Goal: Information Seeking & Learning: Learn about a topic

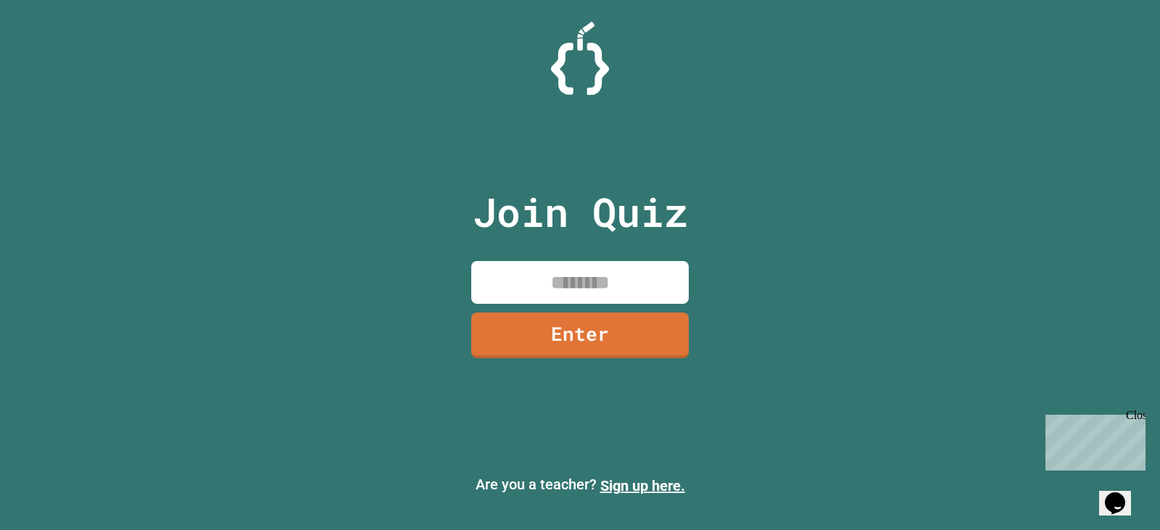
click at [659, 284] on input at bounding box center [579, 282] width 217 height 43
type input "********"
click at [573, 320] on link "Enter" at bounding box center [580, 334] width 220 height 48
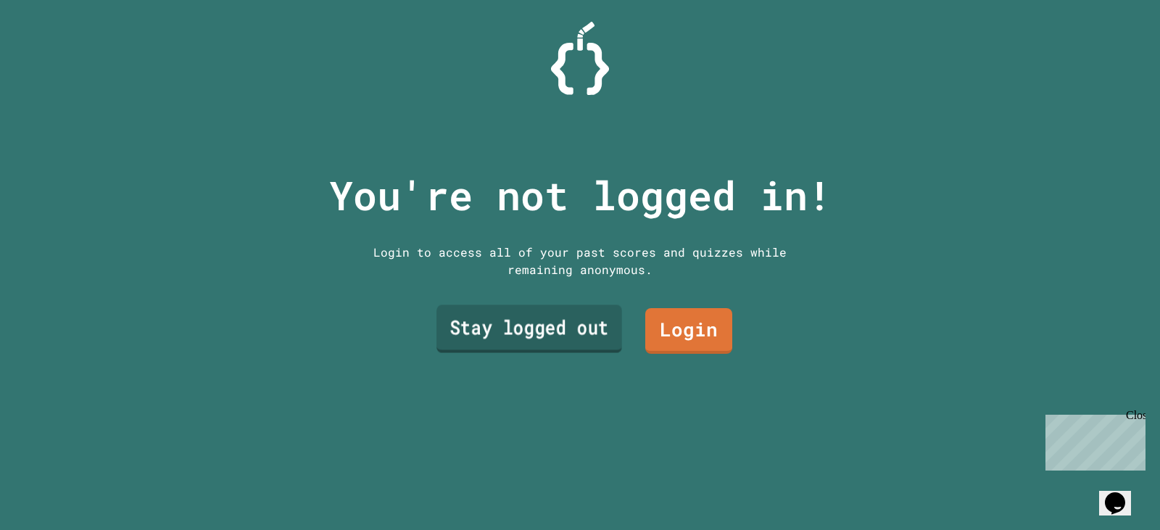
click at [555, 320] on link "Stay logged out" at bounding box center [529, 329] width 186 height 48
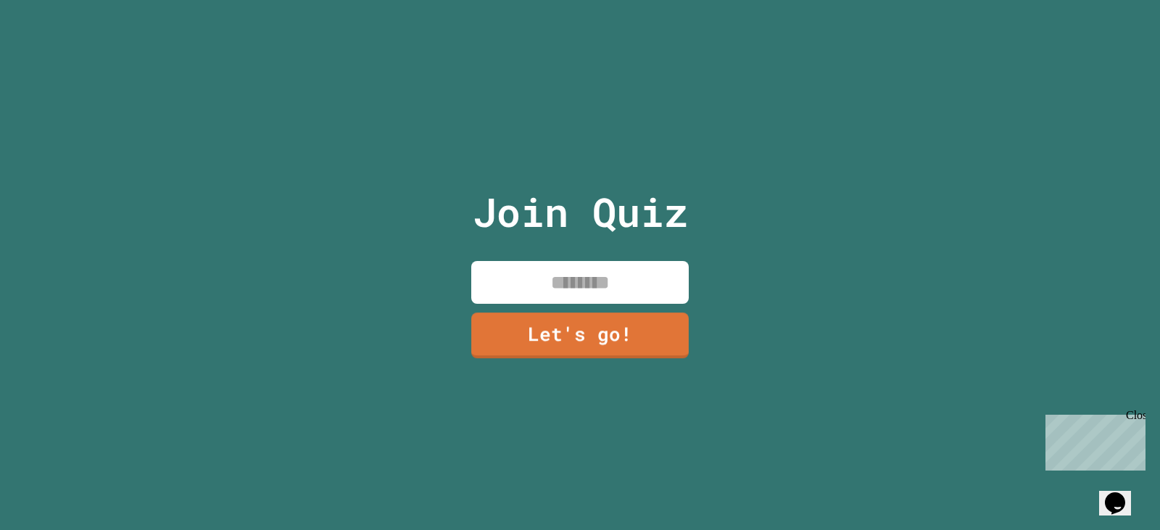
click at [583, 251] on div "Join Quiz Let's go!" at bounding box center [580, 265] width 244 height 530
click at [594, 284] on input at bounding box center [579, 282] width 217 height 43
type input "*******"
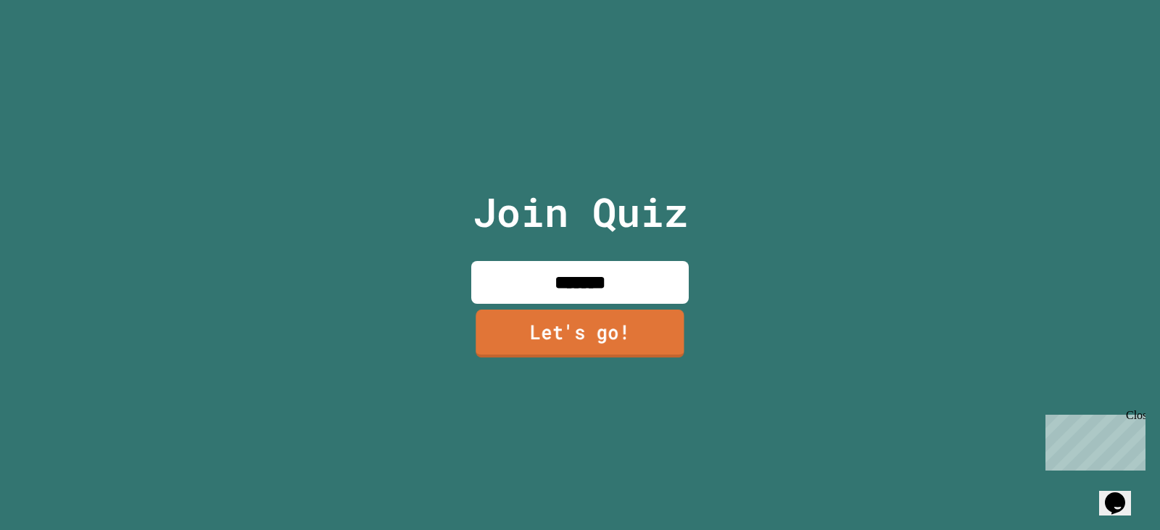
click at [655, 323] on link "Let's go!" at bounding box center [579, 333] width 208 height 48
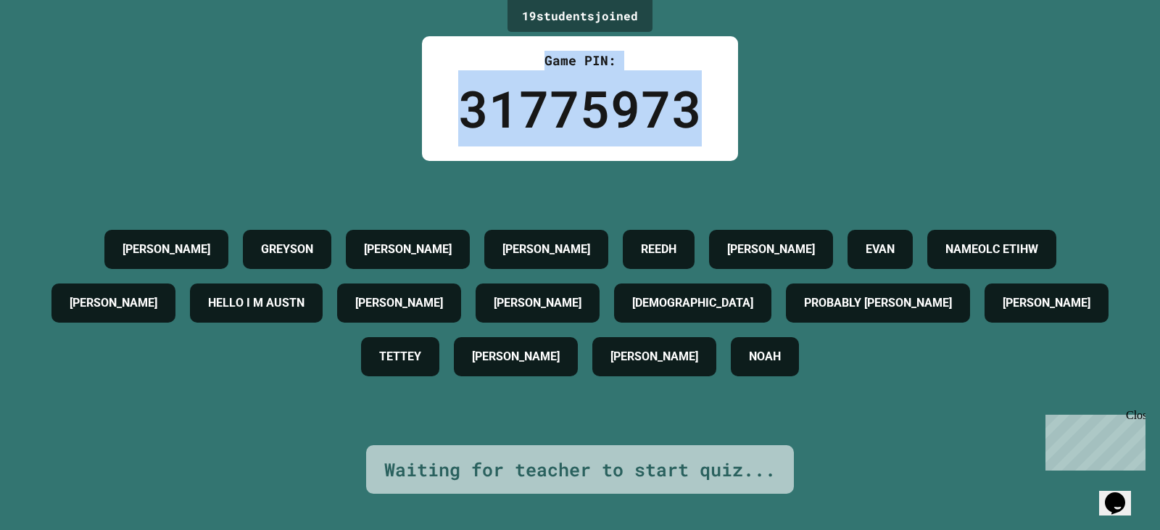
drag, startPoint x: 414, startPoint y: 56, endPoint x: 1089, endPoint y: 140, distance: 680.7
click at [889, 130] on div "19 student s joined Game PIN: 31775973 [PERSON_NAME] [PERSON_NAME] [PERSON_NAME…" at bounding box center [580, 265] width 1160 height 530
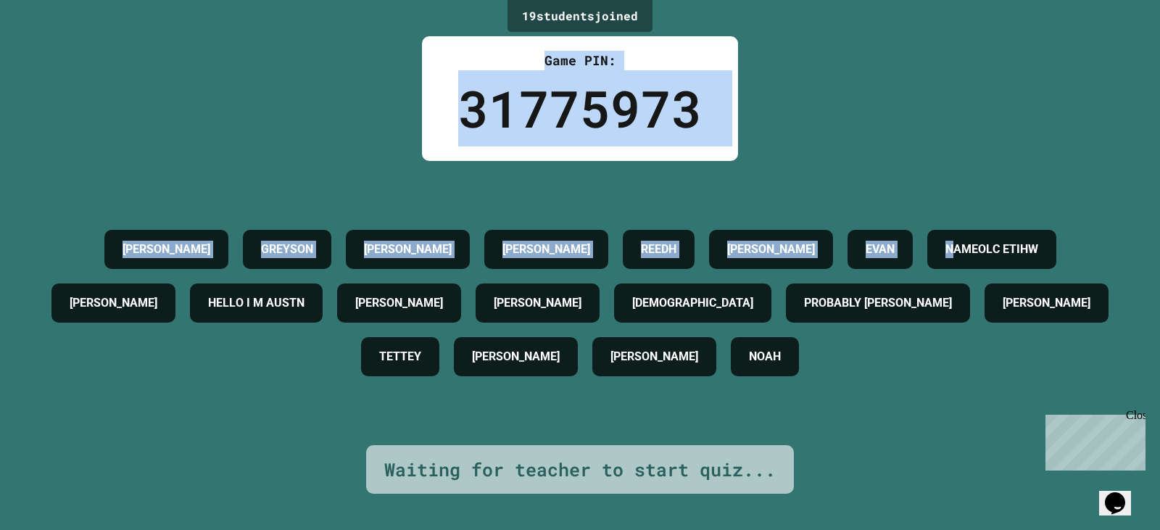
click at [378, 78] on div "19 student s joined Game PIN: 31775973 [PERSON_NAME] [PERSON_NAME] [PERSON_NAME…" at bounding box center [580, 265] width 1160 height 530
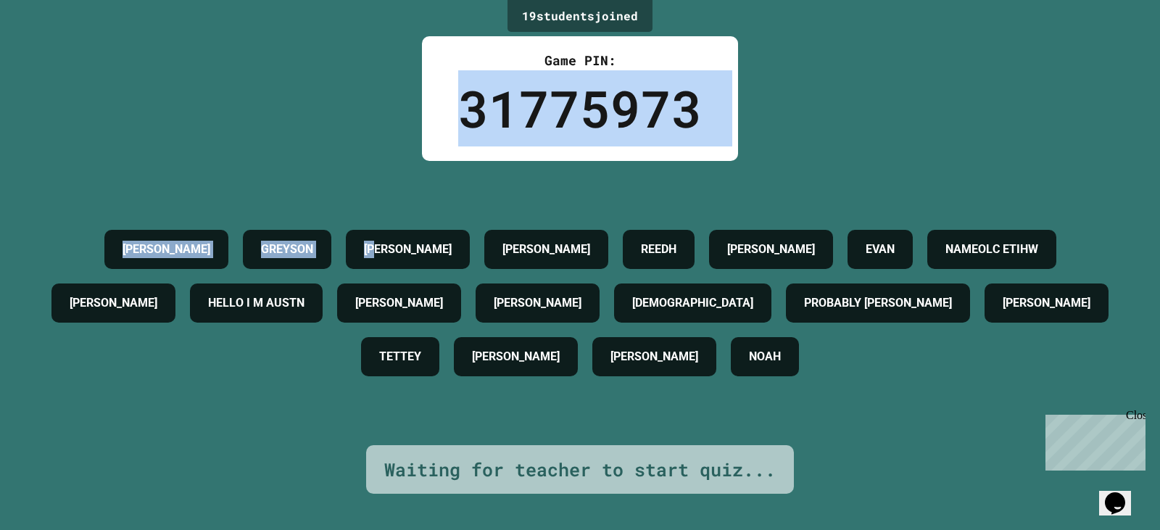
drag, startPoint x: 380, startPoint y: 123, endPoint x: 659, endPoint y: 159, distance: 281.3
click at [604, 156] on div "19 student s joined Game PIN: 31775973 [PERSON_NAME] [PERSON_NAME] [PERSON_NAME…" at bounding box center [580, 265] width 1160 height 530
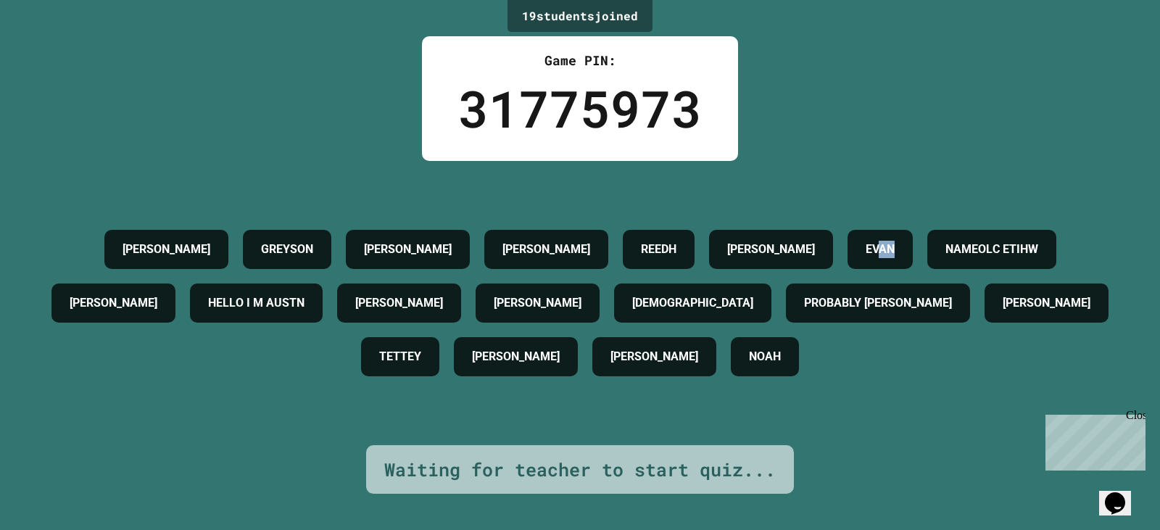
click at [792, 120] on div "19 student s joined Game PIN: 31775973 [PERSON_NAME] [PERSON_NAME] [PERSON_NAME…" at bounding box center [580, 265] width 1160 height 530
click at [790, 120] on div "19 student s joined Game PIN: 31775973 [PERSON_NAME] [PERSON_NAME] [PERSON_NAME…" at bounding box center [580, 265] width 1160 height 530
click at [740, 100] on div "19 student s joined Game PIN: 31775973 [PERSON_NAME] [PERSON_NAME] [PERSON_NAME…" at bounding box center [580, 265] width 1160 height 530
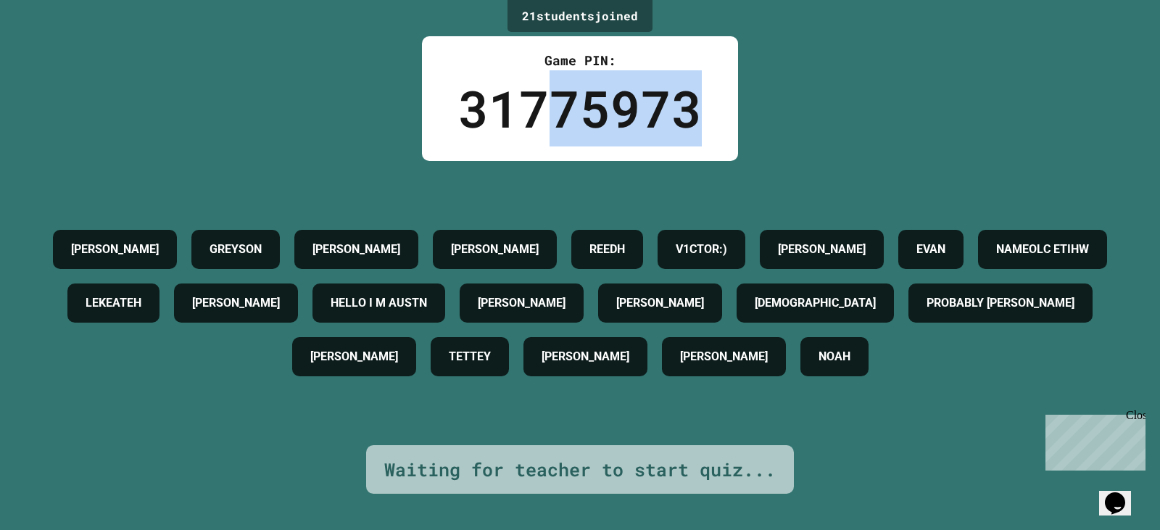
drag, startPoint x: 547, startPoint y: 100, endPoint x: 691, endPoint y: 85, distance: 145.8
click at [691, 85] on div "31775973" at bounding box center [580, 108] width 244 height 76
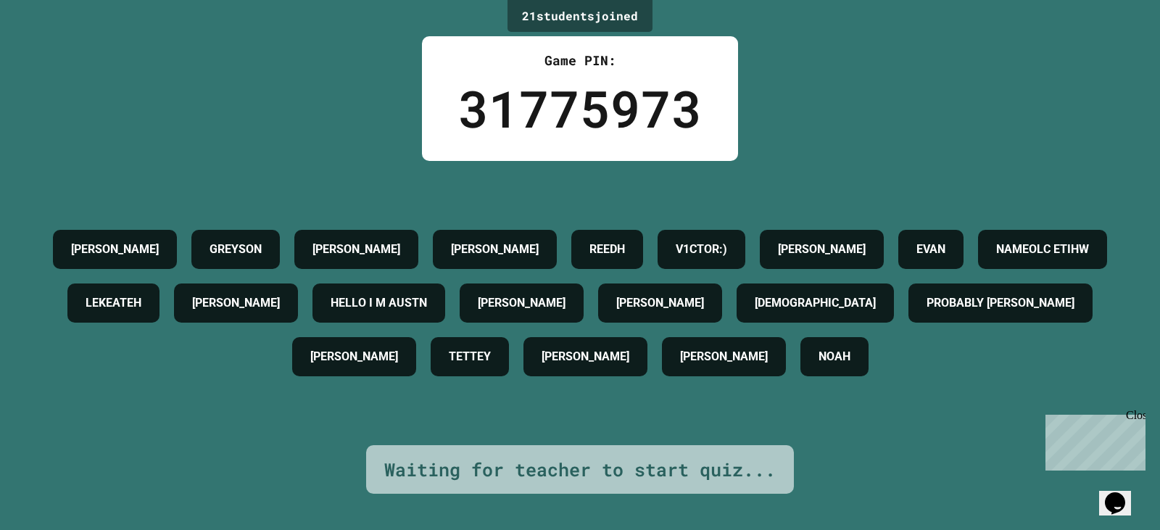
click at [458, 99] on div "31775973" at bounding box center [580, 108] width 244 height 76
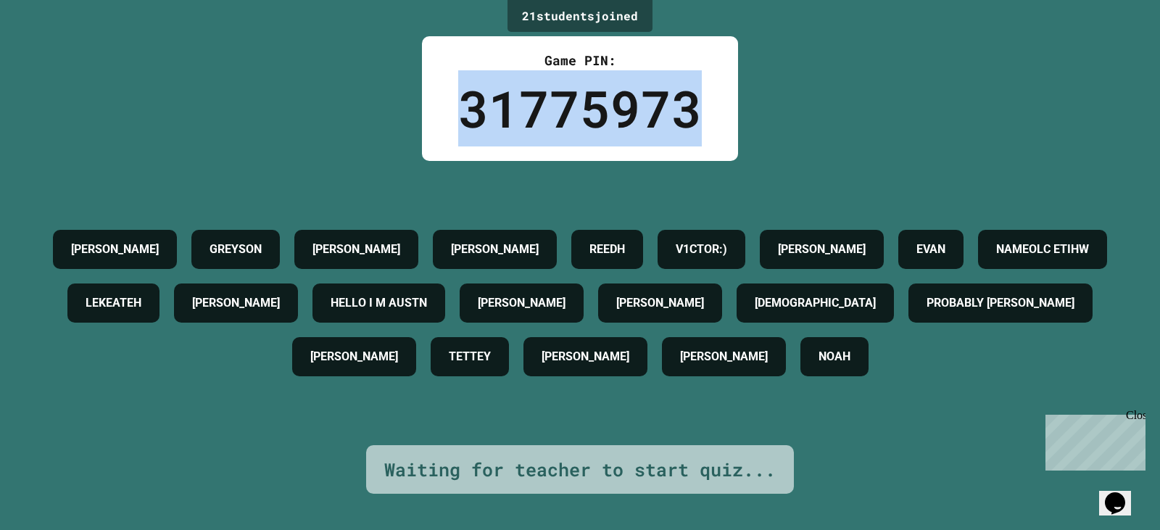
drag, startPoint x: 454, startPoint y: 99, endPoint x: 649, endPoint y: 99, distance: 195.0
click at [649, 99] on div "31775973" at bounding box center [580, 108] width 244 height 76
click at [639, 114] on div "31775973" at bounding box center [580, 108] width 244 height 76
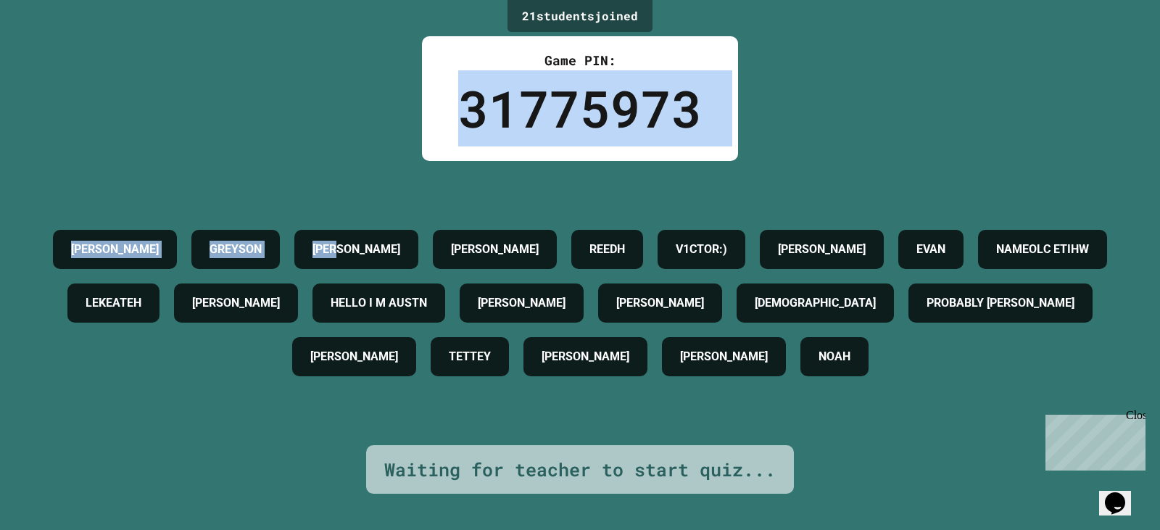
drag, startPoint x: 639, startPoint y: 113, endPoint x: 390, endPoint y: 135, distance: 250.3
click at [390, 135] on div "21 student s joined Game PIN: 31775973 [PERSON_NAME] [PERSON_NAME] V1CTOR:) [PE…" at bounding box center [580, 265] width 1160 height 530
click at [445, 107] on div "Game PIN: 31775973" at bounding box center [580, 98] width 316 height 125
drag, startPoint x: 445, startPoint y: 107, endPoint x: 698, endPoint y: 107, distance: 253.0
click at [698, 107] on div "Game PIN: 31775973" at bounding box center [580, 98] width 316 height 125
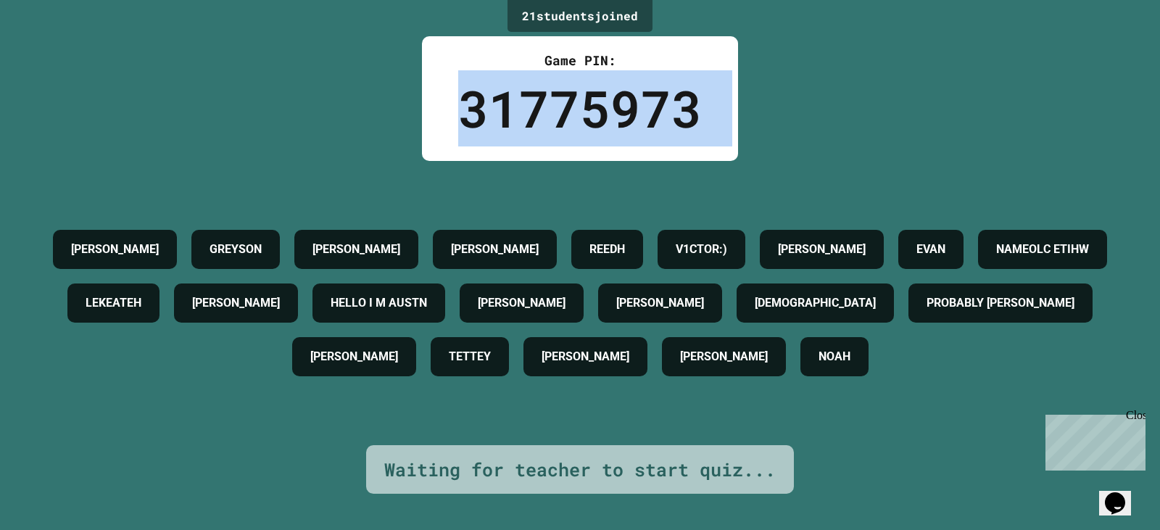
click at [698, 107] on div "Game PIN: 31775973" at bounding box center [580, 98] width 316 height 125
drag, startPoint x: 698, startPoint y: 107, endPoint x: 461, endPoint y: 112, distance: 237.1
click at [461, 112] on div "Game PIN: 31775973" at bounding box center [580, 98] width 316 height 125
click at [458, 107] on div "31775973" at bounding box center [580, 108] width 244 height 76
drag, startPoint x: 456, startPoint y: 107, endPoint x: 520, endPoint y: 107, distance: 63.8
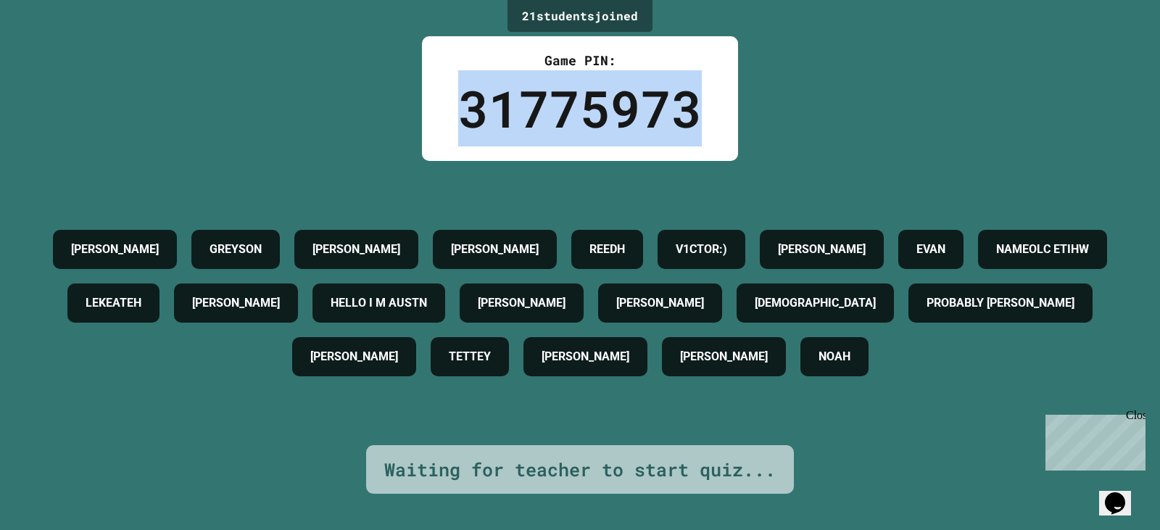
click at [520, 107] on div "31775973" at bounding box center [580, 108] width 244 height 76
click at [523, 105] on div "31775973" at bounding box center [580, 108] width 244 height 76
drag, startPoint x: 523, startPoint y: 105, endPoint x: 621, endPoint y: 104, distance: 97.9
click at [600, 105] on div "31775973" at bounding box center [580, 108] width 244 height 76
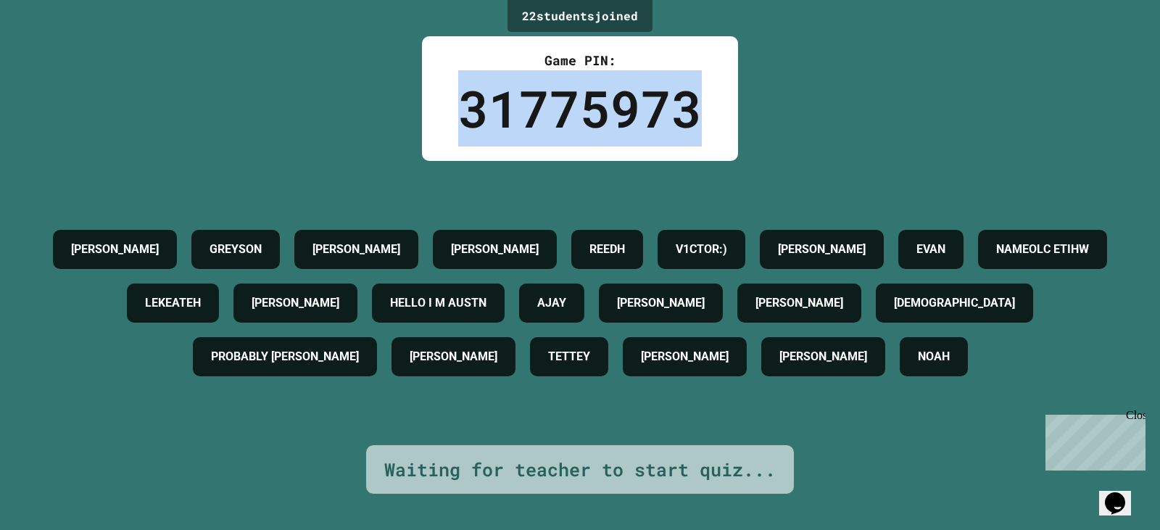
click at [621, 104] on div "31775973" at bounding box center [580, 108] width 244 height 76
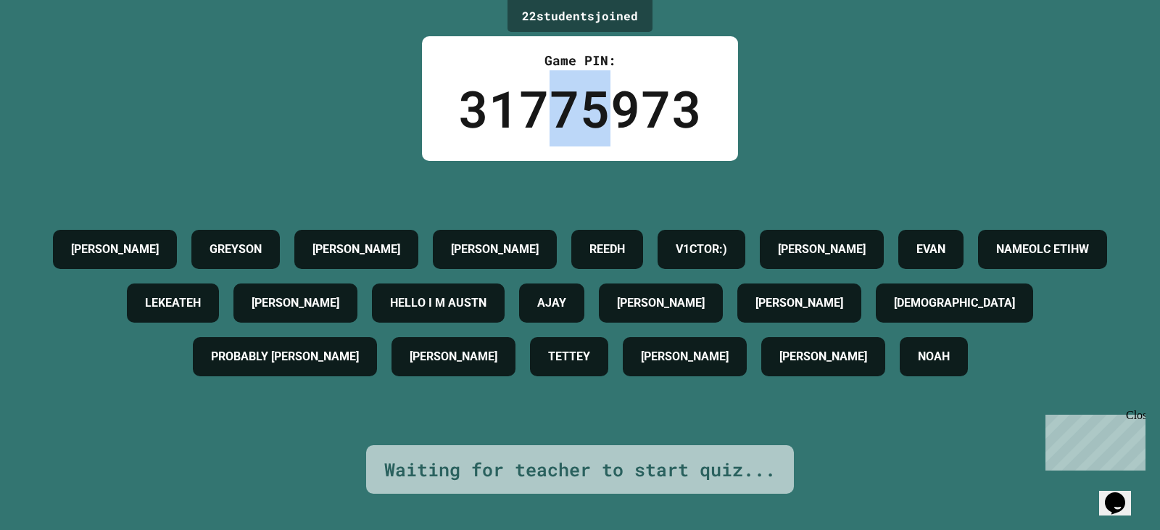
drag, startPoint x: 599, startPoint y: 101, endPoint x: 541, endPoint y: 108, distance: 57.6
click at [541, 108] on div "31775973" at bounding box center [580, 108] width 244 height 76
click at [460, 108] on div "31775973" at bounding box center [580, 108] width 244 height 76
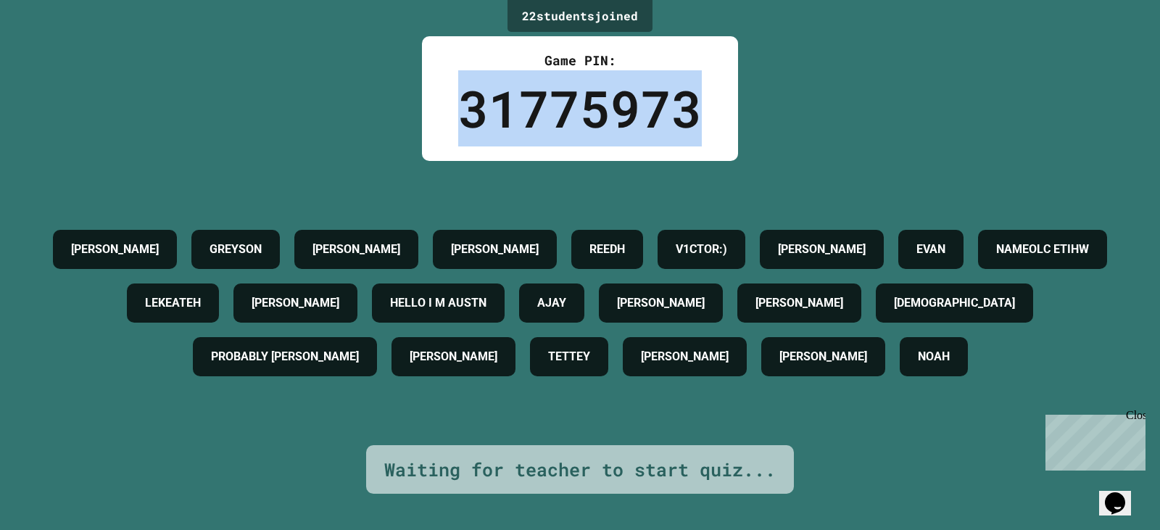
drag, startPoint x: 460, startPoint y: 108, endPoint x: 563, endPoint y: 109, distance: 103.7
click at [563, 109] on div "31775973" at bounding box center [580, 108] width 244 height 76
drag, startPoint x: 563, startPoint y: 109, endPoint x: 620, endPoint y: 110, distance: 56.5
click at [620, 110] on div "31775973" at bounding box center [580, 108] width 244 height 76
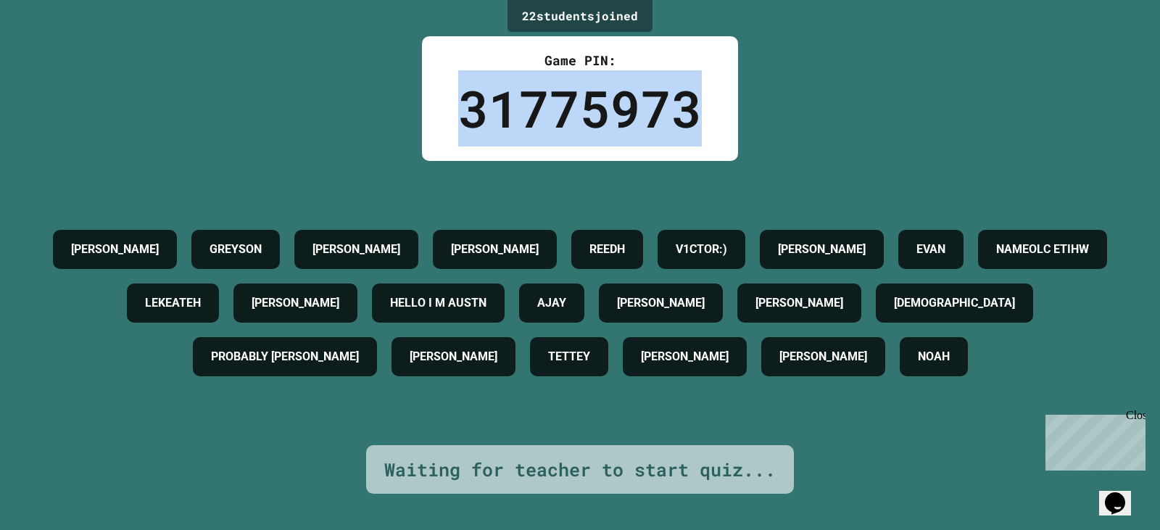
click at [620, 110] on div "31775973" at bounding box center [580, 108] width 244 height 76
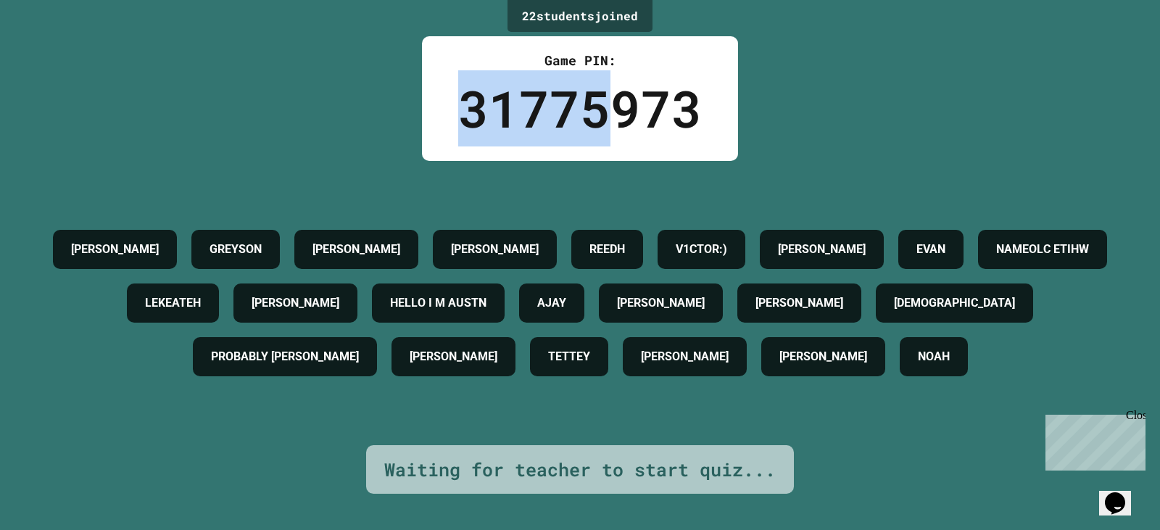
drag, startPoint x: 600, startPoint y: 113, endPoint x: 462, endPoint y: 120, distance: 137.9
click at [462, 120] on div "31775973" at bounding box center [580, 108] width 244 height 76
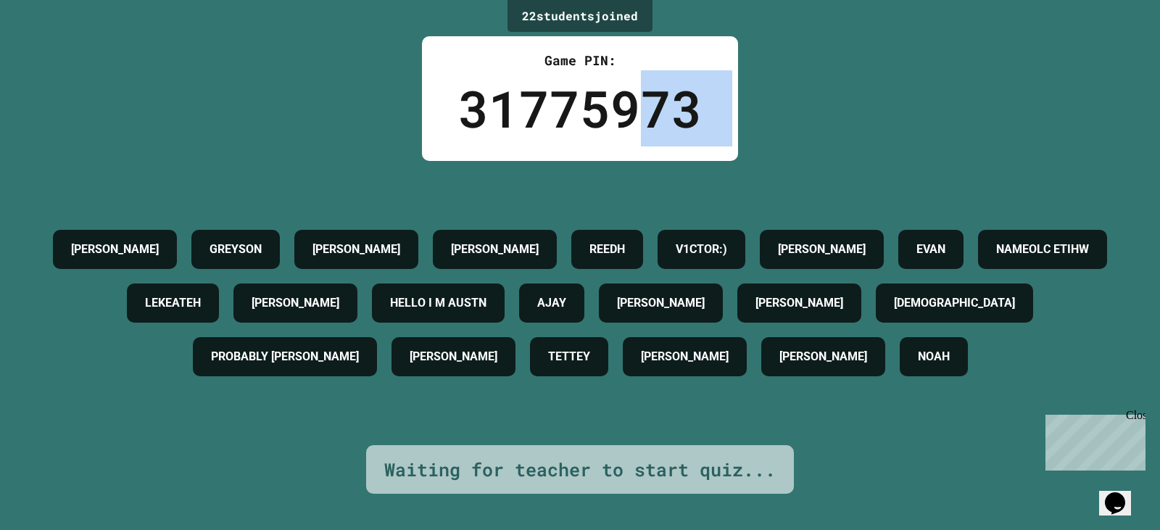
drag, startPoint x: 340, startPoint y: 99, endPoint x: 68, endPoint y: 161, distance: 278.7
click at [68, 161] on div "22 student s joined Game PIN: 31775973 [PERSON_NAME] [PERSON_NAME] V1CTOR:) [PE…" at bounding box center [580, 265] width 1160 height 530
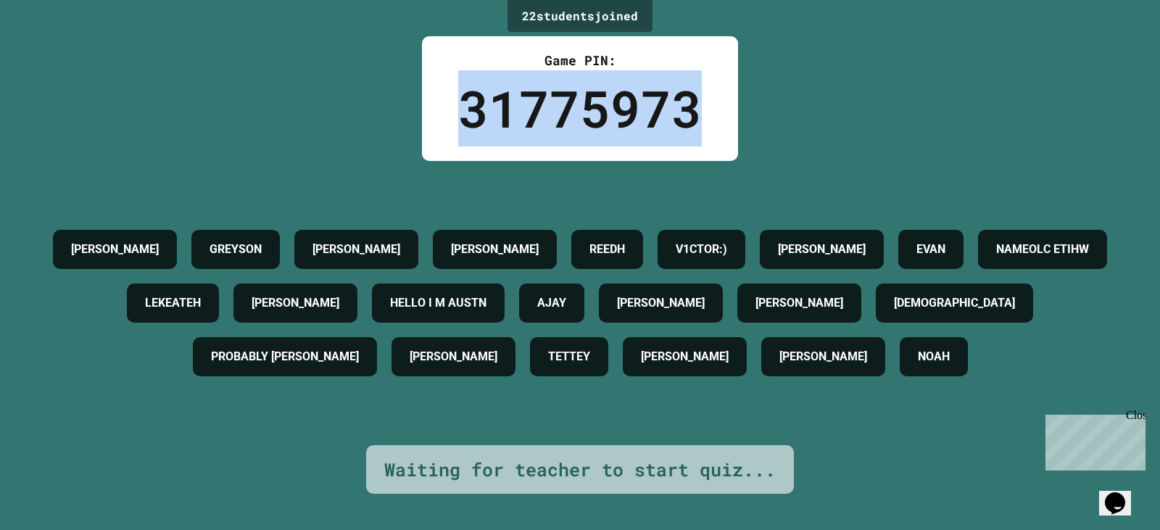
drag, startPoint x: 452, startPoint y: 117, endPoint x: 696, endPoint y: 104, distance: 243.8
click at [696, 104] on div "Game PIN: 31775973" at bounding box center [580, 98] width 316 height 125
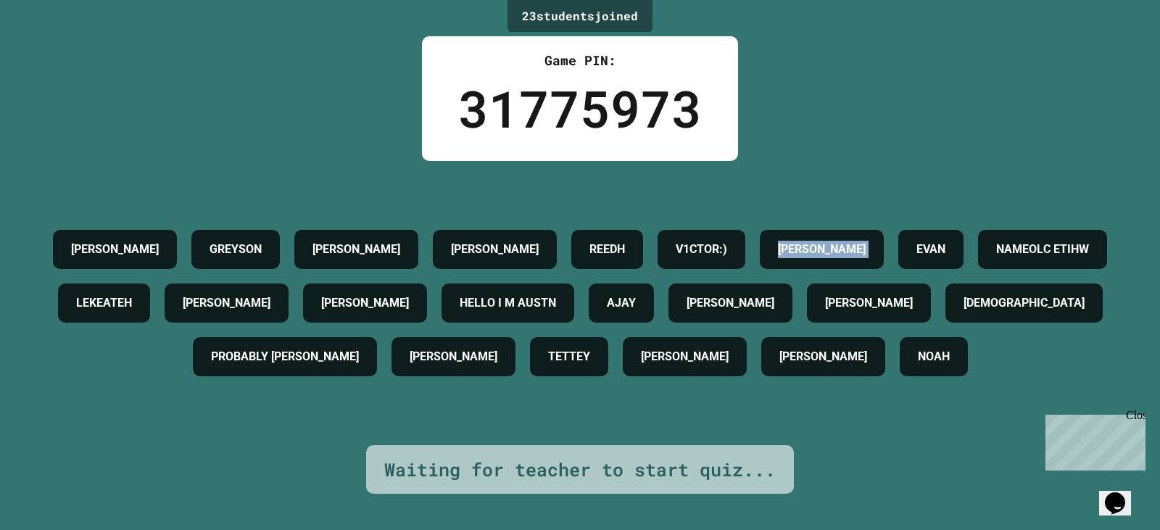
drag, startPoint x: 863, startPoint y: 191, endPoint x: 965, endPoint y: 198, distance: 101.7
click at [965, 223] on div "[PERSON_NAME] [PERSON_NAME] V1CTOR:) [PERSON_NAME] [PERSON_NAME] NAMEOLC ETIHW …" at bounding box center [579, 303] width 1087 height 161
drag, startPoint x: 884, startPoint y: 205, endPoint x: 846, endPoint y: 220, distance: 41.3
click at [865, 241] on h4 "[PERSON_NAME]" at bounding box center [822, 249] width 88 height 17
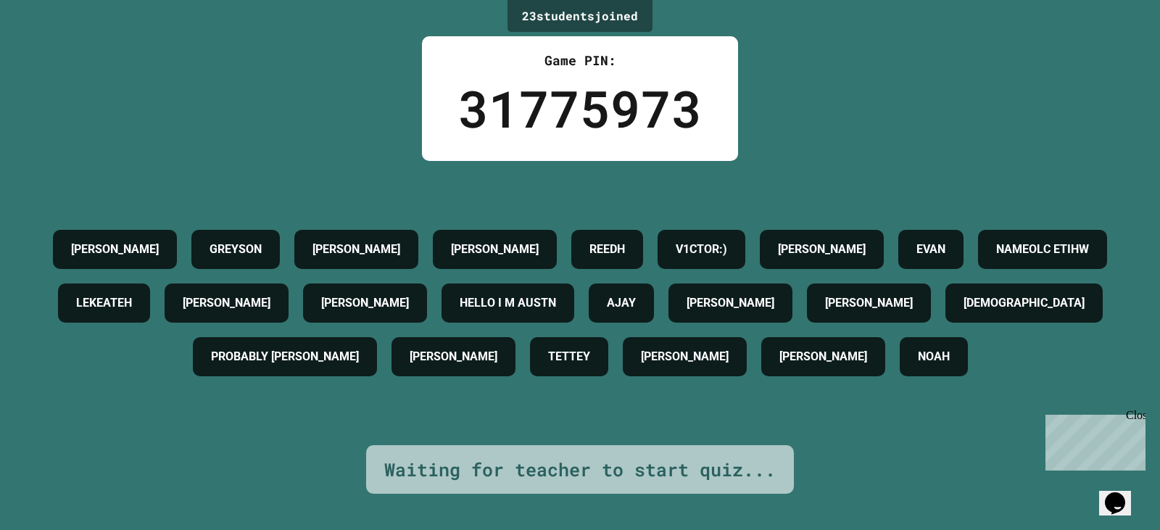
click at [262, 241] on h4 "GREYSON" at bounding box center [235, 249] width 52 height 17
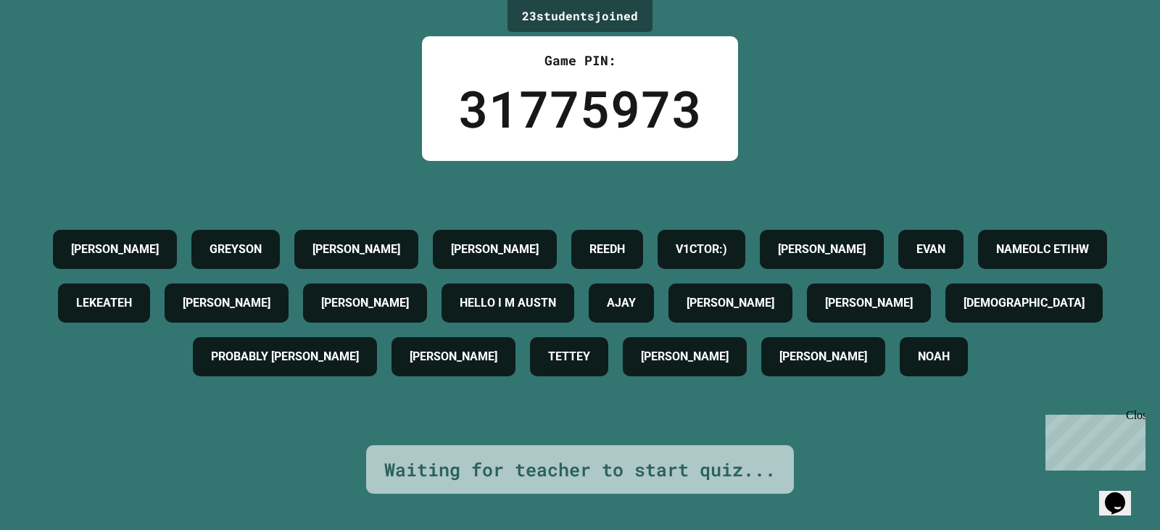
drag, startPoint x: 313, startPoint y: 204, endPoint x: 360, endPoint y: 394, distance: 196.4
click at [360, 383] on div "[PERSON_NAME] [PERSON_NAME] V1CTOR:) [PERSON_NAME] [PERSON_NAME] NAMEOLC ETIHW …" at bounding box center [579, 303] width 1087 height 161
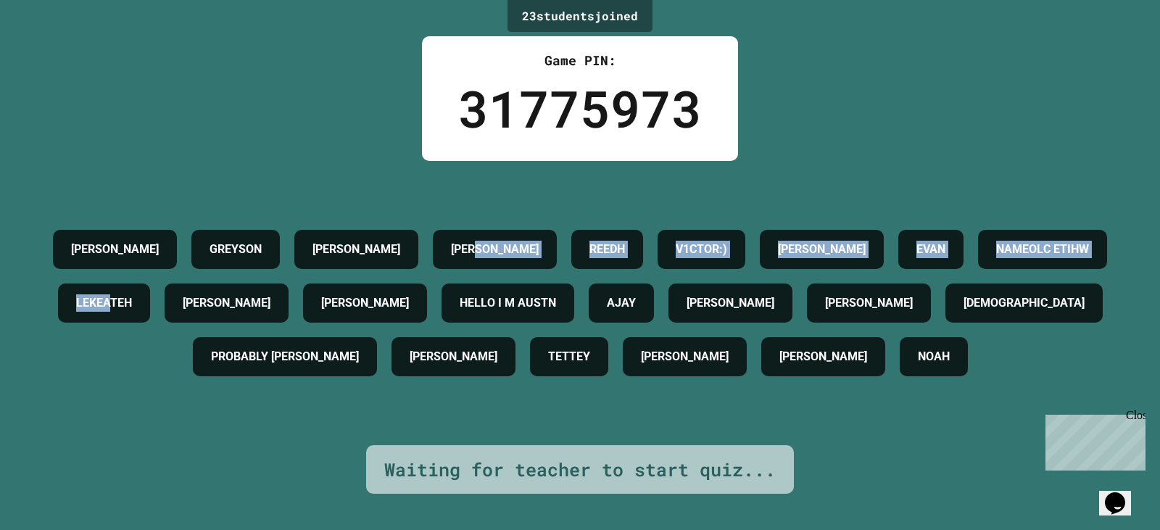
drag, startPoint x: 394, startPoint y: 238, endPoint x: 531, endPoint y: 244, distance: 136.4
click at [554, 229] on div "[PERSON_NAME] [PERSON_NAME] V1CTOR:) [PERSON_NAME] [PERSON_NAME] NAMEOLC ETIHW …" at bounding box center [579, 303] width 1087 height 161
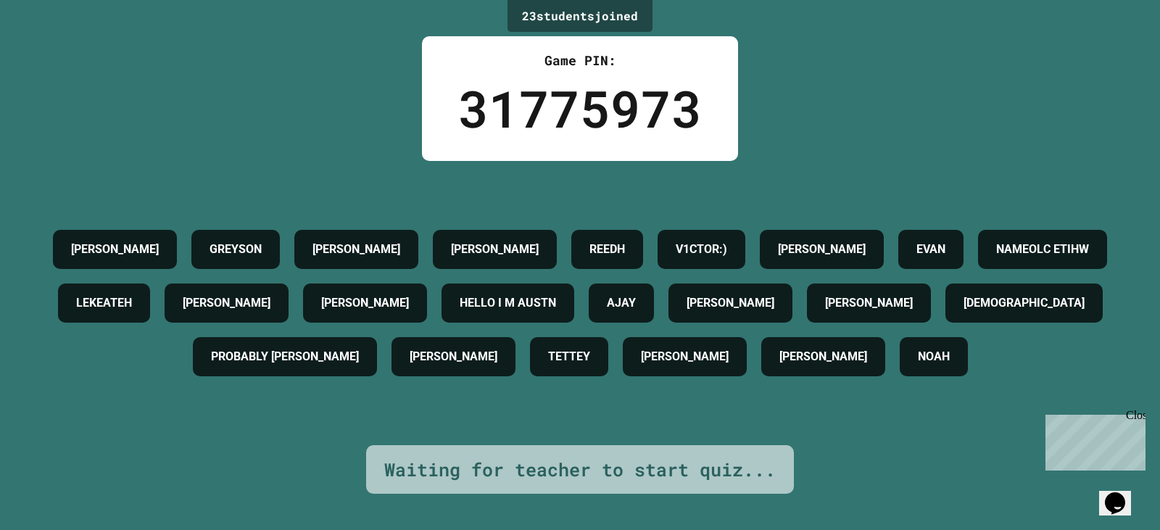
click at [270, 294] on h4 "[PERSON_NAME]" at bounding box center [227, 302] width 88 height 17
drag, startPoint x: 499, startPoint y: 272, endPoint x: 680, endPoint y: 263, distance: 181.4
click at [740, 258] on div "[PERSON_NAME] [PERSON_NAME] V1CTOR:) [PERSON_NAME] [PERSON_NAME] NAMEOLC ETIHW …" at bounding box center [579, 303] width 1087 height 161
drag, startPoint x: 489, startPoint y: 275, endPoint x: 307, endPoint y: 435, distance: 241.9
click at [307, 436] on div "23 student s joined Game PIN: 31775973 [PERSON_NAME] [PERSON_NAME] V1CTOR:) [PE…" at bounding box center [580, 265] width 1160 height 530
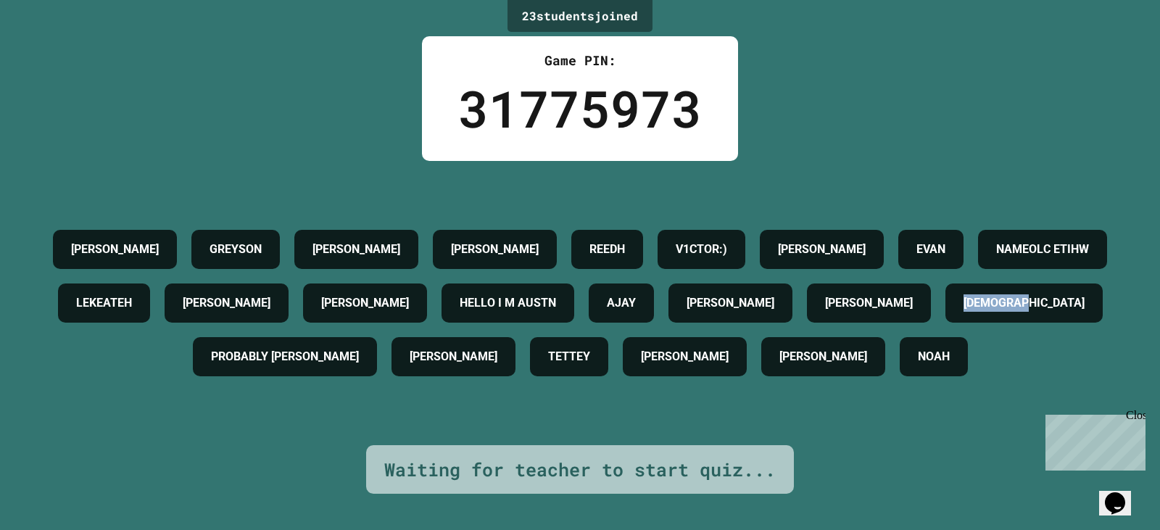
click at [307, 435] on div "23 student s joined Game PIN: 31775973 [PERSON_NAME] [PERSON_NAME] V1CTOR:) [PE…" at bounding box center [580, 265] width 1160 height 530
click at [419, 367] on div "[PERSON_NAME] [PERSON_NAME] V1CTOR:) [PERSON_NAME] [PERSON_NAME] NAMEOLC ETIHW …" at bounding box center [579, 303] width 1087 height 161
drag, startPoint x: 318, startPoint y: 320, endPoint x: 327, endPoint y: 338, distance: 19.4
click at [963, 312] on h4 "[DEMOGRAPHIC_DATA]" at bounding box center [1023, 302] width 121 height 17
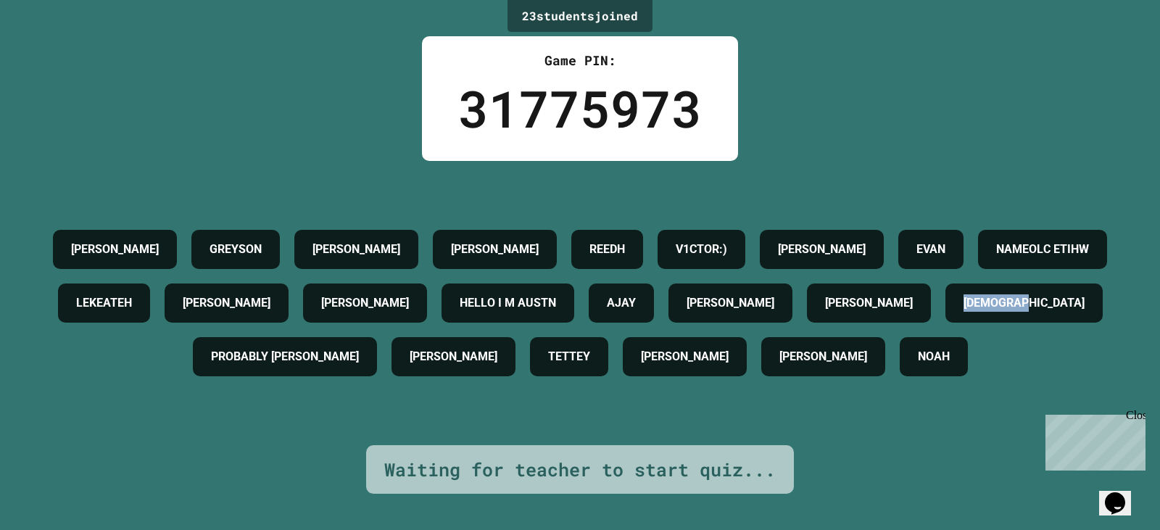
click at [963, 312] on h4 "[DEMOGRAPHIC_DATA]" at bounding box center [1023, 302] width 121 height 17
click at [345, 383] on div "[PERSON_NAME] [PERSON_NAME] V1CTOR:) [PERSON_NAME] [PERSON_NAME] NAMEOLC ETIHW …" at bounding box center [579, 303] width 1087 height 161
drag, startPoint x: 88, startPoint y: 144, endPoint x: 1159, endPoint y: 218, distance: 1073.8
click at [440, 164] on div "23 student s joined Game PIN: 31775973 [PERSON_NAME] [PERSON_NAME] V1CTOR:) [PE…" at bounding box center [580, 265] width 1160 height 530
drag, startPoint x: 265, startPoint y: 278, endPoint x: 65, endPoint y: 238, distance: 203.4
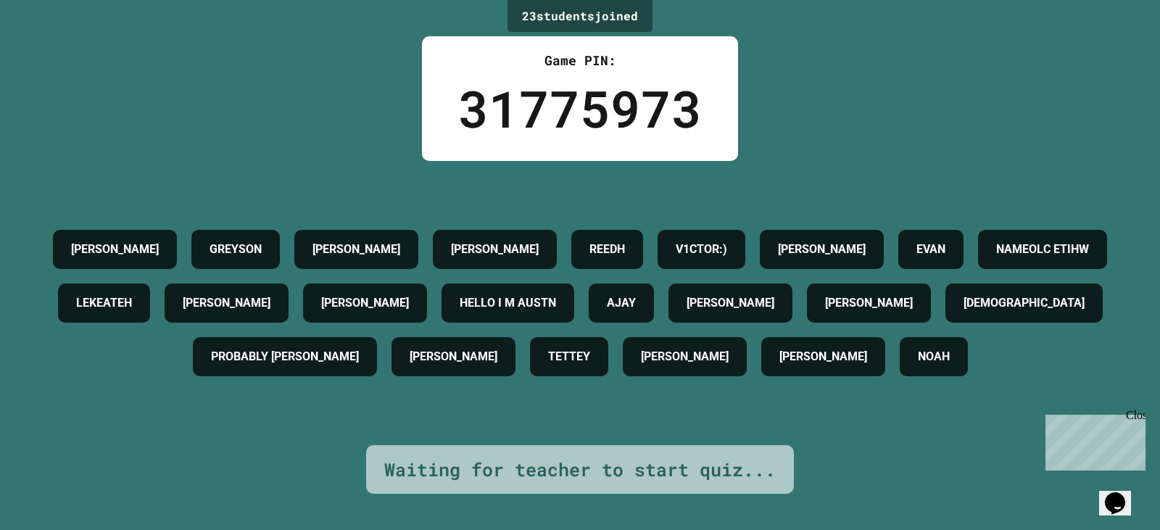
click at [978, 269] on div "NAMEOLC ETIHW" at bounding box center [1042, 249] width 129 height 39
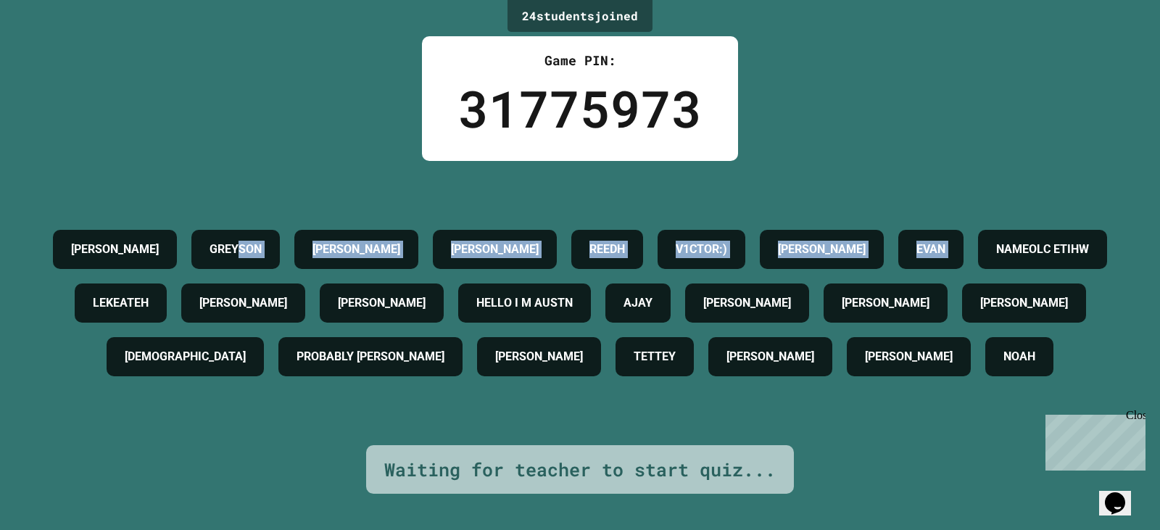
drag, startPoint x: 39, startPoint y: 211, endPoint x: 583, endPoint y: 238, distance: 545.0
click at [562, 234] on div "[PERSON_NAME] [PERSON_NAME] V1CTOR:) [PERSON_NAME] [PERSON_NAME] NAMEOLC ETIHW …" at bounding box center [579, 303] width 1087 height 161
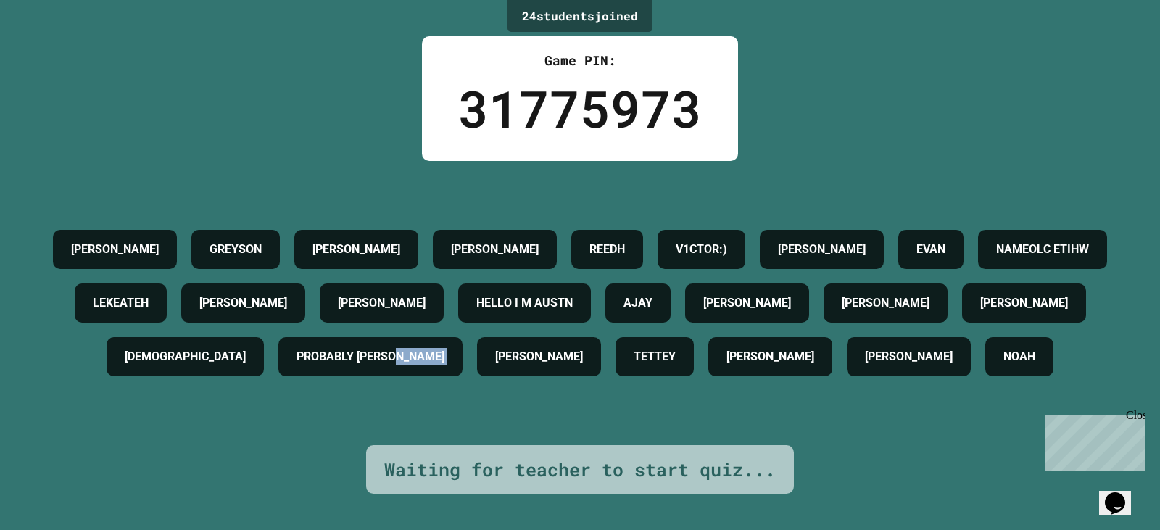
click at [830, 383] on div "[PERSON_NAME] [PERSON_NAME] V1CTOR:) [PERSON_NAME] [PERSON_NAME] NAMEOLC ETIHW …" at bounding box center [579, 303] width 1087 height 161
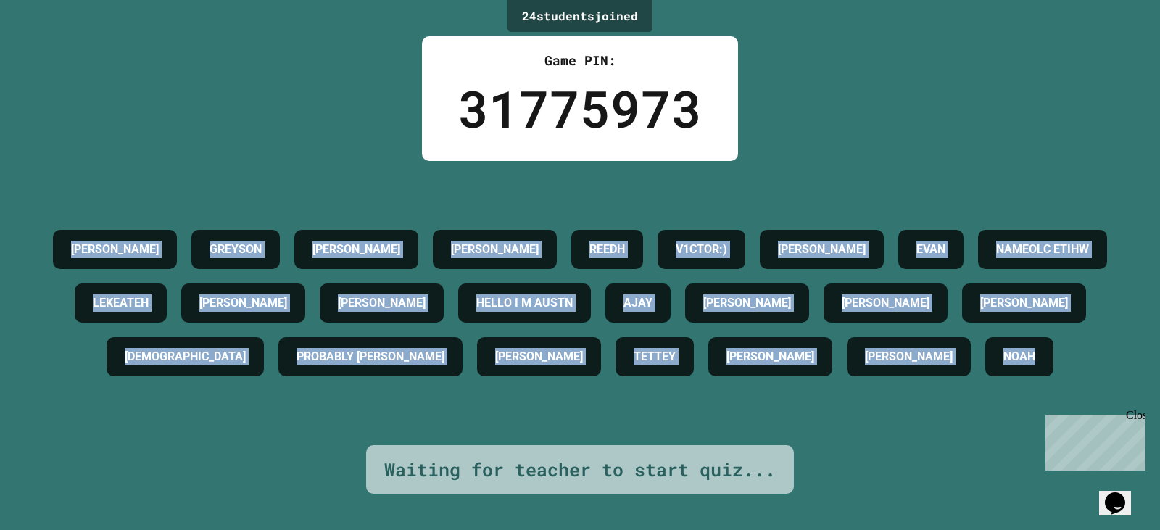
drag, startPoint x: 137, startPoint y: 180, endPoint x: 733, endPoint y: 402, distance: 635.7
click at [733, 383] on div "[PERSON_NAME] [PERSON_NAME] V1CTOR:) [PERSON_NAME] [PERSON_NAME] NAMEOLC ETIHW …" at bounding box center [579, 303] width 1087 height 161
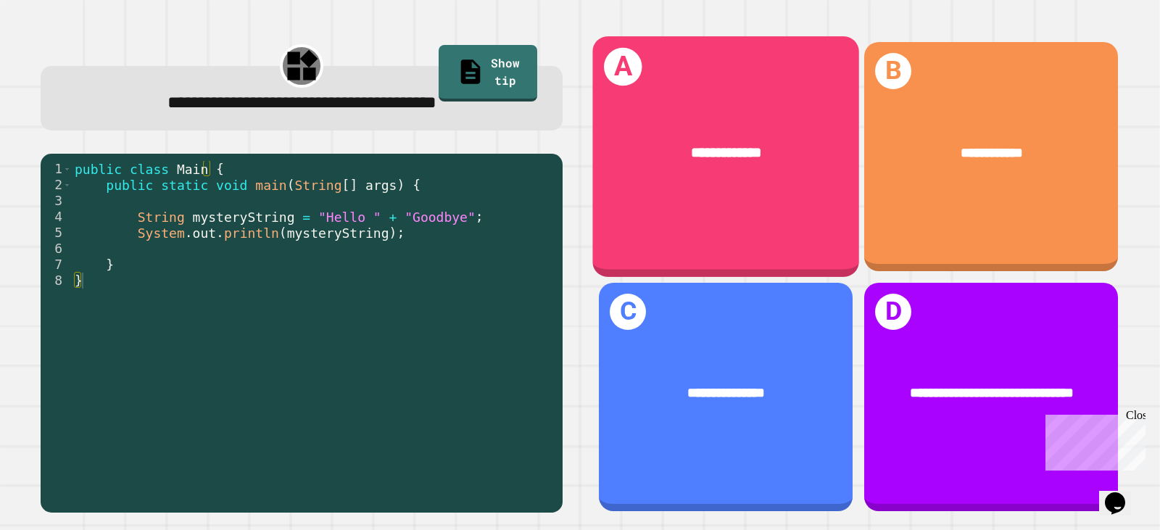
click at [689, 212] on div "**********" at bounding box center [725, 156] width 267 height 240
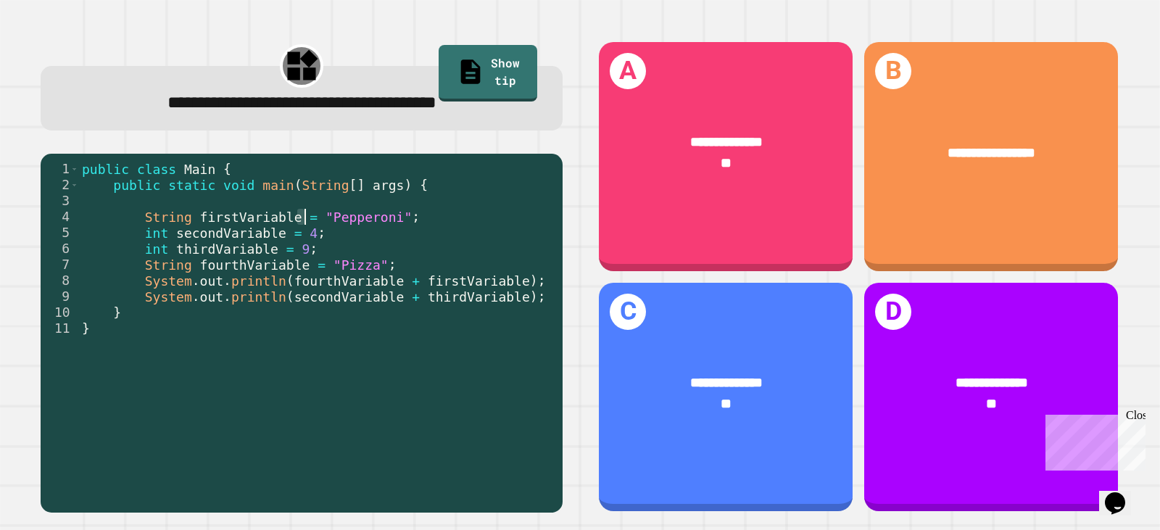
drag, startPoint x: 301, startPoint y: 217, endPoint x: 388, endPoint y: 216, distance: 87.7
click at [388, 216] on div "public class Main { public static void main ( String [ ] args ) { String firstV…" at bounding box center [317, 328] width 476 height 335
drag, startPoint x: 310, startPoint y: 274, endPoint x: 396, endPoint y: 273, distance: 86.3
click at [396, 273] on div "public class Main { public static void main ( String [ ] args ) { String firstV…" at bounding box center [317, 328] width 476 height 335
drag, startPoint x: 279, startPoint y: 287, endPoint x: 462, endPoint y: 280, distance: 183.5
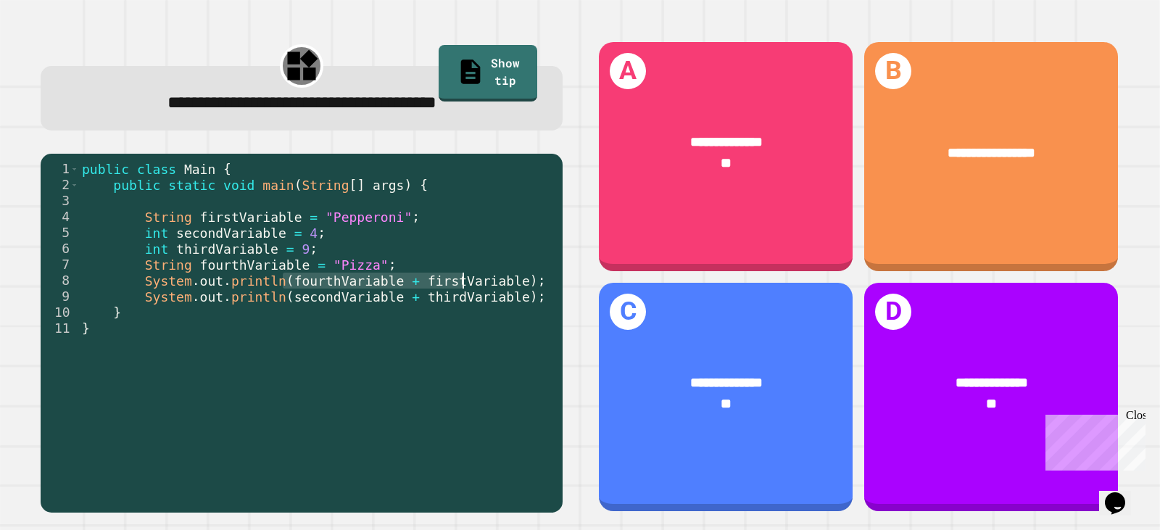
click at [462, 280] on div "public class Main { public static void main ( String [ ] args ) { String firstV…" at bounding box center [317, 328] width 476 height 335
click at [352, 304] on div "public class Main { public static void main ( String [ ] args ) { String firstV…" at bounding box center [317, 328] width 476 height 335
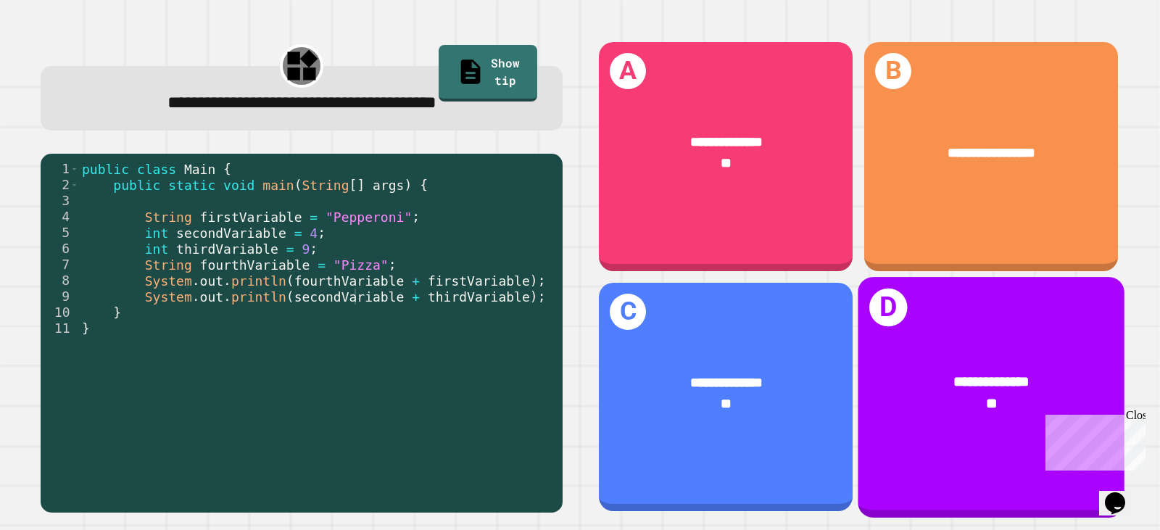
click at [953, 374] on span "**********" at bounding box center [991, 381] width 76 height 14
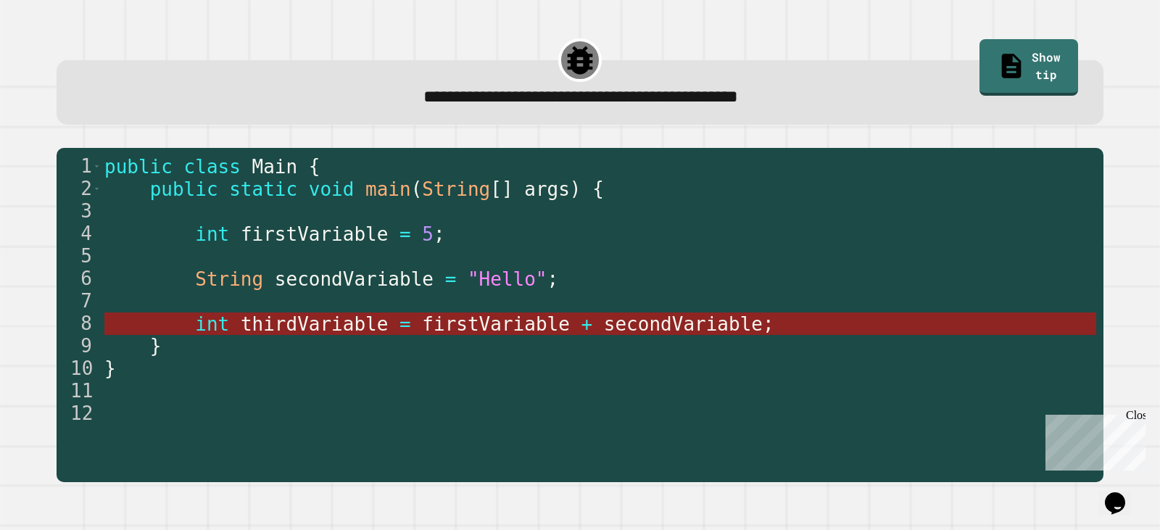
click at [603, 325] on span "secondVariable" at bounding box center [682, 324] width 159 height 22
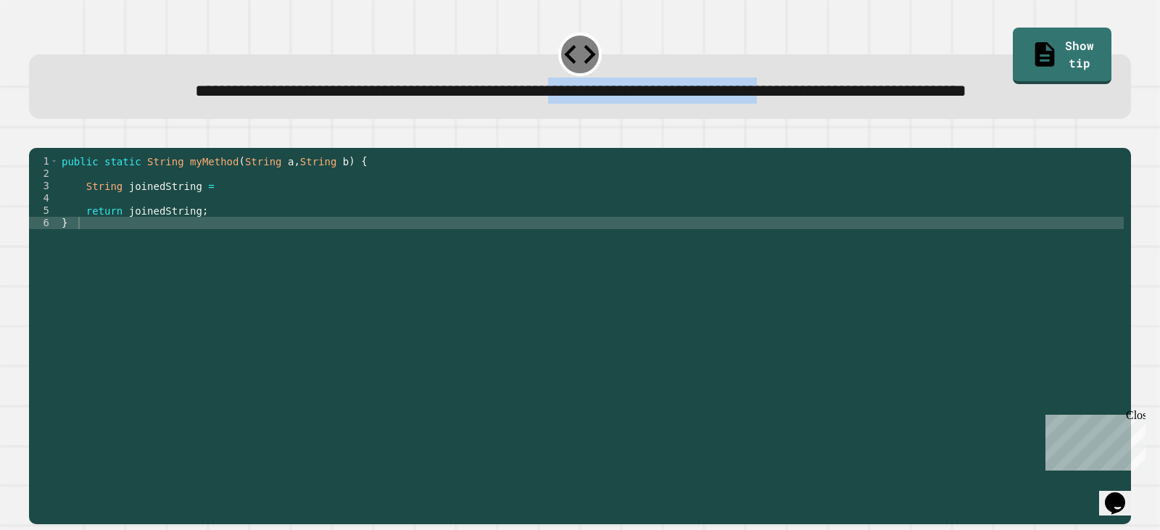
drag, startPoint x: 631, startPoint y: 96, endPoint x: 894, endPoint y: 128, distance: 264.4
click at [966, 95] on span "**********" at bounding box center [580, 91] width 771 height 17
click at [791, 104] on div "**********" at bounding box center [580, 91] width 1055 height 26
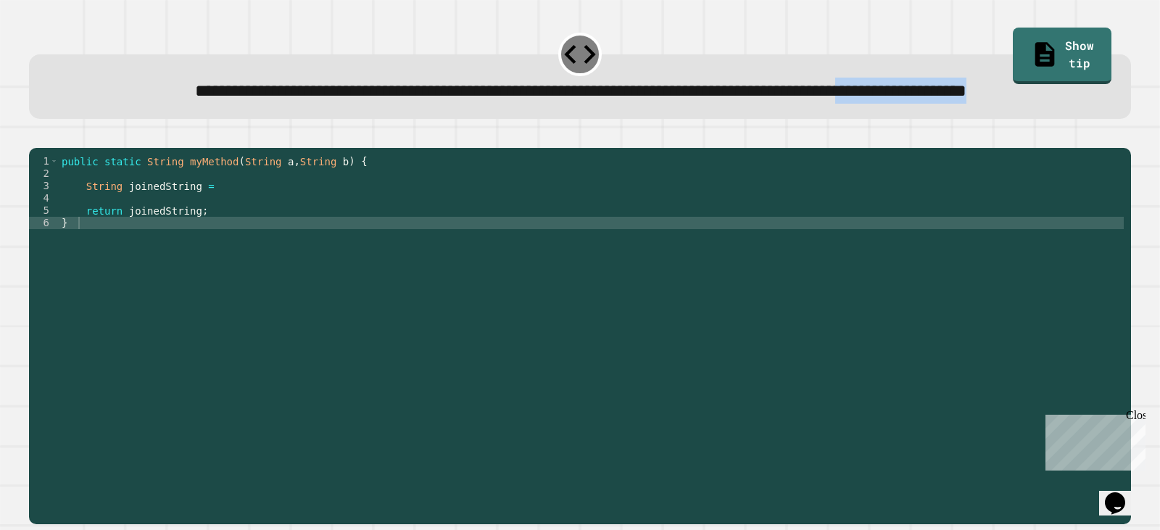
drag, startPoint x: 664, startPoint y: 129, endPoint x: 186, endPoint y: 126, distance: 477.7
click at [186, 104] on div "**********" at bounding box center [580, 91] width 1055 height 26
click at [244, 235] on div "public static String myMethod ( String a , String b ) { String joinedString = r…" at bounding box center [591, 303] width 1065 height 296
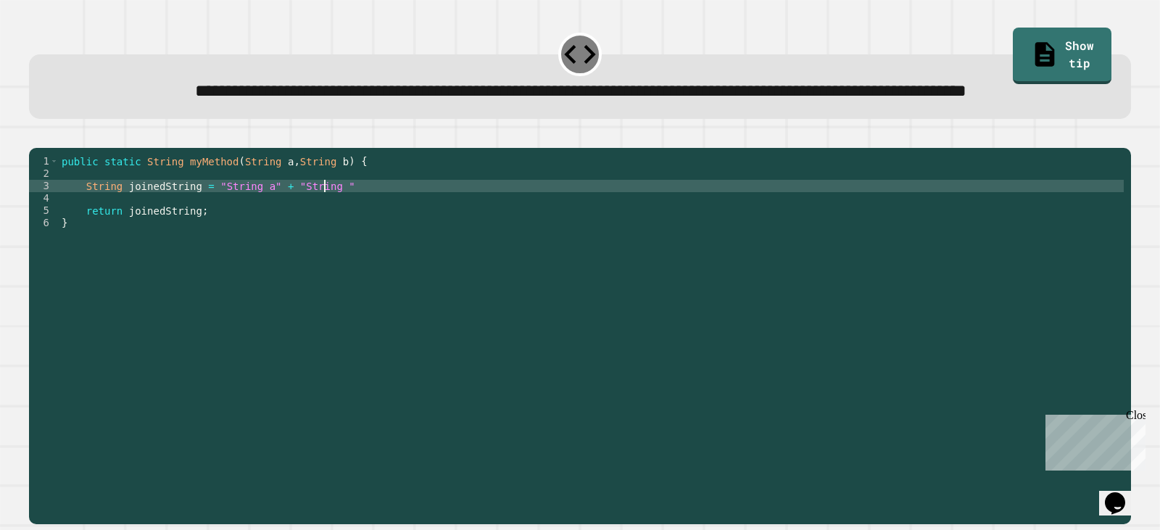
scroll to position [0, 18]
click at [395, 238] on div "public static String myMethod ( String a , String b ) { String joinedString = "…" at bounding box center [591, 303] width 1065 height 296
click at [49, 149] on icon "button" at bounding box center [46, 144] width 8 height 10
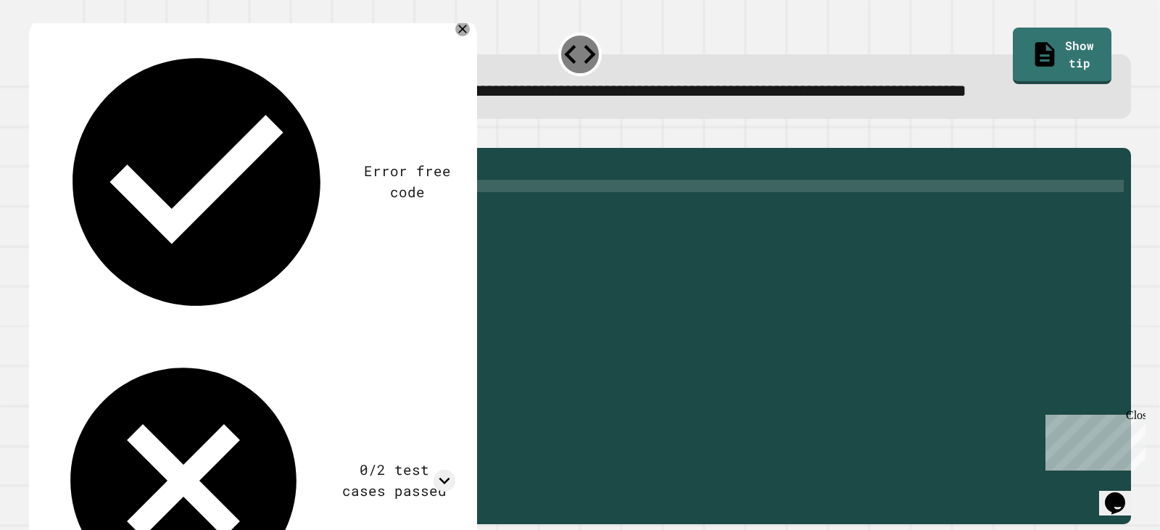
click at [255, 241] on div "public static String myMethod ( String a , String b ) { String joinedString = "…" at bounding box center [591, 303] width 1065 height 296
click at [249, 242] on div "public static String myMethod ( String a , String b ) { String joinedString = "…" at bounding box center [591, 303] width 1065 height 296
click at [261, 238] on div "public static String myMethod ( String a , String b ) { String joinedString = "…" at bounding box center [591, 303] width 1065 height 296
click at [257, 235] on div "public static String myMethod ( String a , String b ) { String joinedString = "…" at bounding box center [591, 303] width 1065 height 296
drag, startPoint x: 249, startPoint y: 238, endPoint x: 214, endPoint y: 241, distance: 34.9
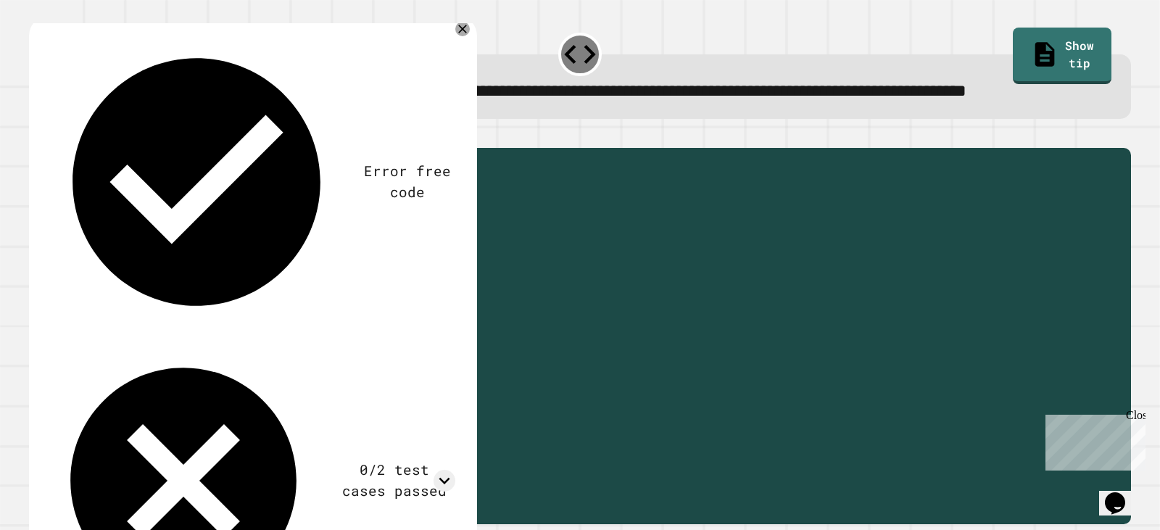
click at [214, 241] on div "public static String myMethod ( String a , String b ) { String joinedString = "…" at bounding box center [591, 303] width 1065 height 296
drag, startPoint x: 278, startPoint y: 238, endPoint x: 238, endPoint y: 240, distance: 39.9
click at [238, 240] on div "public static String myMethod ( String a , String b ) { String joinedString = "…" at bounding box center [591, 303] width 1065 height 296
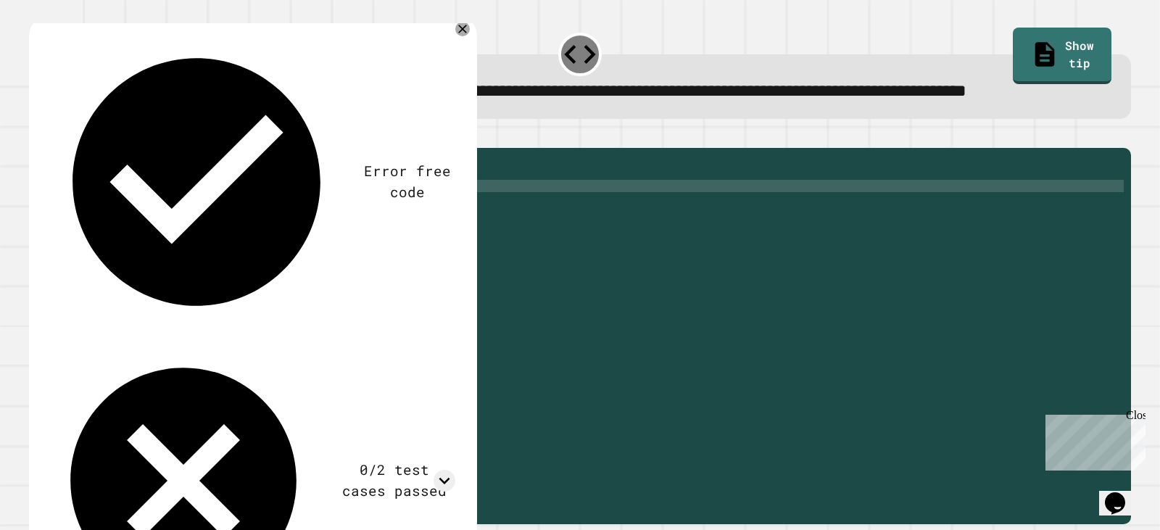
click at [244, 234] on div "public static String myMethod ( String a , String b ) { String joinedString = "…" at bounding box center [591, 303] width 1065 height 296
click at [36, 136] on icon "button" at bounding box center [36, 136] width 0 height 0
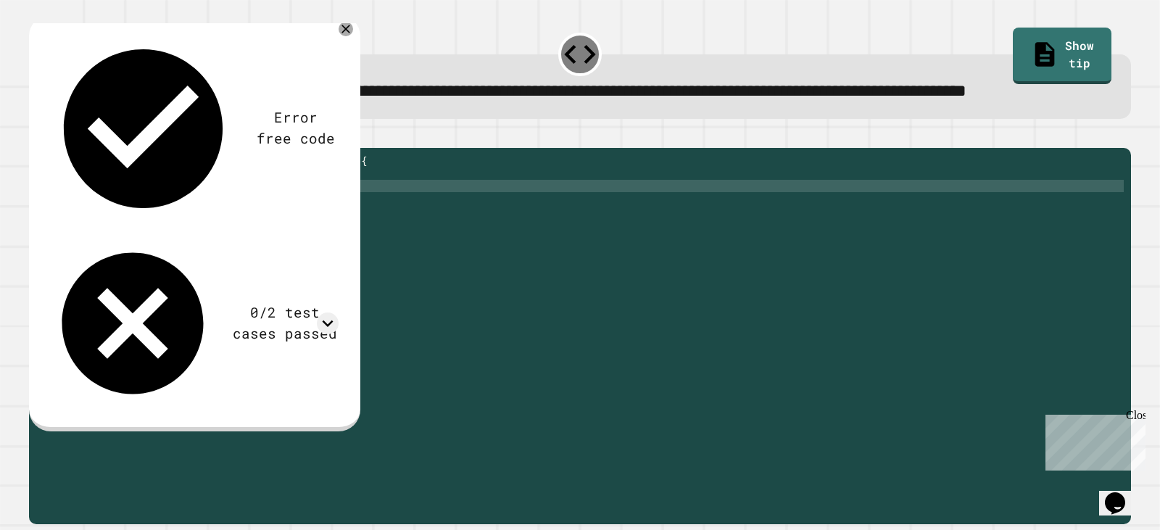
click at [255, 233] on div "public static String myMethod ( String a , String b ) { String joinedString = "…" at bounding box center [591, 303] width 1065 height 296
type textarea "**********"
click at [36, 136] on icon "button" at bounding box center [36, 136] width 0 height 0
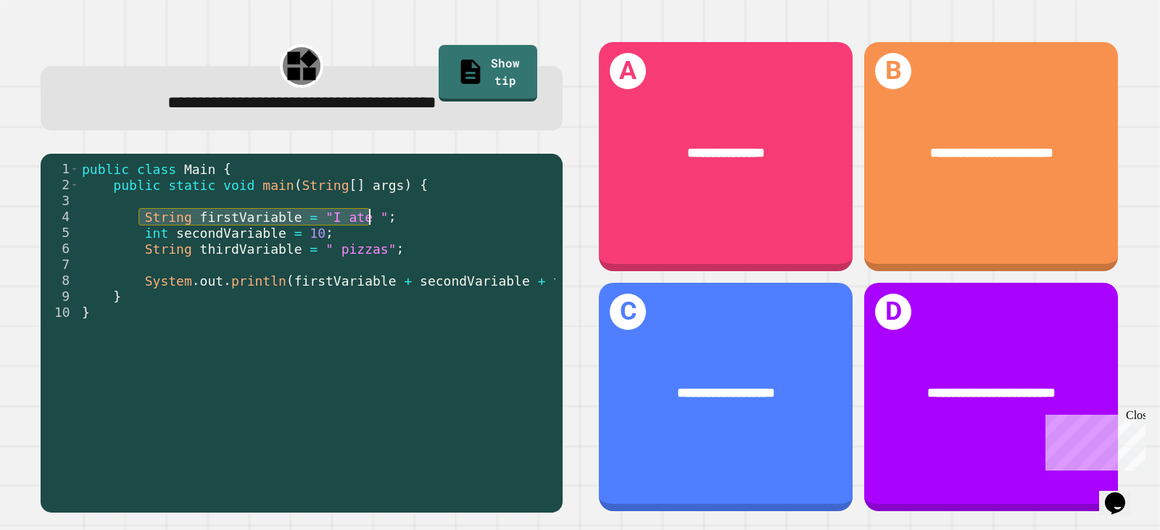
drag, startPoint x: 138, startPoint y: 223, endPoint x: 393, endPoint y: 220, distance: 255.1
click at [393, 220] on div "public class Main { public static void main ( String [ ] args ) { String firstV…" at bounding box center [351, 328] width 544 height 335
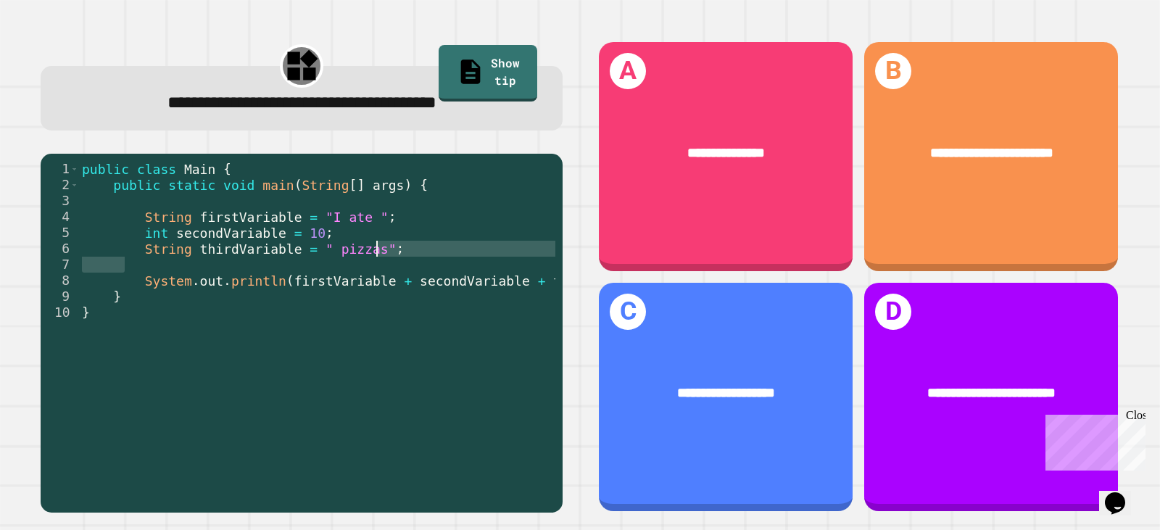
drag, startPoint x: 128, startPoint y: 265, endPoint x: 373, endPoint y: 244, distance: 245.2
click at [373, 244] on div "public class Main { public static void main ( String [ ] args ) { String firstV…" at bounding box center [351, 328] width 544 height 335
click at [363, 302] on div "public class Main { public static void main ( String [ ] args ) { String firstV…" at bounding box center [351, 328] width 544 height 335
drag, startPoint x: 343, startPoint y: 478, endPoint x: 370, endPoint y: 472, distance: 28.1
click at [370, 472] on div "1 2 3 4 5 6 7 8 9 10 public class Main { public static void main ( String [ ] a…" at bounding box center [302, 333] width 522 height 359
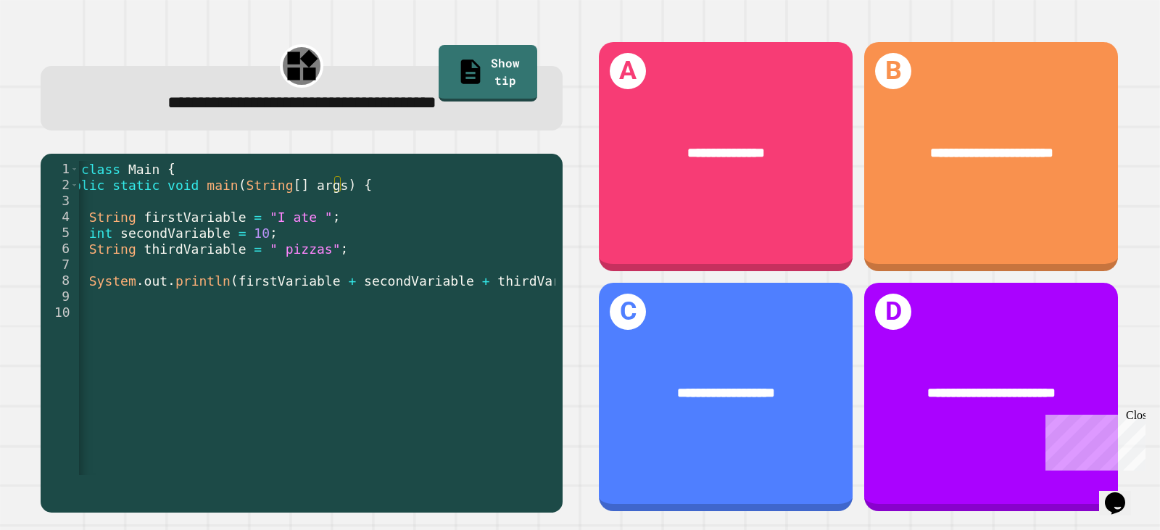
scroll to position [0, 0]
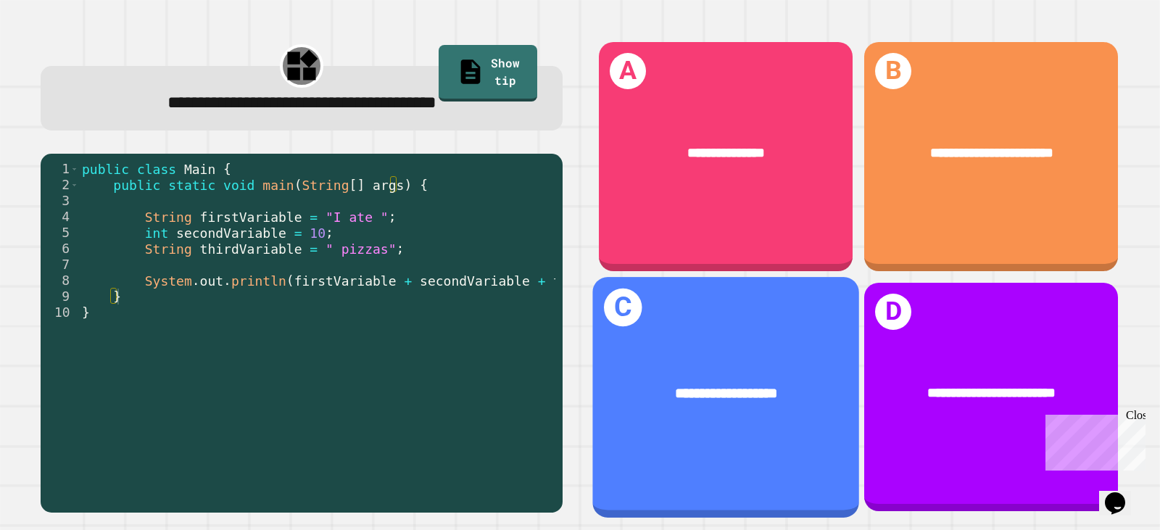
click at [688, 385] on span "**********" at bounding box center [726, 392] width 103 height 14
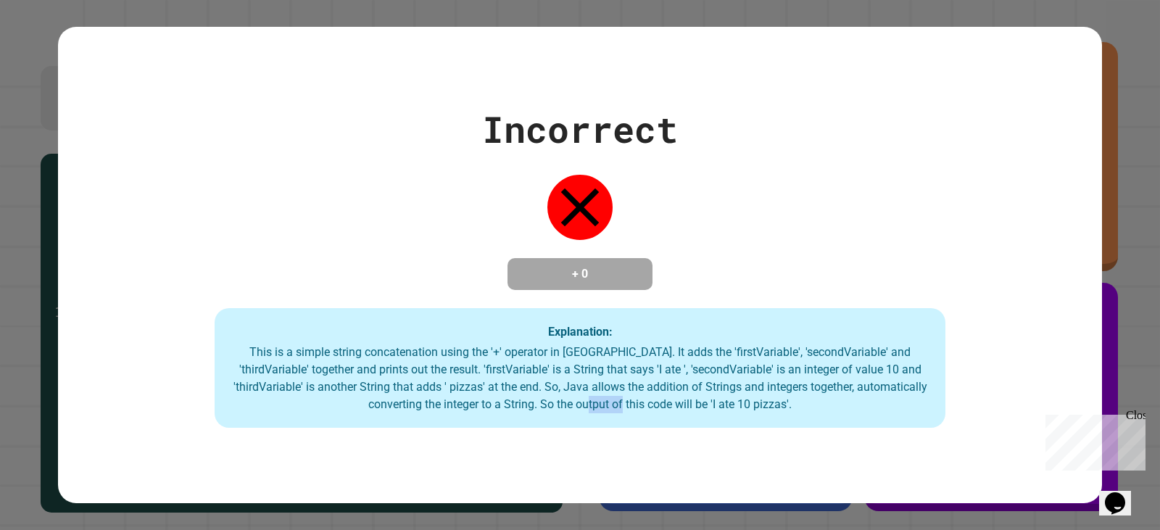
drag, startPoint x: 648, startPoint y: 404, endPoint x: 654, endPoint y: 399, distance: 8.7
click at [654, 402] on div "Explanation: This is a simple string concatenation using the '+' operator in [G…" at bounding box center [580, 368] width 731 height 120
drag, startPoint x: 671, startPoint y: 361, endPoint x: 655, endPoint y: 380, distance: 24.7
click at [668, 367] on div "This is a simple string concatenation using the '+' operator in [GEOGRAPHIC_DAT…" at bounding box center [580, 379] width 702 height 70
click at [654, 382] on div "This is a simple string concatenation using the '+' operator in [GEOGRAPHIC_DAT…" at bounding box center [580, 379] width 702 height 70
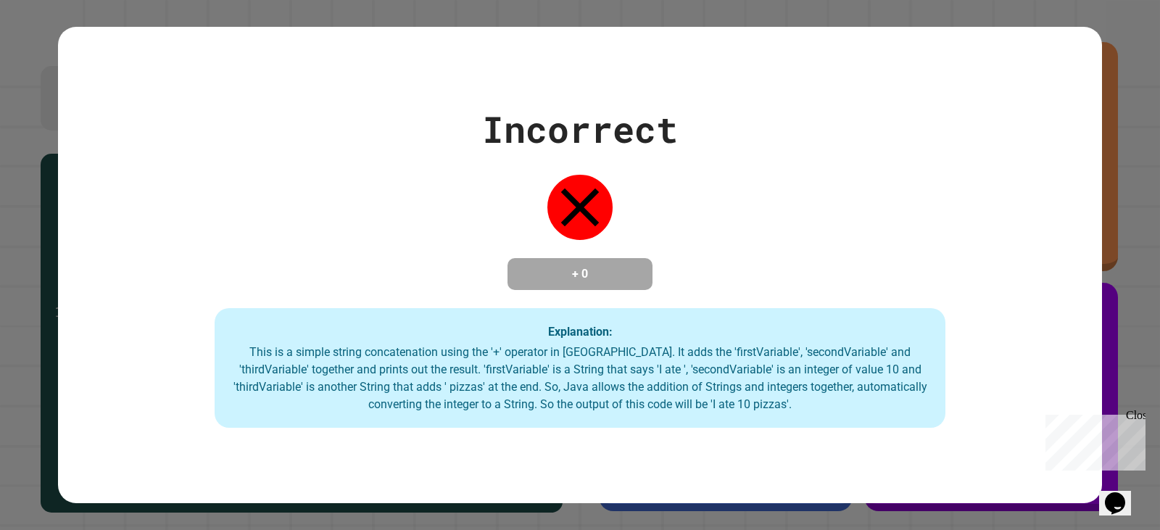
click at [655, 379] on div "This is a simple string concatenation using the '+' operator in [GEOGRAPHIC_DAT…" at bounding box center [580, 379] width 702 height 70
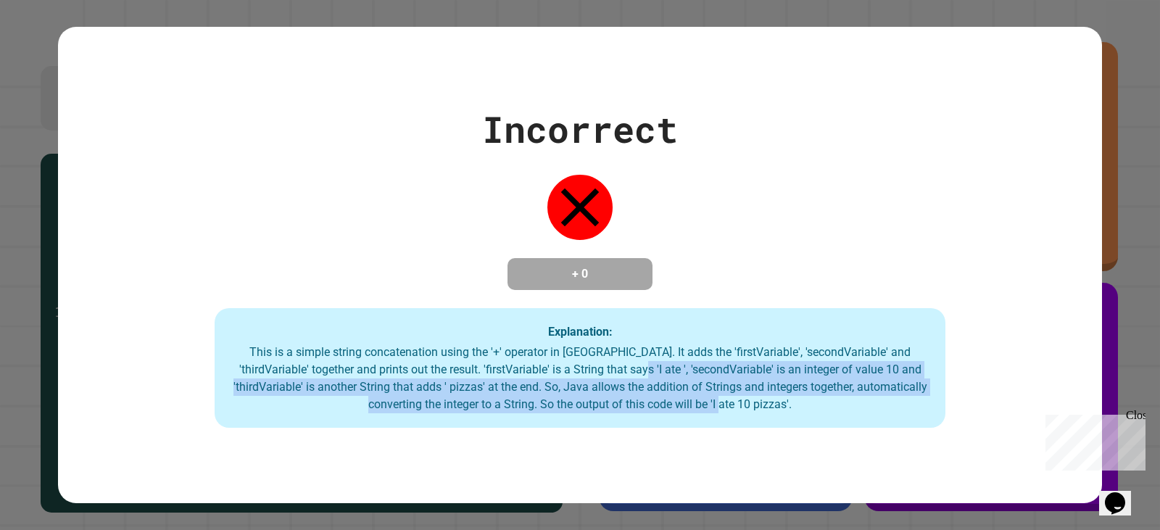
drag, startPoint x: 655, startPoint y: 379, endPoint x: 728, endPoint y: 416, distance: 82.0
click at [737, 413] on div "This is a simple string concatenation using the '+' operator in [GEOGRAPHIC_DAT…" at bounding box center [580, 379] width 702 height 70
click at [694, 410] on div "This is a simple string concatenation using the '+' operator in [GEOGRAPHIC_DAT…" at bounding box center [580, 379] width 702 height 70
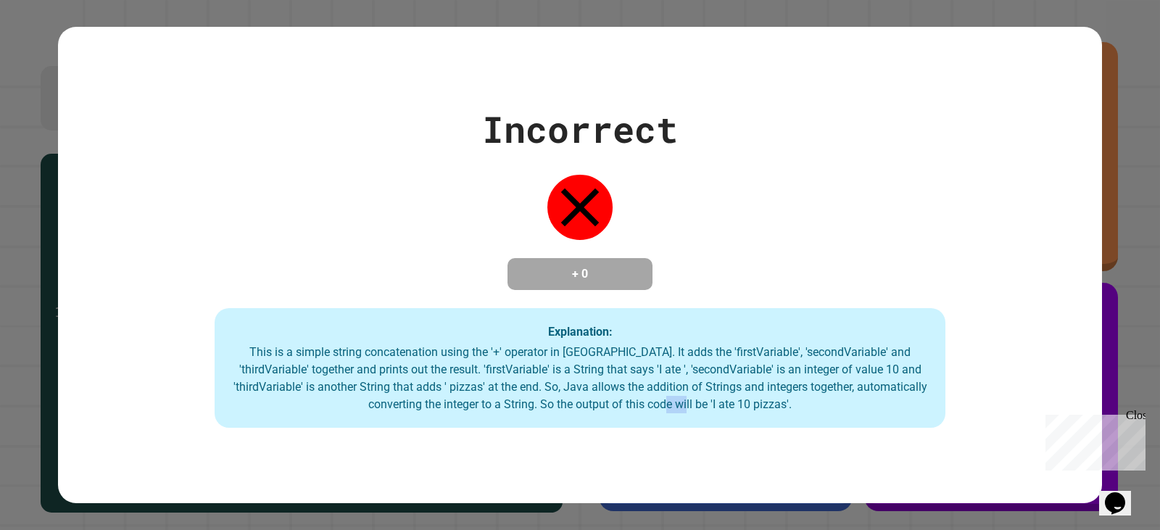
click at [694, 410] on div "This is a simple string concatenation using the '+' operator in [GEOGRAPHIC_DAT…" at bounding box center [580, 379] width 702 height 70
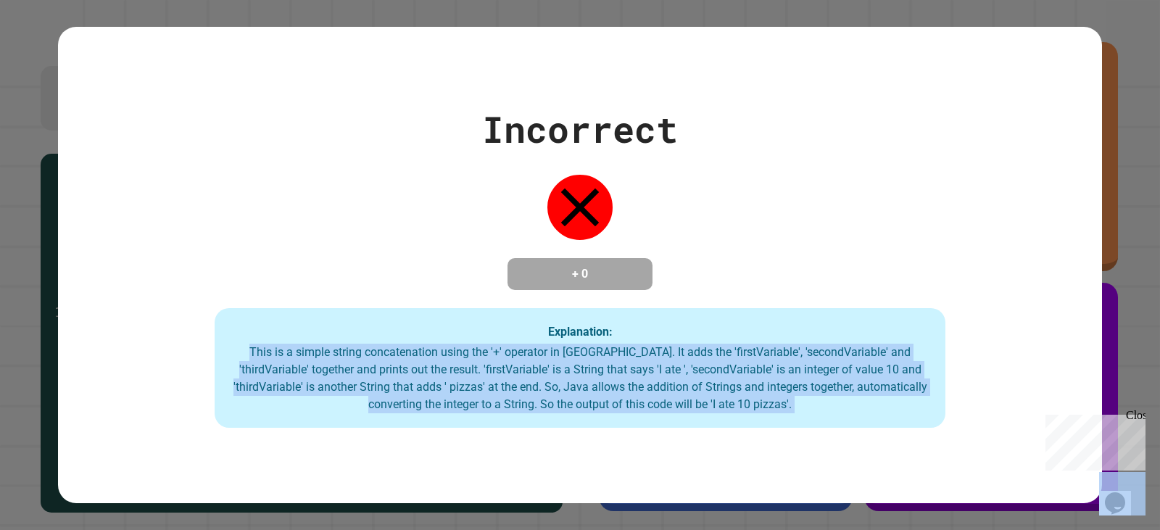
drag, startPoint x: 694, startPoint y: 410, endPoint x: 648, endPoint y: 393, distance: 49.3
click at [642, 397] on div "This is a simple string concatenation using the '+' operator in [GEOGRAPHIC_DAT…" at bounding box center [580, 379] width 702 height 70
click at [650, 394] on div "This is a simple string concatenation using the '+' operator in [GEOGRAPHIC_DAT…" at bounding box center [580, 379] width 702 height 70
drag, startPoint x: 650, startPoint y: 394, endPoint x: 638, endPoint y: 390, distance: 13.1
click at [638, 390] on div "This is a simple string concatenation using the '+' operator in [GEOGRAPHIC_DAT…" at bounding box center [580, 379] width 702 height 70
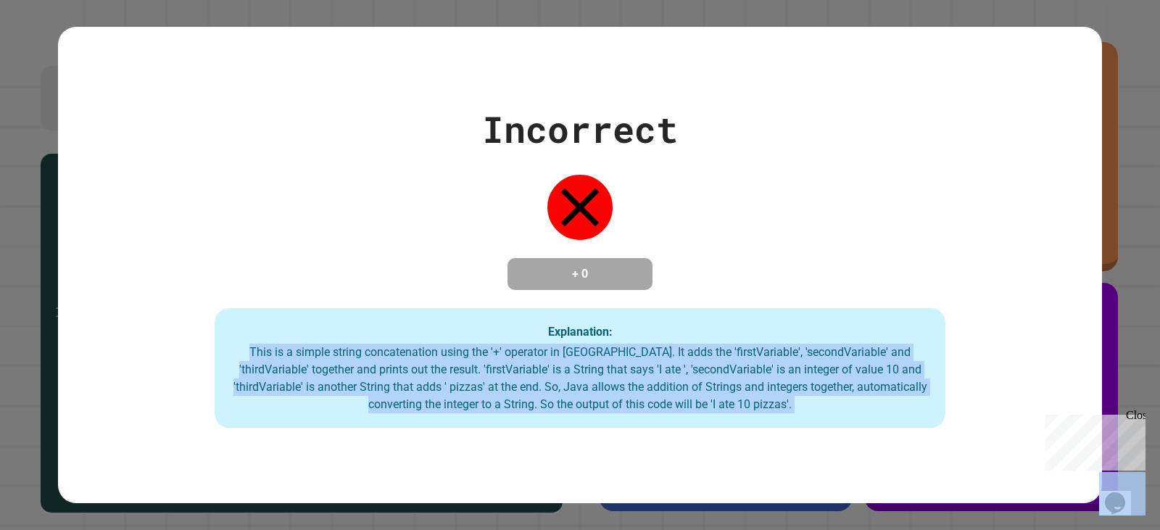
click at [664, 409] on div "This is a simple string concatenation using the '+' operator in [GEOGRAPHIC_DAT…" at bounding box center [580, 379] width 702 height 70
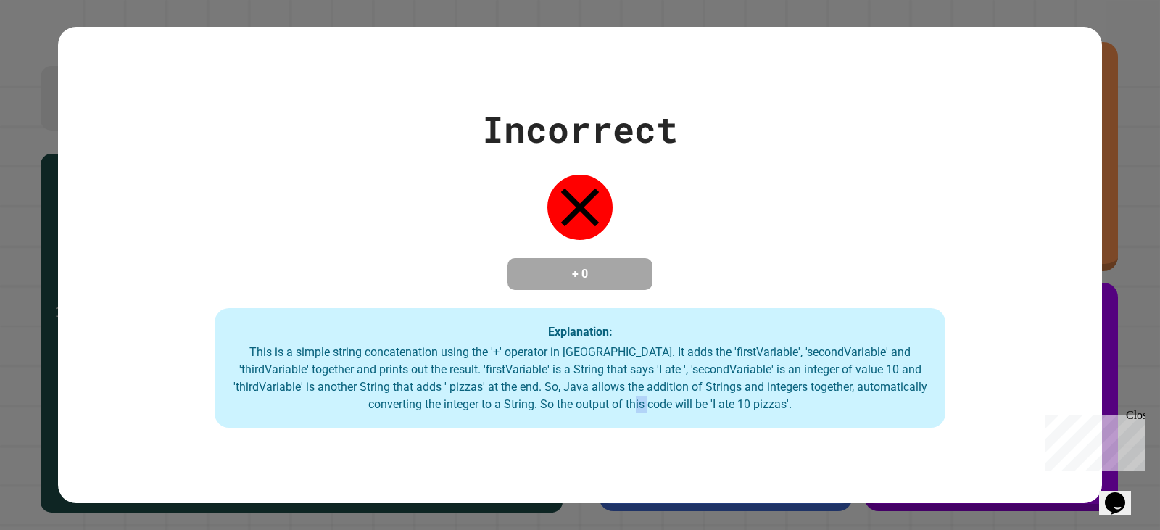
click at [664, 409] on div "This is a simple string concatenation using the '+' operator in [GEOGRAPHIC_DAT…" at bounding box center [580, 379] width 702 height 70
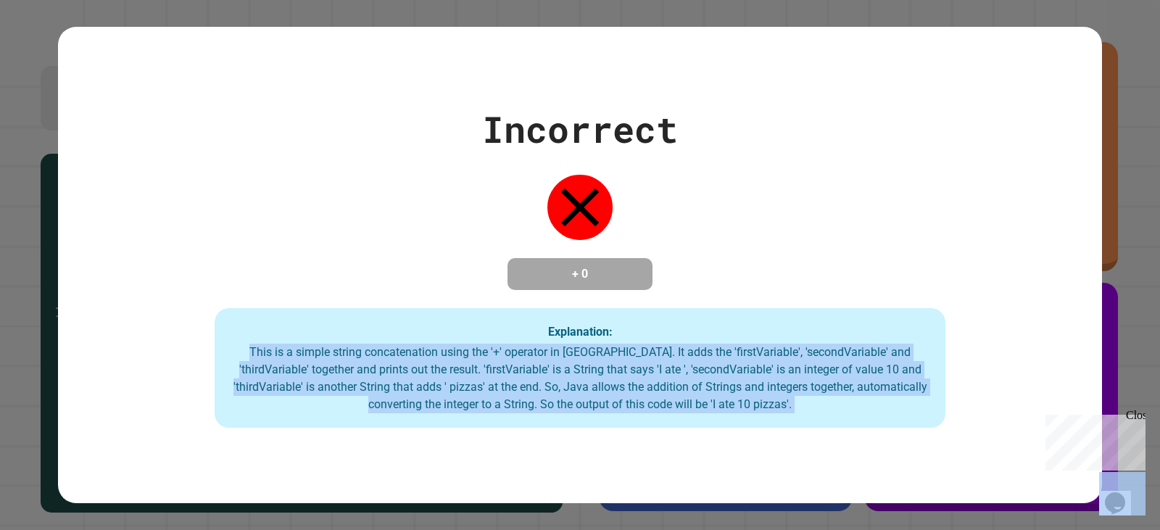
click at [686, 351] on div "This is a simple string concatenation using the '+' operator in [GEOGRAPHIC_DAT…" at bounding box center [580, 379] width 702 height 70
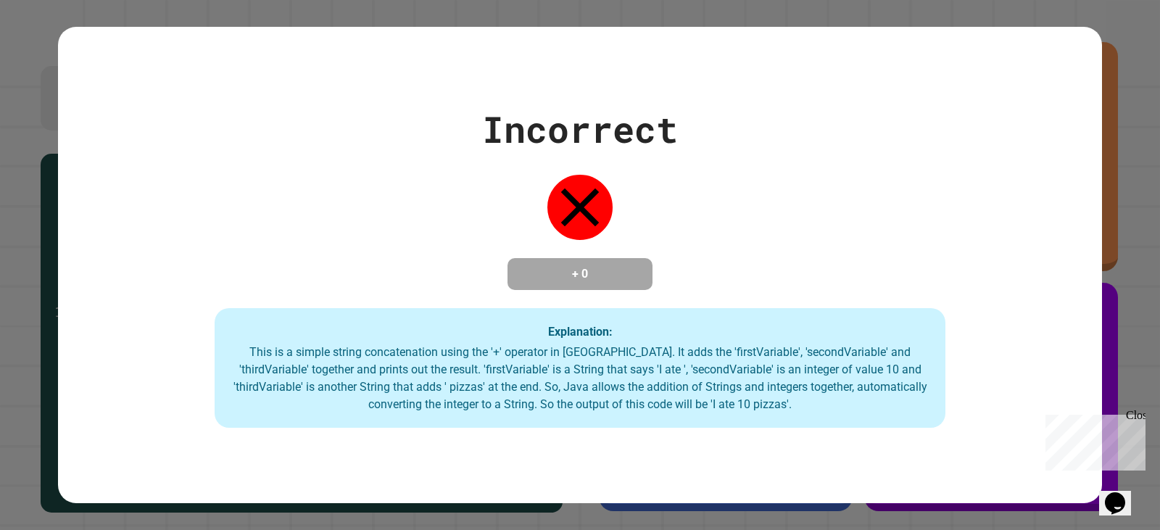
drag, startPoint x: 699, startPoint y: 337, endPoint x: 789, endPoint y: 336, distance: 90.6
click at [702, 339] on div "Explanation: This is a simple string concatenation using the '+' operator in [G…" at bounding box center [580, 368] width 731 height 120
drag, startPoint x: 549, startPoint y: 197, endPoint x: 480, endPoint y: 109, distance: 112.5
click at [480, 109] on div "Incorrect + 0 Explanation: This is a simple string concatenation using the '+' …" at bounding box center [580, 265] width 1044 height 326
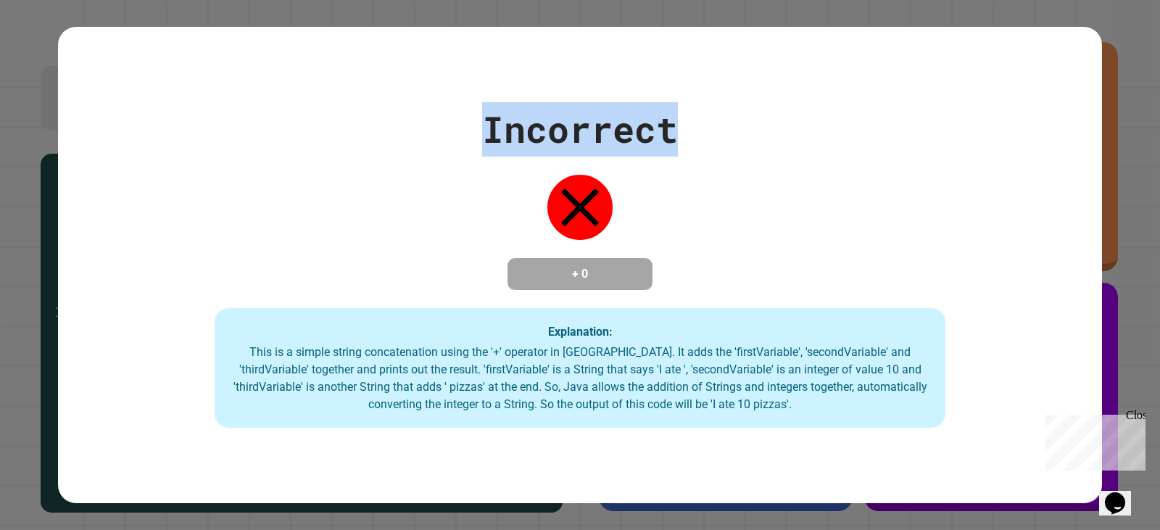
drag, startPoint x: 461, startPoint y: 127, endPoint x: 840, endPoint y: 106, distance: 379.7
click at [843, 106] on div "Incorrect + 0 Explanation: This is a simple string concatenation using the '+' …" at bounding box center [580, 265] width 1044 height 326
click at [557, 136] on div "Incorrect" at bounding box center [580, 129] width 196 height 54
drag, startPoint x: 549, startPoint y: 159, endPoint x: 425, endPoint y: 146, distance: 124.6
click at [339, 154] on div "Incorrect + 0 Explanation: This is a simple string concatenation using the '+' …" at bounding box center [580, 265] width 1044 height 326
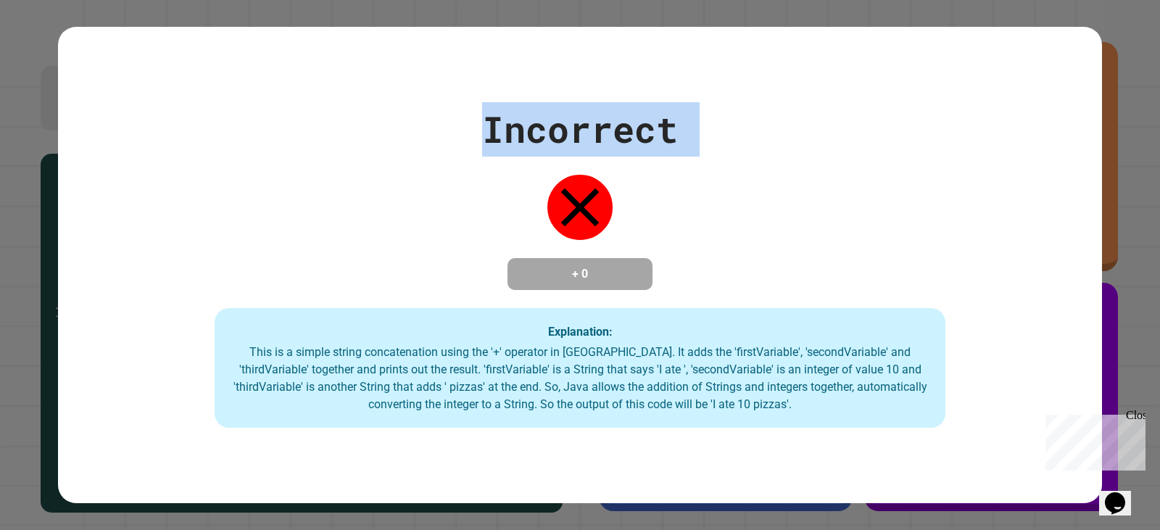
click at [545, 154] on div "Incorrect + 0 Explanation: This is a simple string concatenation using the '+' …" at bounding box center [580, 265] width 1044 height 326
drag, startPoint x: 549, startPoint y: 154, endPoint x: 417, endPoint y: 167, distance: 132.6
click at [417, 167] on div "Incorrect + 0 Explanation: This is a simple string concatenation using the '+' …" at bounding box center [580, 265] width 1044 height 326
click at [465, 165] on div "Incorrect + 0 Explanation: This is a simple string concatenation using the '+' …" at bounding box center [580, 265] width 1044 height 326
drag, startPoint x: 465, startPoint y: 165, endPoint x: 857, endPoint y: 115, distance: 396.1
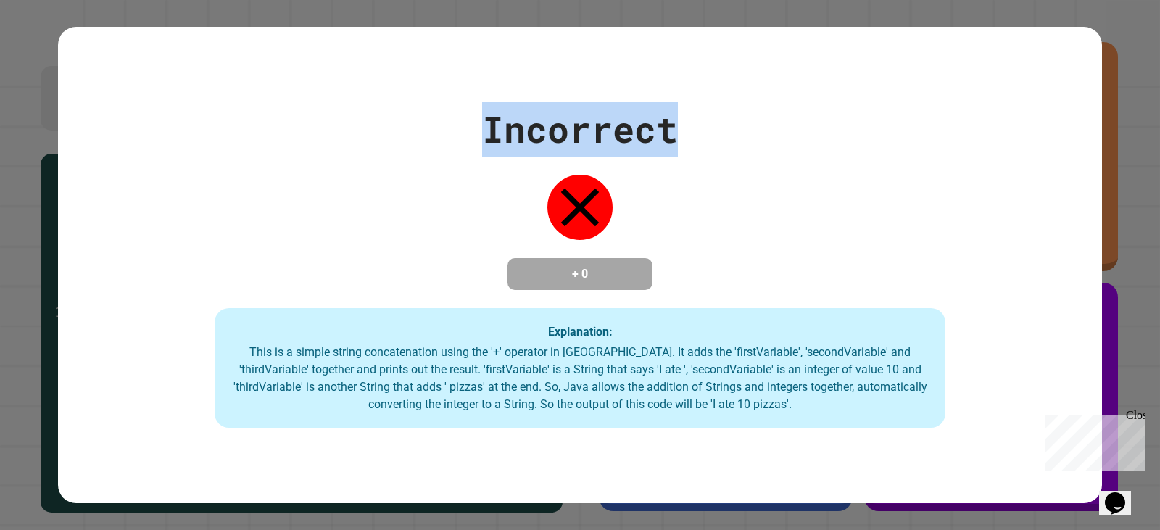
click at [857, 115] on div "Incorrect + 0 Explanation: This is a simple string concatenation using the '+' …" at bounding box center [580, 265] width 1044 height 326
click at [639, 141] on div "Incorrect" at bounding box center [580, 129] width 196 height 54
drag, startPoint x: 626, startPoint y: 120, endPoint x: 365, endPoint y: 137, distance: 262.2
click at [365, 137] on div "Incorrect + 0 Explanation: This is a simple string concatenation using the '+' …" at bounding box center [580, 265] width 1044 height 326
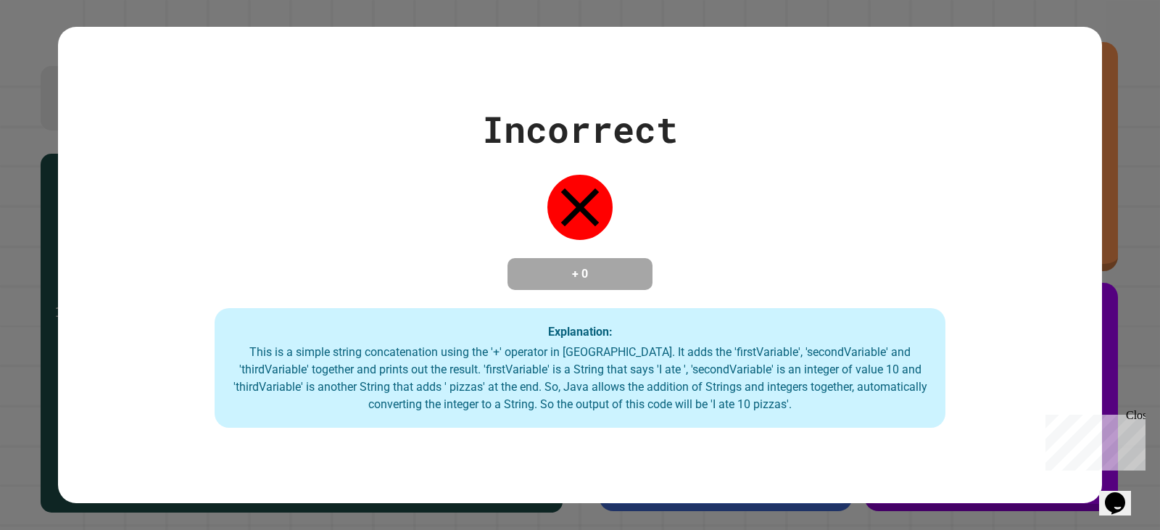
click at [677, 109] on div "Incorrect + 0 Explanation: This is a simple string concatenation using the '+' …" at bounding box center [580, 265] width 1044 height 326
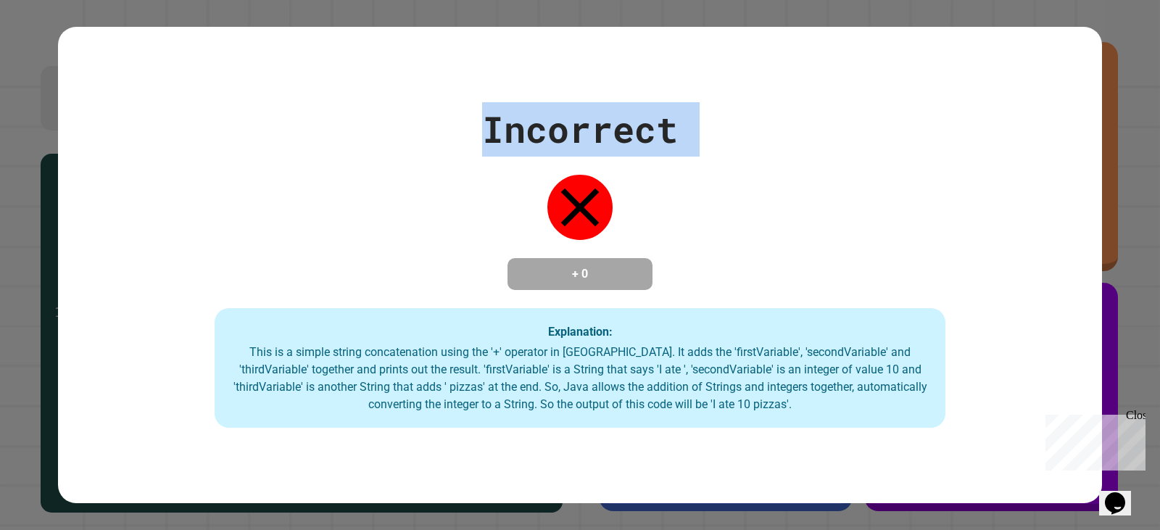
drag, startPoint x: 677, startPoint y: 109, endPoint x: 257, endPoint y: 143, distance: 421.7
click at [257, 143] on div "Incorrect + 0 Explanation: This is a simple string concatenation using the '+' …" at bounding box center [580, 265] width 1044 height 326
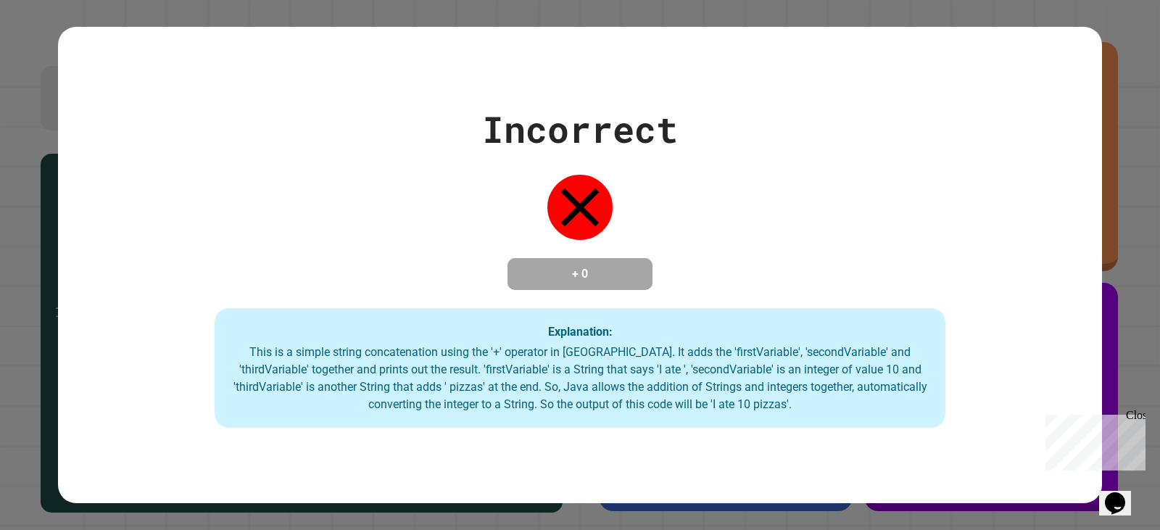
click at [625, 113] on div "Incorrect" at bounding box center [580, 129] width 196 height 54
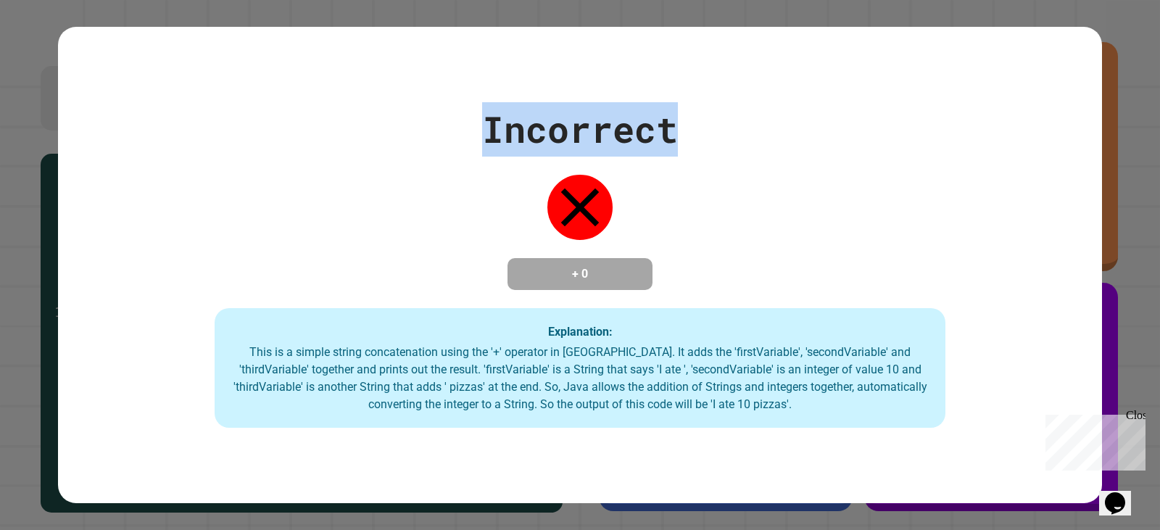
click at [625, 113] on div "Incorrect" at bounding box center [580, 129] width 196 height 54
click at [612, 117] on div "Incorrect" at bounding box center [580, 129] width 196 height 54
click at [665, 118] on div "Incorrect" at bounding box center [580, 129] width 196 height 54
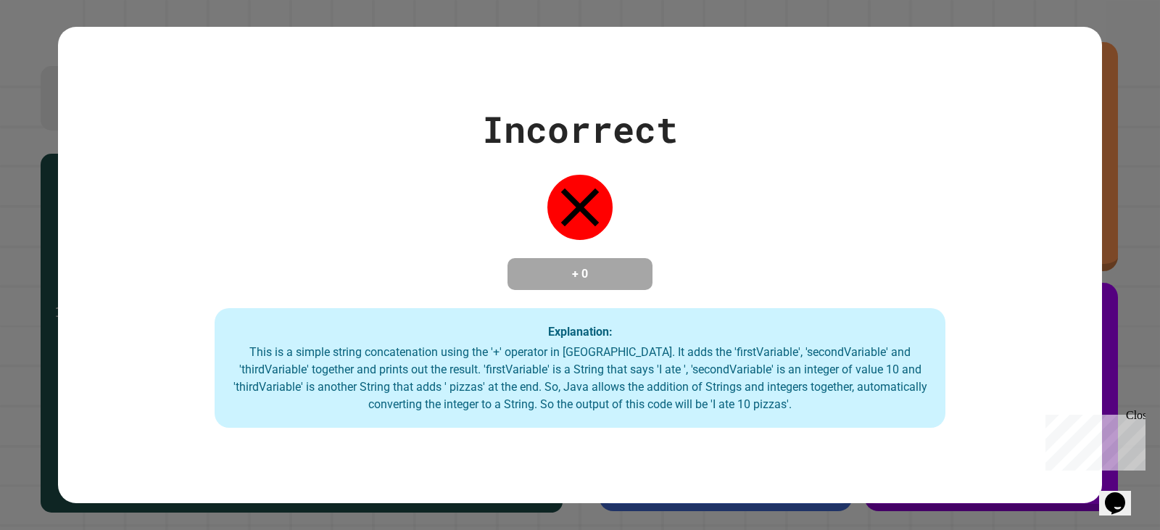
click at [558, 125] on div "Incorrect" at bounding box center [580, 129] width 196 height 54
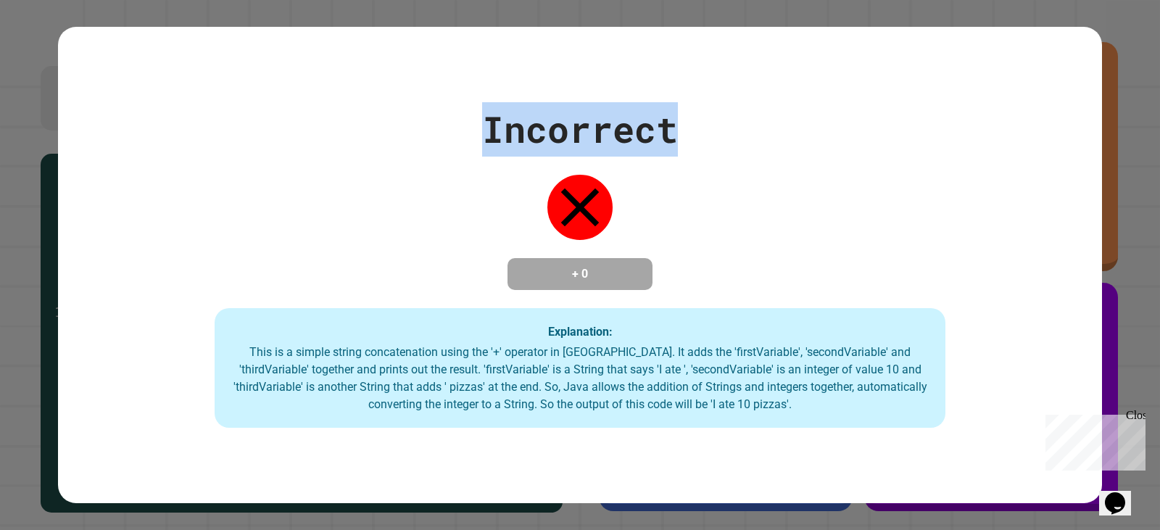
click at [558, 125] on div "Incorrect" at bounding box center [580, 129] width 196 height 54
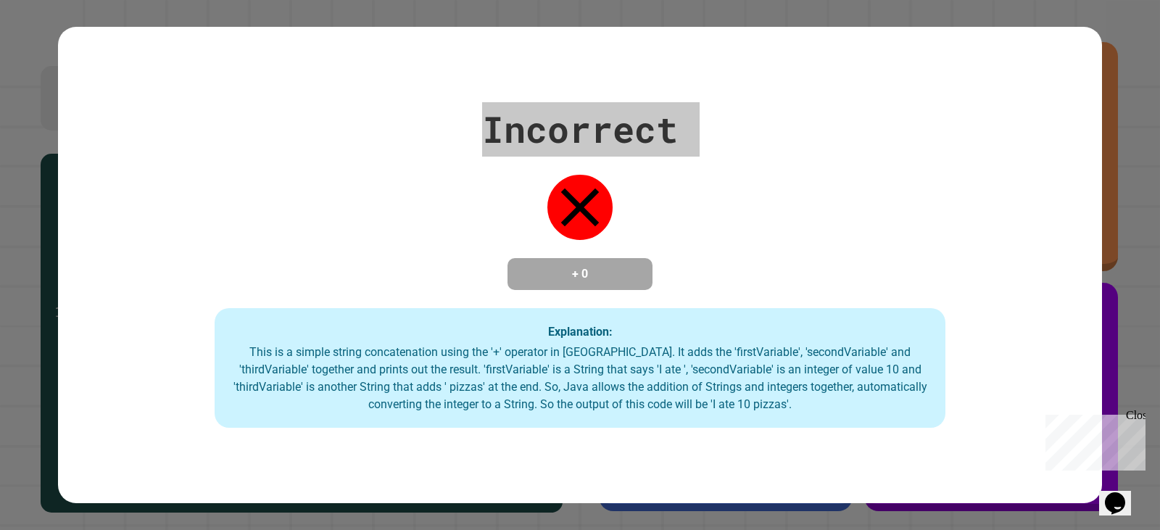
drag, startPoint x: 1111, startPoint y: 488, endPoint x: 1117, endPoint y: 475, distance: 14.3
click at [1112, 491] on icon "Opens Chat This icon Opens the chat window." at bounding box center [1114, 502] width 23 height 23
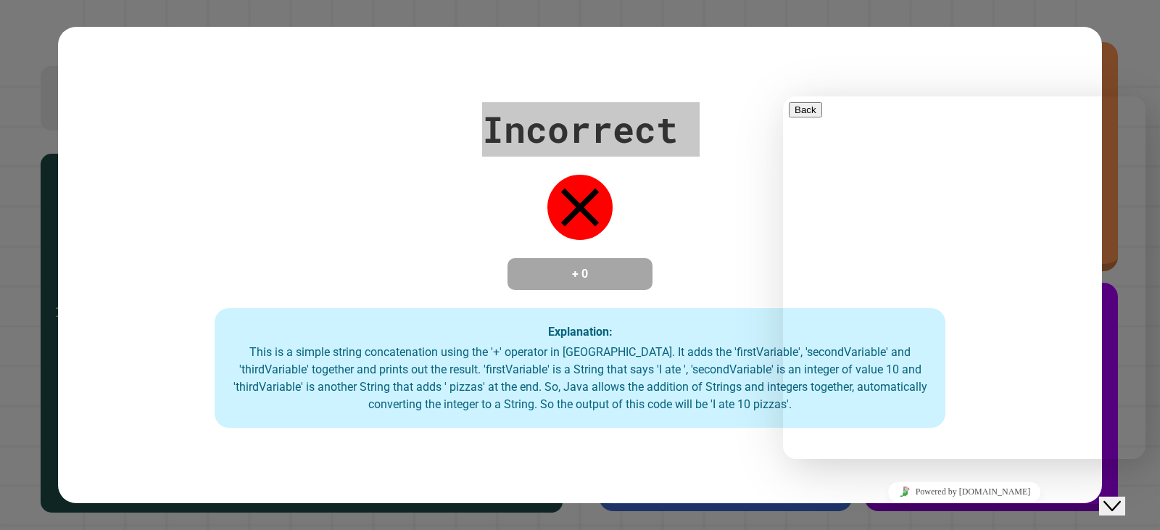
drag, startPoint x: 1035, startPoint y: 456, endPoint x: 1035, endPoint y: 445, distance: 10.9
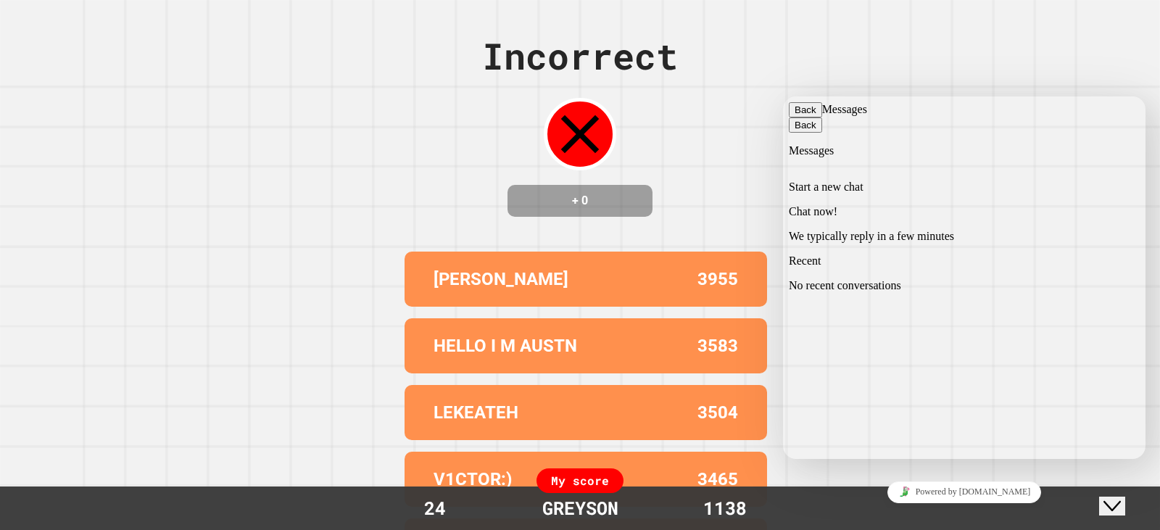
click at [732, 209] on div "Incorrect + 0 [PERSON_NAME] 3955 HELLO I M AUSTN 3583 LEKEATEH 3504 V1CTOR:) 34…" at bounding box center [580, 265] width 1160 height 530
drag, startPoint x: 878, startPoint y: 449, endPoint x: 940, endPoint y: 453, distance: 62.5
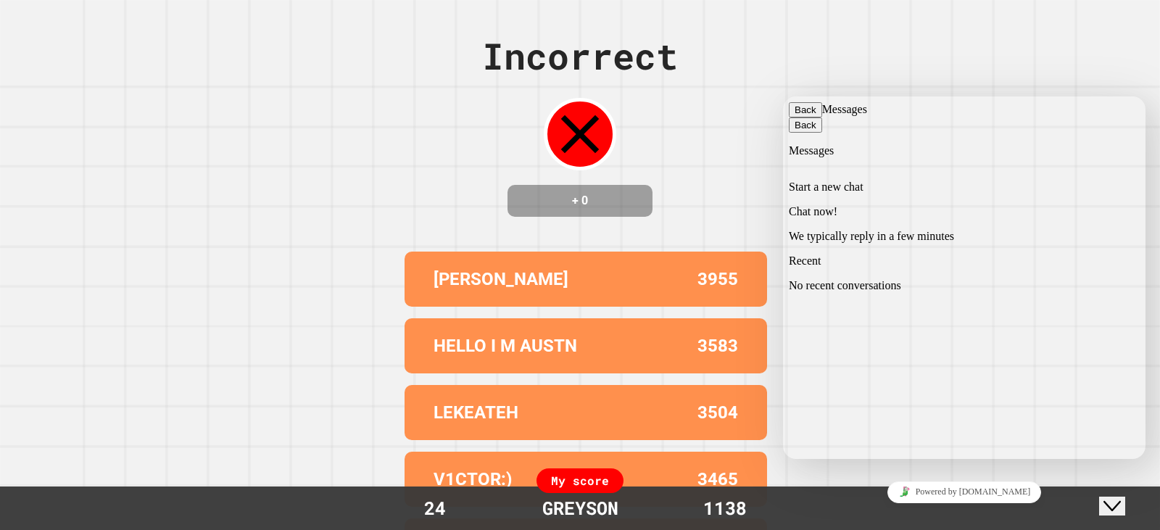
click at [807, 115] on button "Back" at bounding box center [805, 109] width 33 height 15
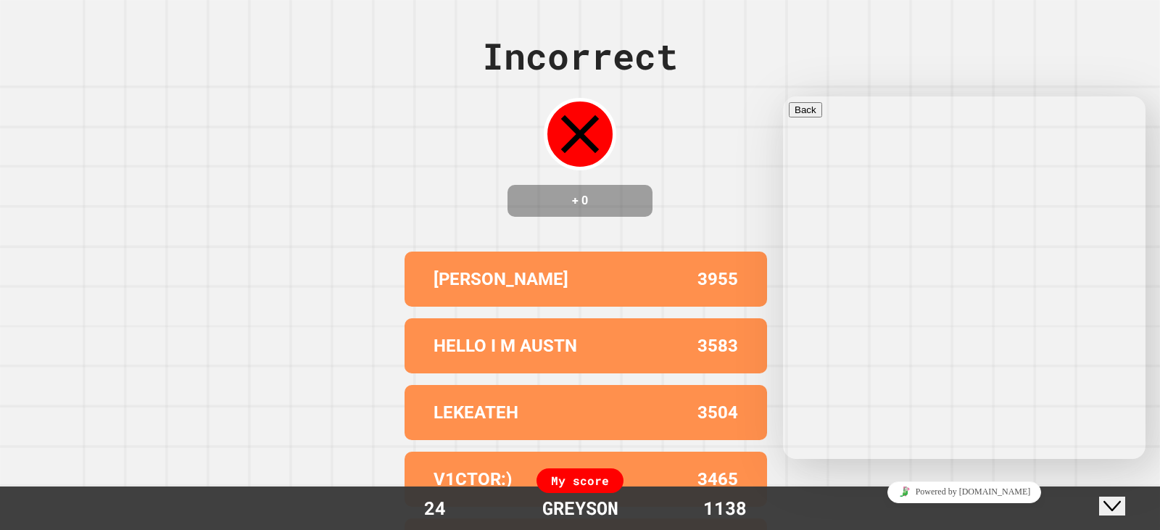
click at [666, 138] on div "Incorrect + 0" at bounding box center [580, 123] width 196 height 188
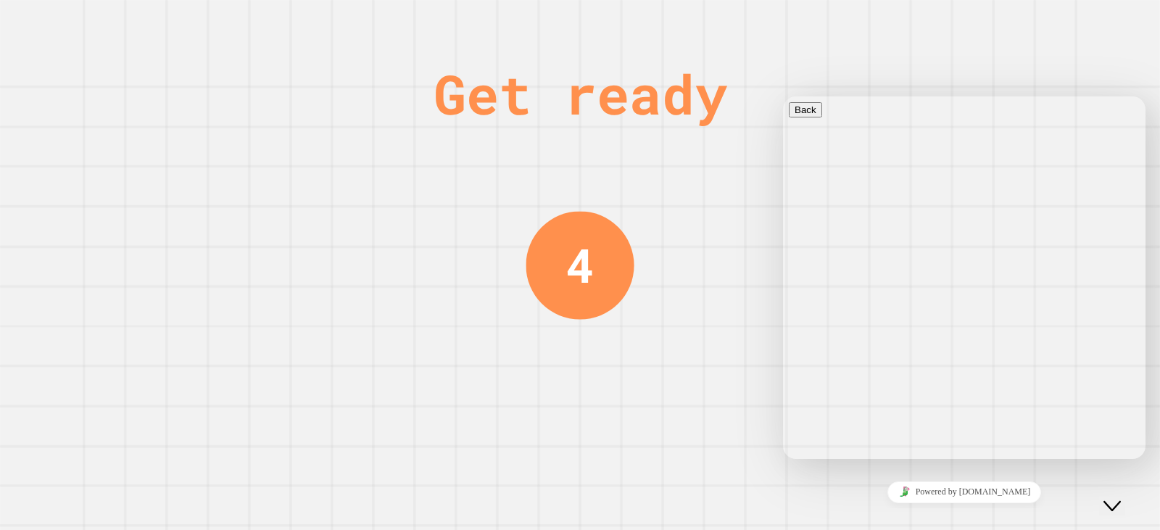
click at [1097, 494] on div "Powered by [DOMAIN_NAME]" at bounding box center [964, 491] width 351 height 21
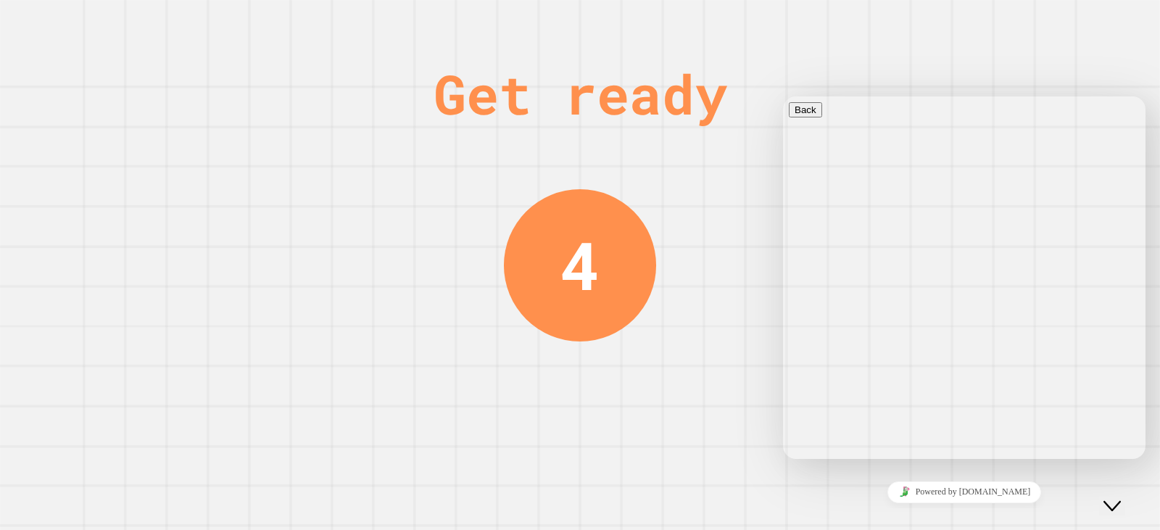
click at [1094, 491] on div "Powered by [DOMAIN_NAME]" at bounding box center [964, 491] width 351 height 21
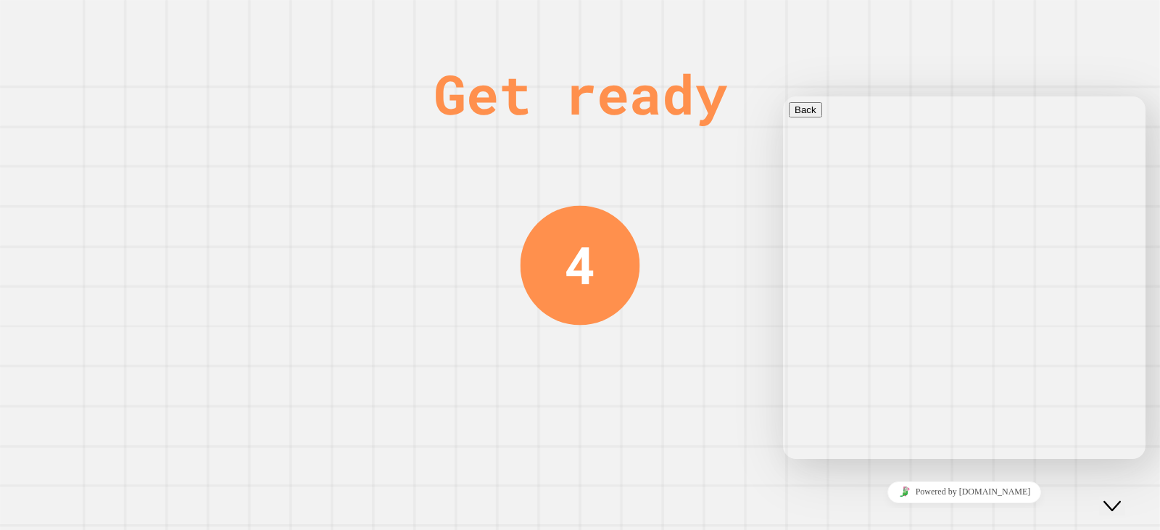
drag, startPoint x: 1107, startPoint y: 491, endPoint x: 2167, endPoint y: 959, distance: 1159.2
click at [1107, 497] on div "Close Chat This icon closes the chat window." at bounding box center [1111, 505] width 17 height 17
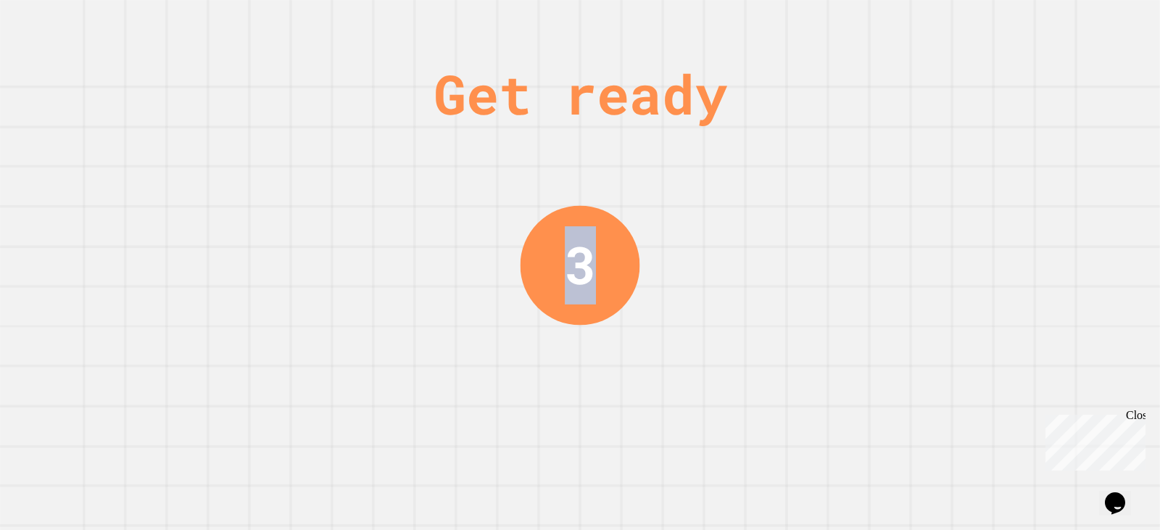
drag, startPoint x: 586, startPoint y: 275, endPoint x: 615, endPoint y: 275, distance: 29.0
click at [615, 275] on div "Get ready 3" at bounding box center [580, 265] width 1160 height 530
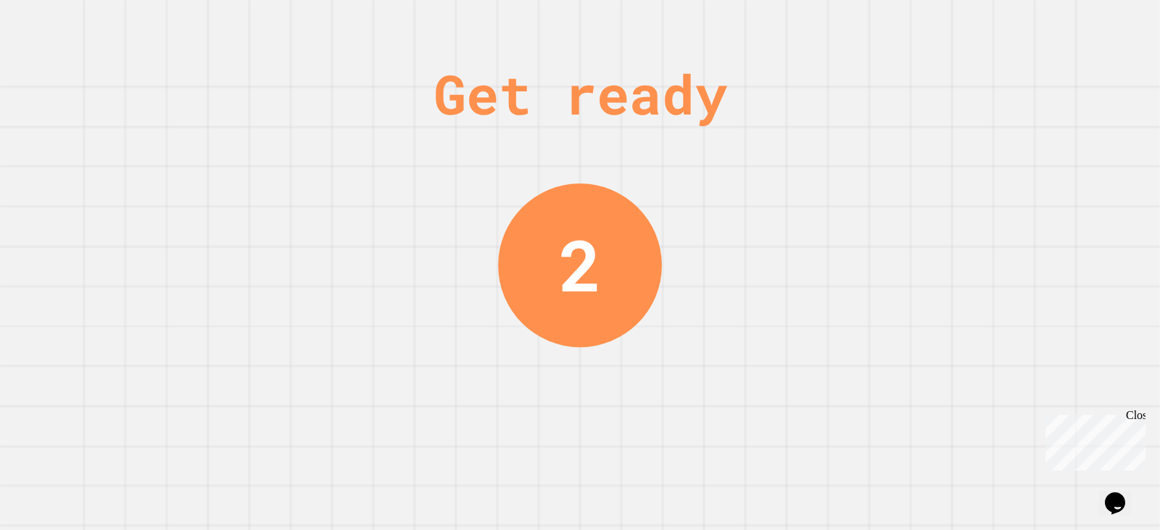
click at [336, 267] on div "Get ready 2" at bounding box center [580, 265] width 1160 height 530
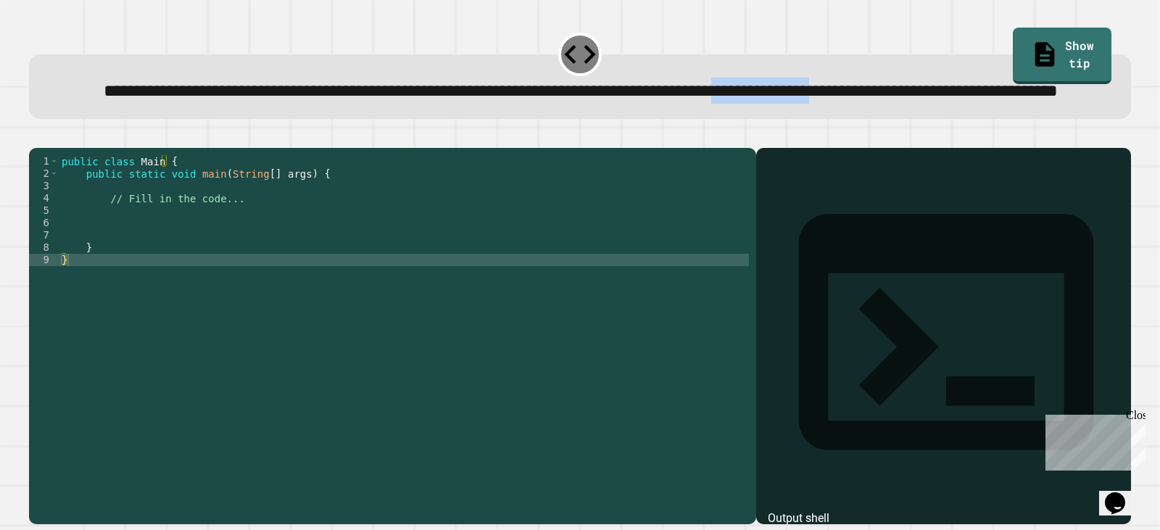
drag, startPoint x: 246, startPoint y: 121, endPoint x: 710, endPoint y: 125, distance: 464.6
click at [548, 104] on div "**********" at bounding box center [580, 91] width 1055 height 26
click at [577, 100] on span "**********" at bounding box center [581, 91] width 954 height 17
drag, startPoint x: 577, startPoint y: 128, endPoint x: 995, endPoint y: 138, distance: 418.4
click at [809, 100] on span "**********" at bounding box center [581, 91] width 954 height 17
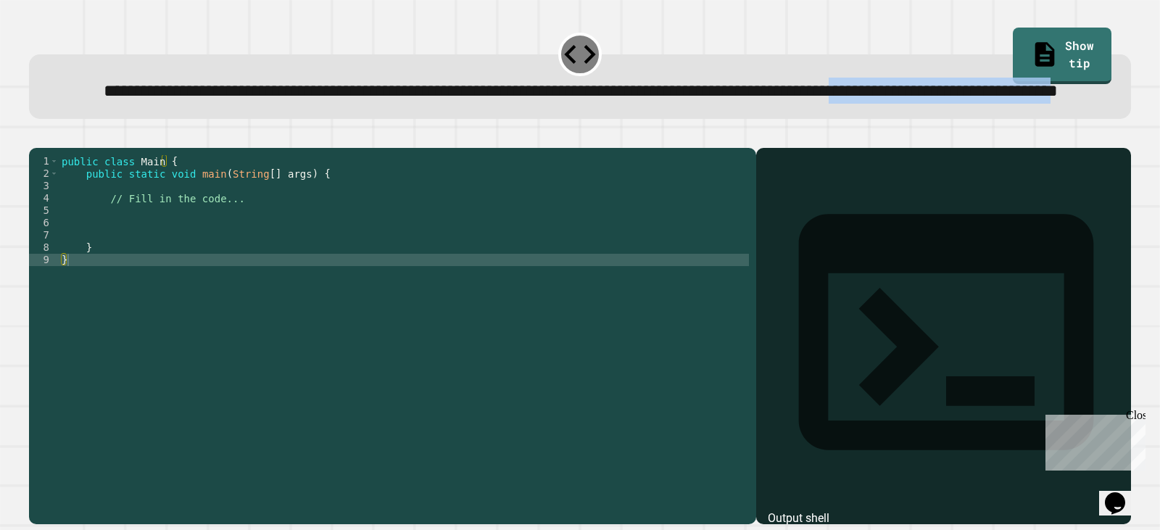
drag, startPoint x: 647, startPoint y: 134, endPoint x: 612, endPoint y: 145, distance: 37.1
click at [646, 104] on div "**********" at bounding box center [580, 91] width 1055 height 26
click at [212, 272] on div "public class Main { public static void main ( String [ ] args ) { // Fill in th…" at bounding box center [404, 303] width 690 height 296
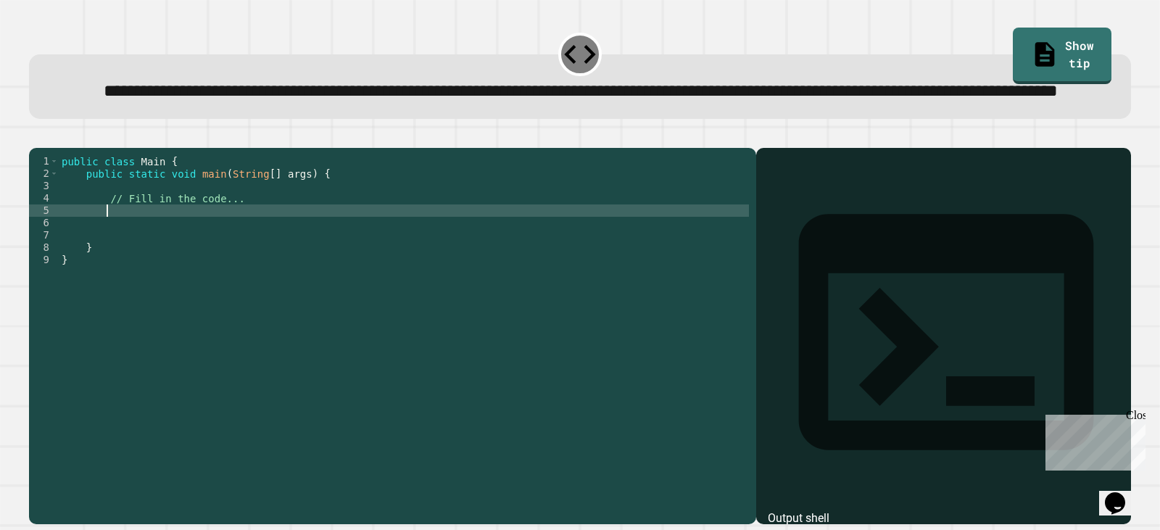
click at [209, 265] on div "public class Main { public static void main ( String [ ] args ) { // Fill in th…" at bounding box center [404, 303] width 690 height 296
drag, startPoint x: 471, startPoint y: 99, endPoint x: 685, endPoint y: 101, distance: 213.8
click at [685, 100] on span "**********" at bounding box center [581, 91] width 954 height 17
copy span "**********"
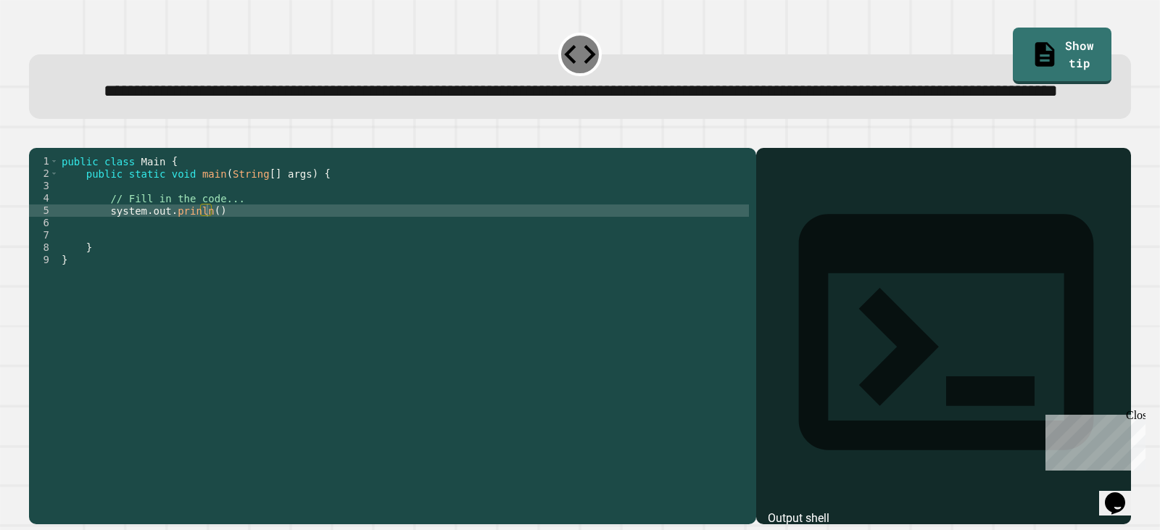
click at [207, 260] on div "public class Main { public static void main ( String [ ] args ) { // Fill in th…" at bounding box center [404, 303] width 690 height 296
paste textarea "**********"
click at [330, 260] on div "public class Main { public static void main ( String [ ] args ) { // Fill in th…" at bounding box center [404, 303] width 690 height 296
click at [36, 136] on button "button" at bounding box center [36, 136] width 0 height 0
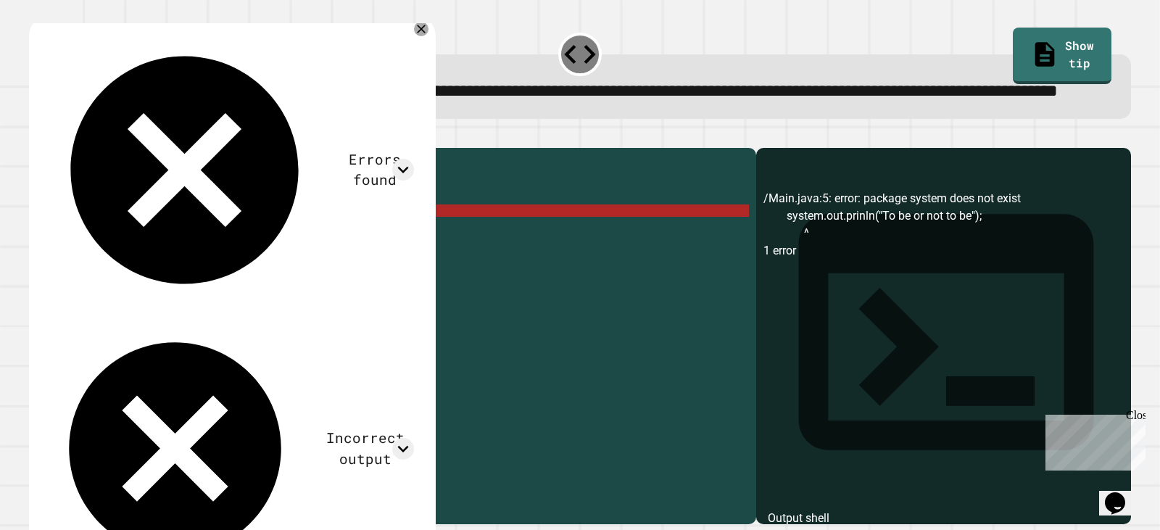
click at [111, 260] on div "public class Main { public static void main ( String [ ] args ) { // Fill in th…" at bounding box center [404, 303] width 690 height 296
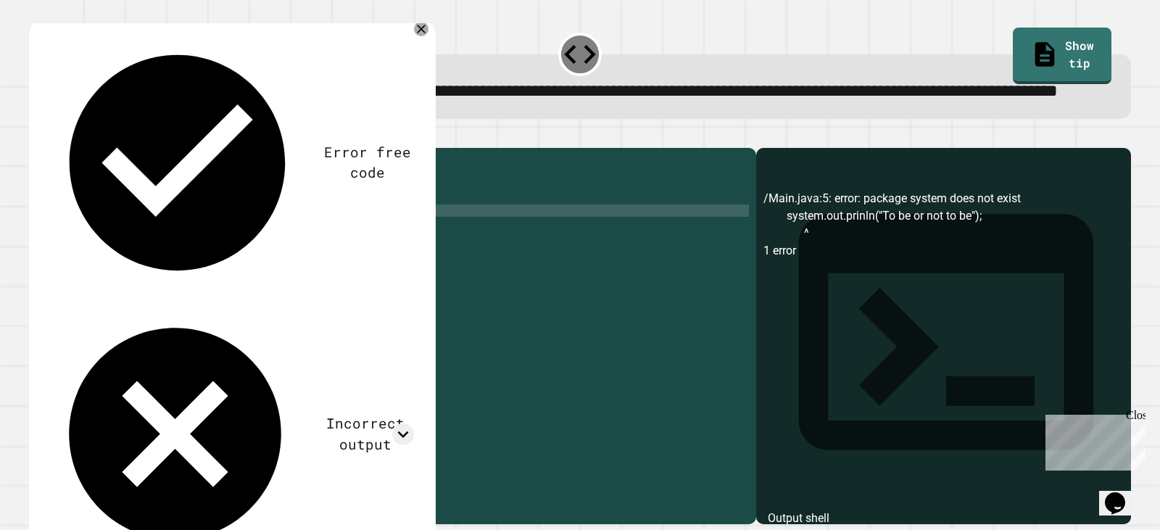
scroll to position [0, 4]
click at [36, 136] on icon "button" at bounding box center [36, 136] width 0 height 0
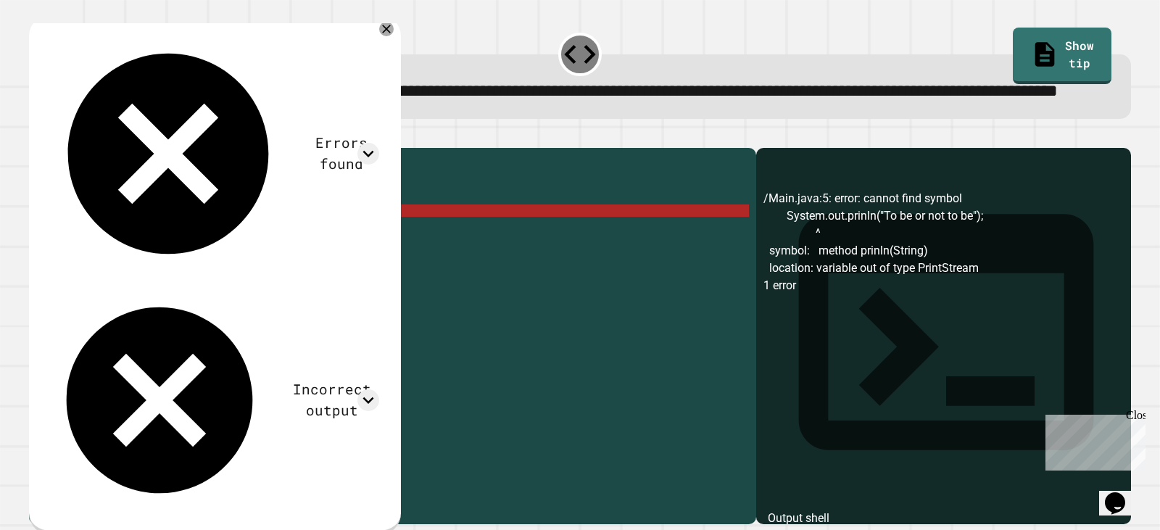
click at [188, 267] on div "public class Main { public static void main ( String [ ] args ) { // Fill in th…" at bounding box center [404, 303] width 690 height 296
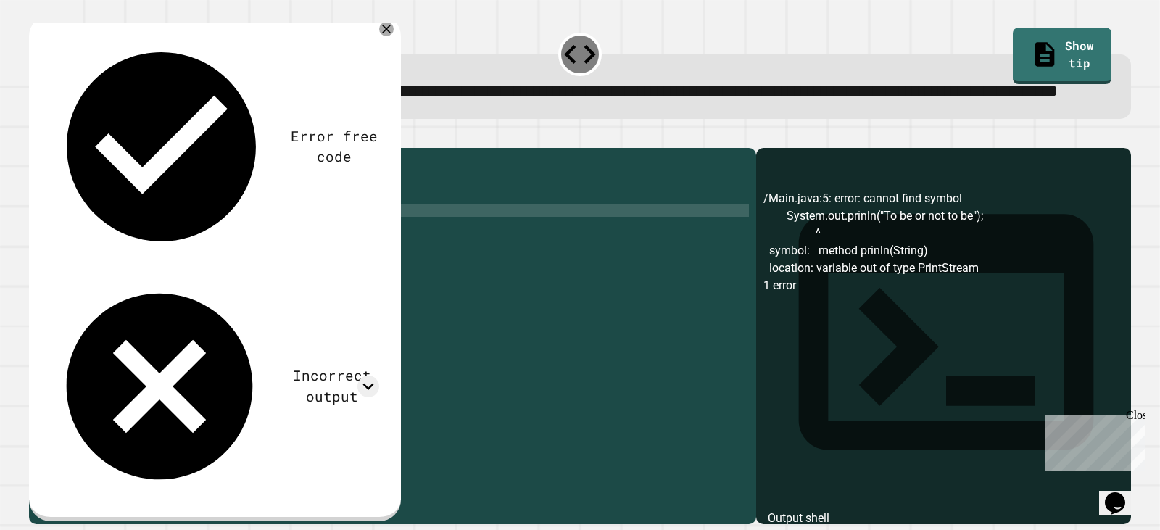
scroll to position [0, 9]
click at [36, 136] on icon "button" at bounding box center [36, 136] width 0 height 0
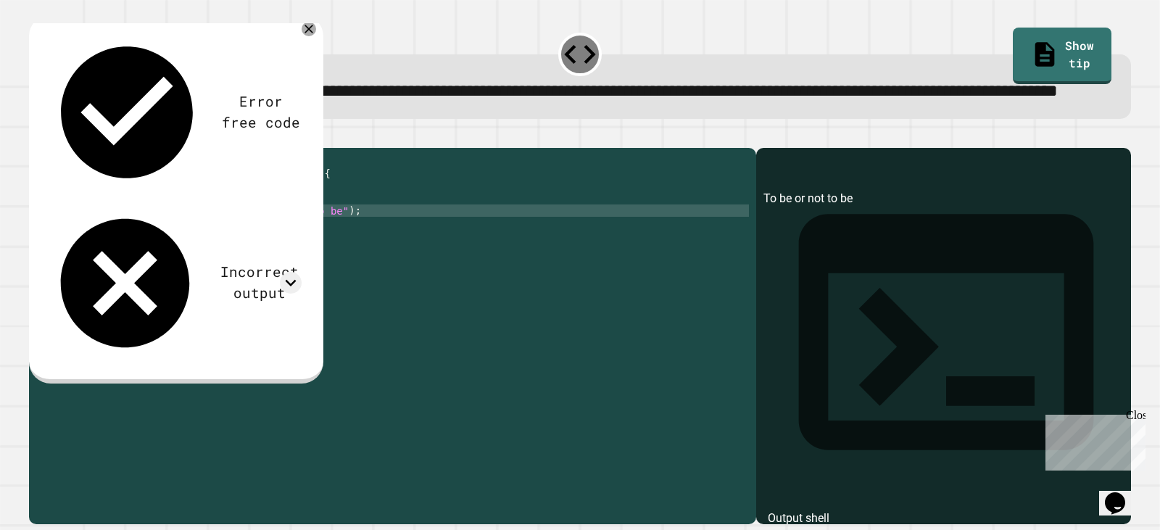
click at [316, 263] on div "public class Main { public static void main ( String [ ] args ) { // Fill in th…" at bounding box center [404, 303] width 690 height 296
click at [217, 262] on div "public class Main { public static void main ( String [ ] args ) { // Fill in th…" at bounding box center [404, 303] width 690 height 296
click at [332, 260] on div "public class Main { public static void main ( String [ ] args ) { // Fill in th…" at bounding box center [404, 303] width 690 height 296
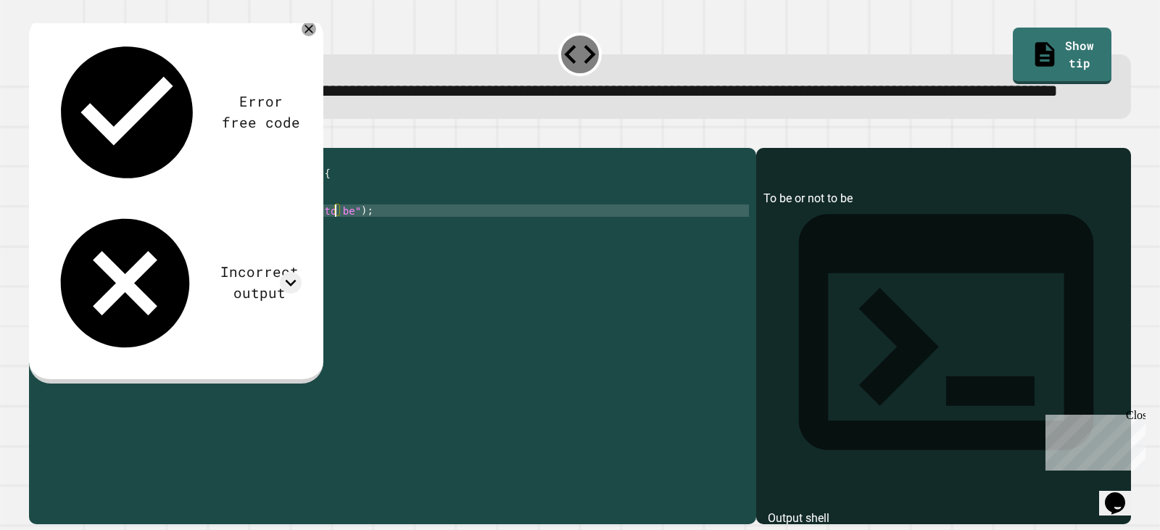
click at [228, 257] on div "public class Main { public static void main ( String [ ] args ) { // Fill in th…" at bounding box center [404, 303] width 690 height 296
drag, startPoint x: 66, startPoint y: 175, endPoint x: 58, endPoint y: 175, distance: 8.0
click at [65, 148] on div at bounding box center [580, 138] width 1102 height 17
click at [36, 136] on icon "button" at bounding box center [36, 136] width 0 height 0
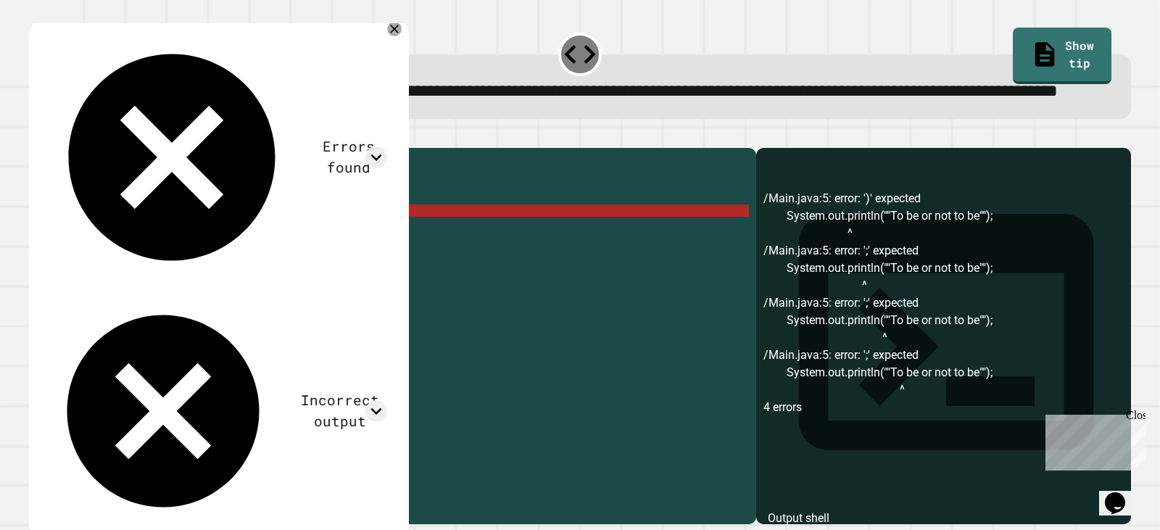
click at [215, 262] on div "public class Main { public static void main ( String [ ] args ) { // Fill in th…" at bounding box center [404, 303] width 690 height 296
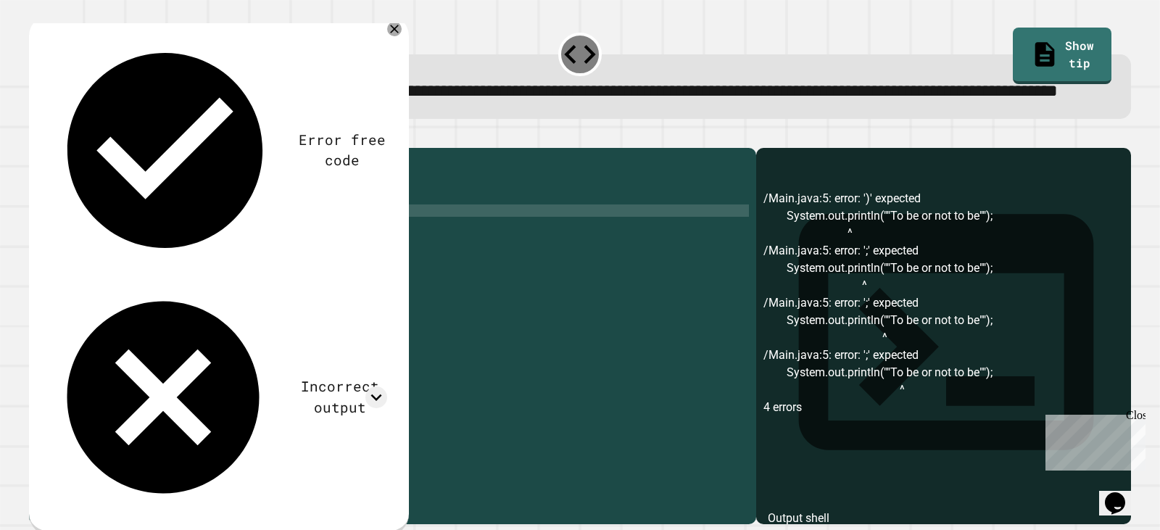
click at [333, 259] on div "public class Main { public static void main ( String [ ] args ) { // Fill in th…" at bounding box center [404, 303] width 690 height 296
click at [50, 149] on icon "button" at bounding box center [46, 144] width 8 height 10
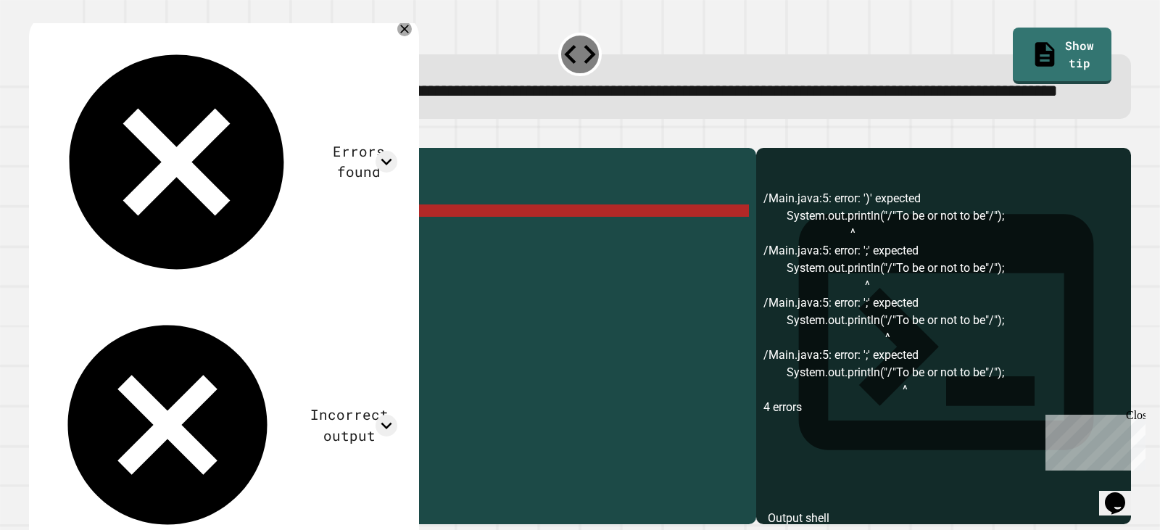
click at [220, 263] on div "public class Main { public static void main ( String [ ] args ) { // Fill in th…" at bounding box center [404, 303] width 690 height 296
click at [224, 265] on div "public class Main { public static void main ( String [ ] args ) { // Fill in th…" at bounding box center [404, 303] width 690 height 296
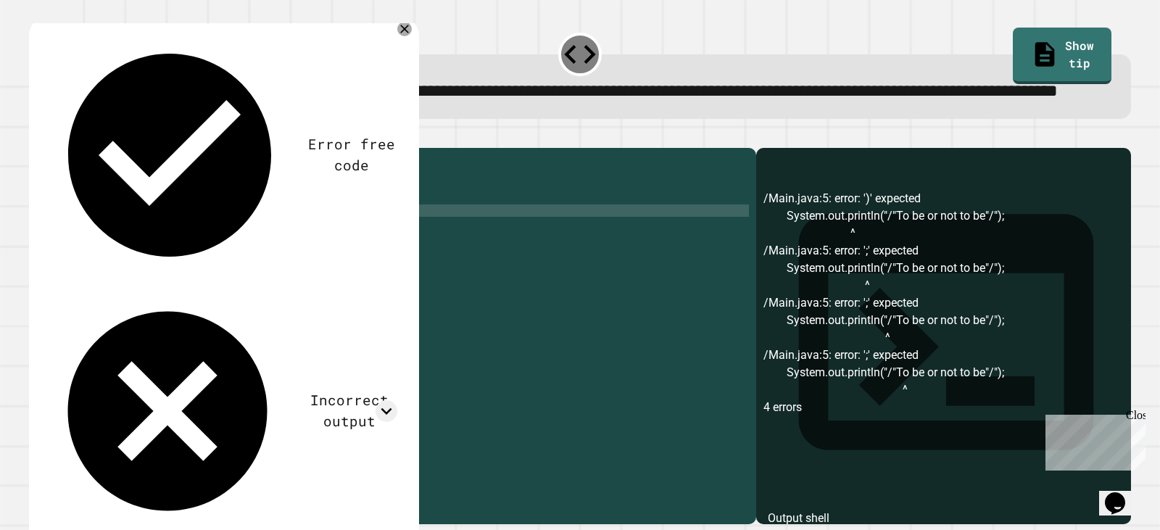
click at [333, 262] on div "public class Main { public static void main ( String [ ] args ) { // Fill in th…" at bounding box center [404, 303] width 690 height 296
click at [1034, 36] on link "Show tip" at bounding box center [1062, 56] width 99 height 57
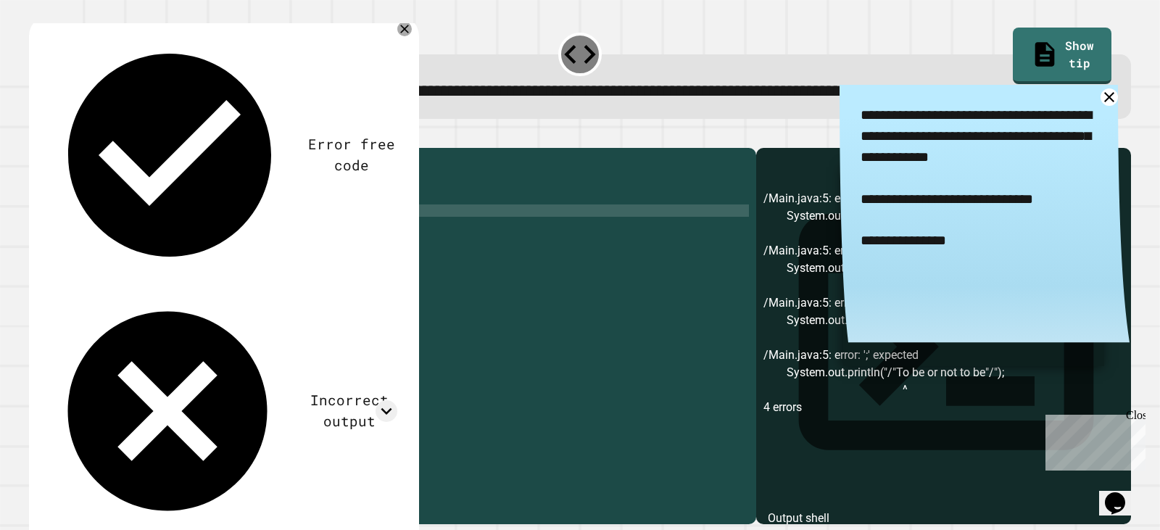
click at [223, 261] on div "public class Main { public static void main ( String [ ] args ) { // Fill in th…" at bounding box center [404, 303] width 690 height 296
click at [329, 263] on div "public class Main { public static void main ( String [ ] args ) { // Fill in th…" at bounding box center [404, 303] width 690 height 296
type textarea "**********"
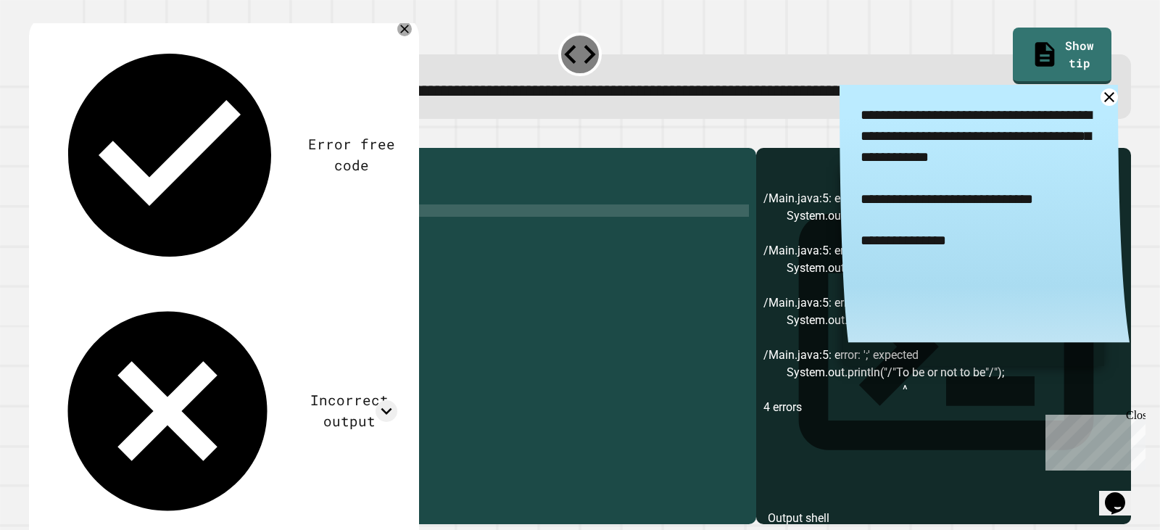
click at [36, 136] on icon "button" at bounding box center [36, 136] width 0 height 0
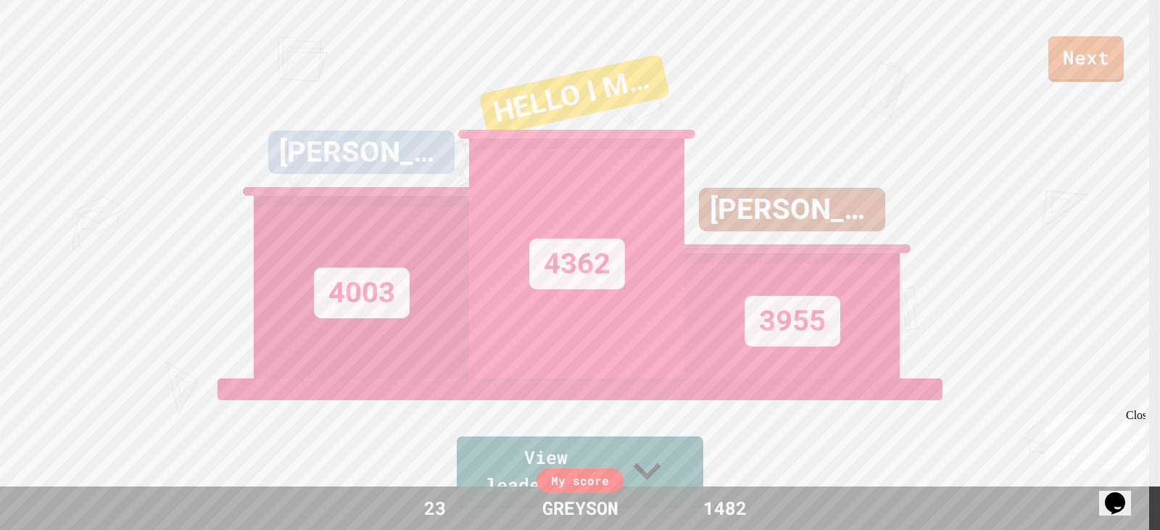
click at [1061, 82] on div "Next [PERSON_NAME] 4003 HELLO I M AUSTN 4362 [PERSON_NAME] 3955 View leaderboard" at bounding box center [580, 265] width 1160 height 530
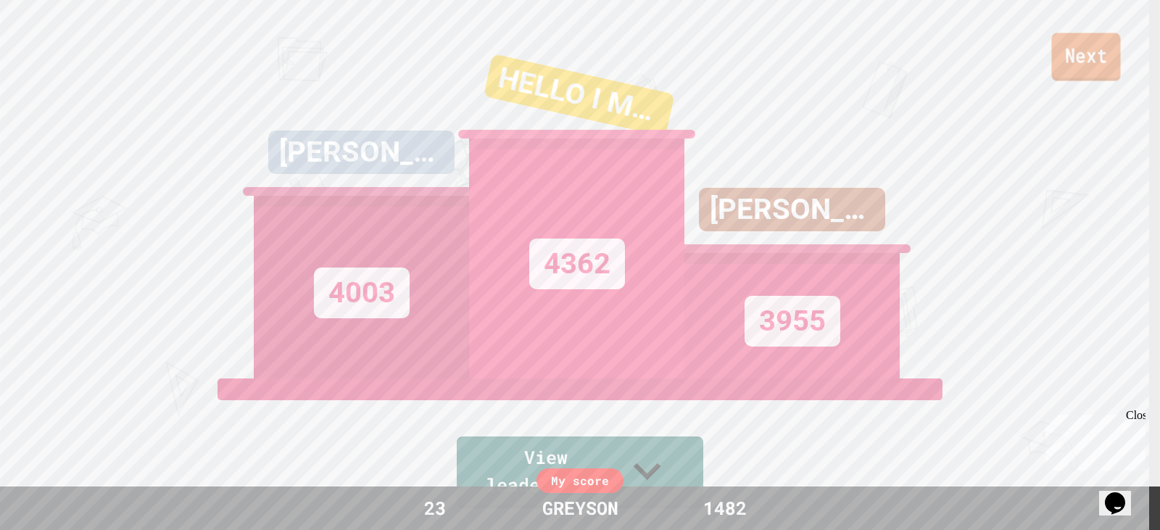
click at [1094, 42] on link "Next" at bounding box center [1085, 57] width 69 height 48
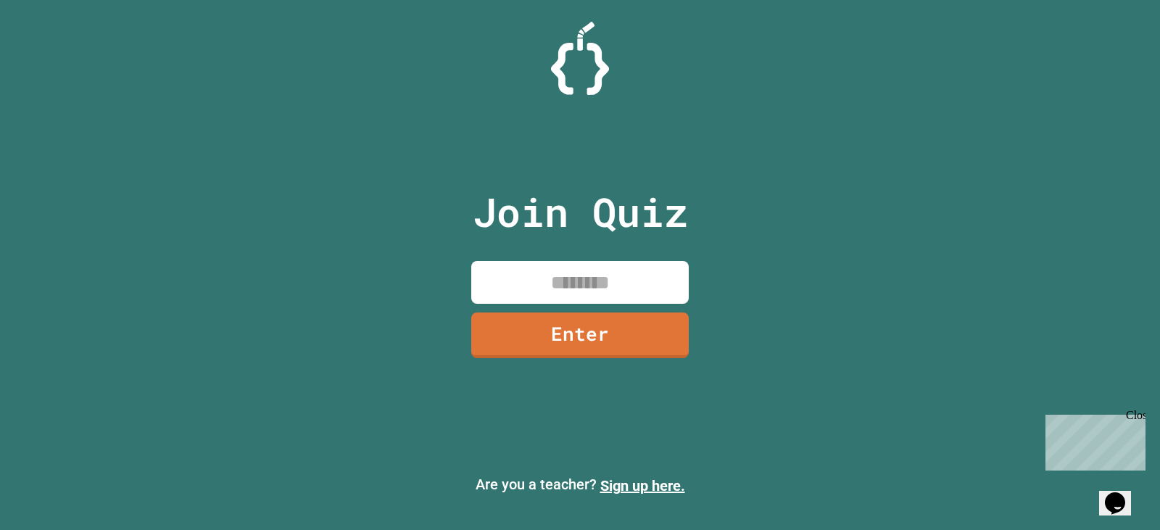
click at [549, 273] on input at bounding box center [579, 282] width 217 height 43
type input "********"
click at [612, 341] on link "Enter" at bounding box center [580, 334] width 220 height 46
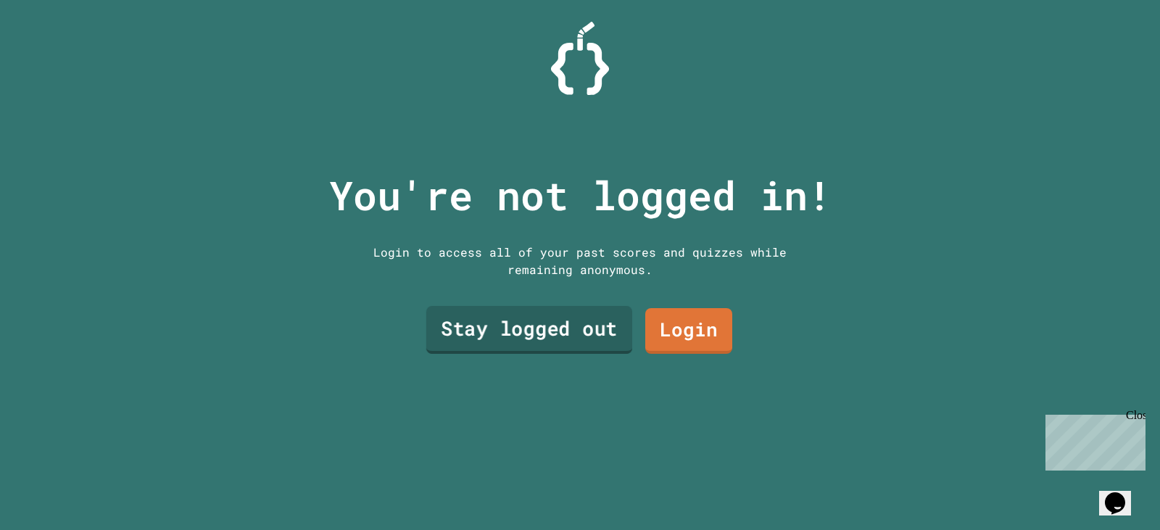
click at [512, 333] on link "Stay logged out" at bounding box center [529, 330] width 206 height 48
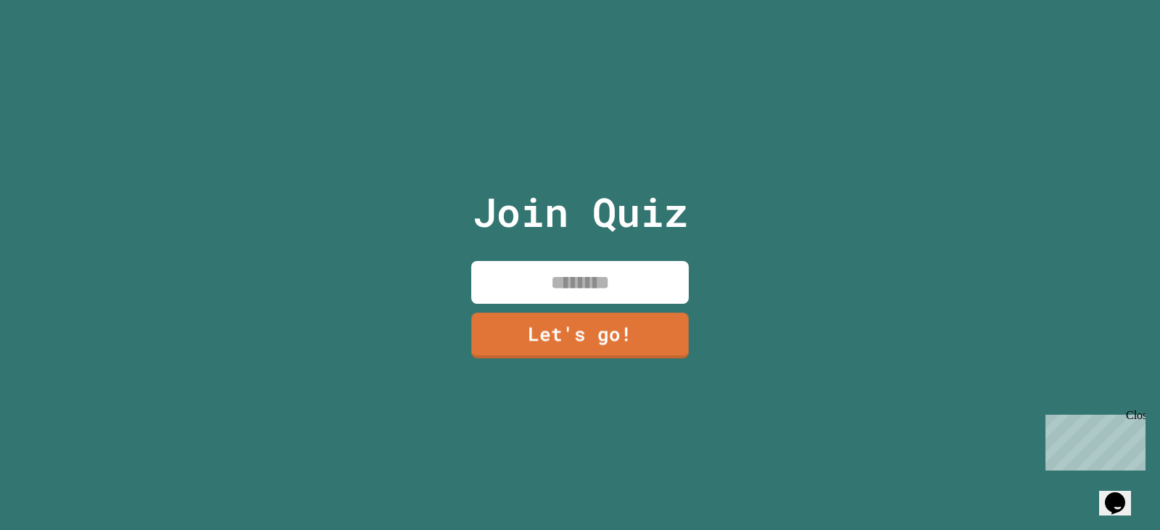
click at [523, 282] on input at bounding box center [579, 282] width 217 height 43
type input "*******"
click at [531, 315] on link "Let's go!" at bounding box center [579, 335] width 217 height 46
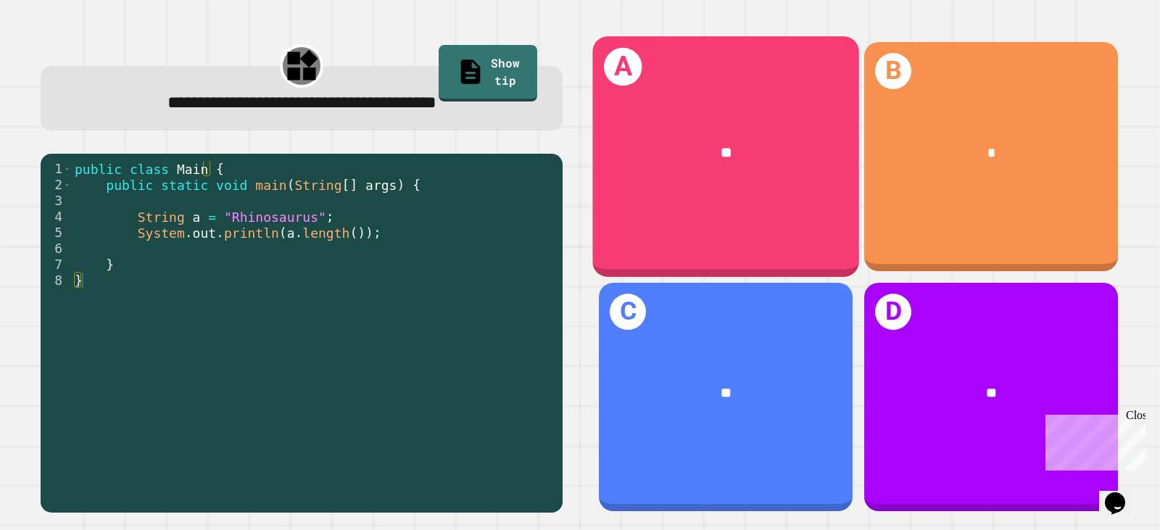
click at [660, 132] on div "**" at bounding box center [725, 152] width 267 height 79
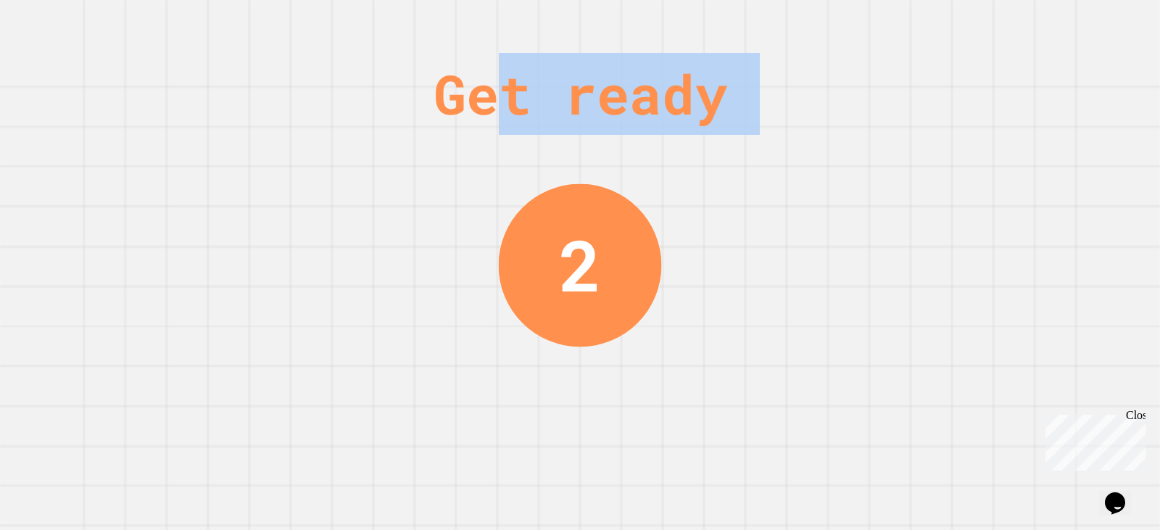
drag, startPoint x: 495, startPoint y: 134, endPoint x: 462, endPoint y: 246, distance: 117.2
click at [480, 165] on div "Get ready 2" at bounding box center [580, 265] width 1160 height 530
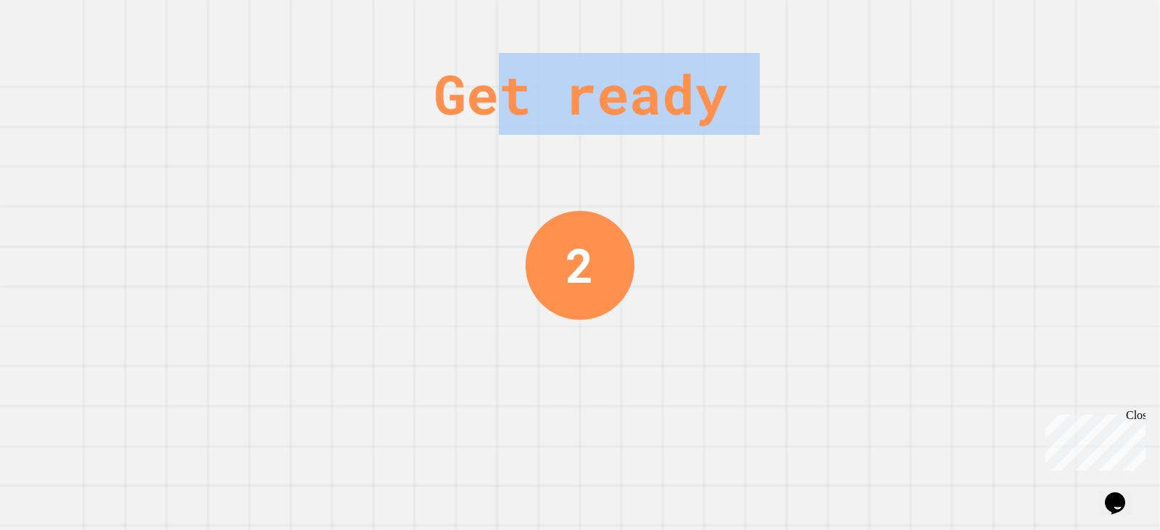
click at [487, 248] on div "Get ready 2" at bounding box center [580, 265] width 1160 height 530
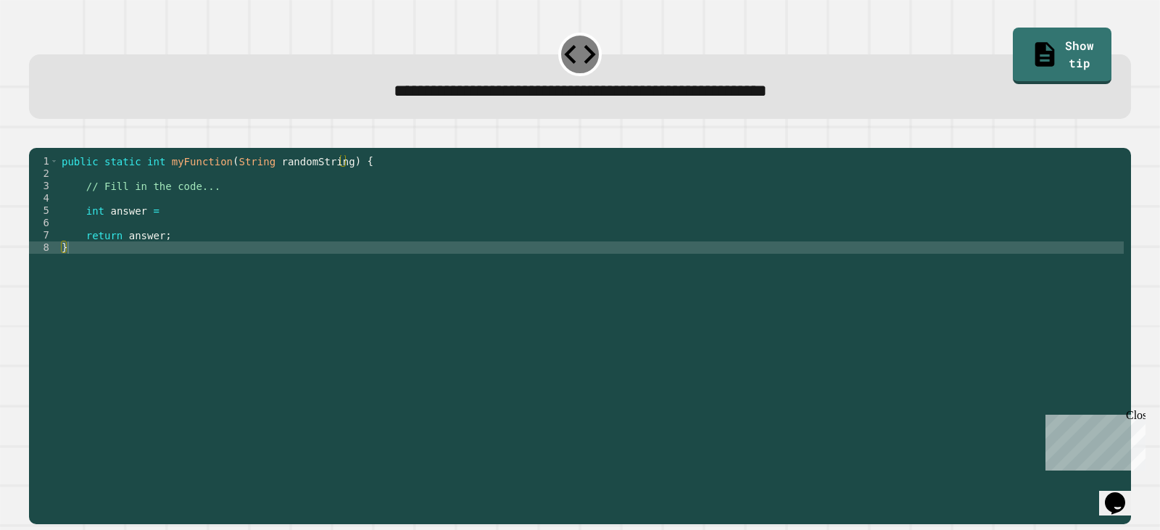
click at [341, 225] on div "public static int myFunction ( String randomString ) { // Fill in the code... i…" at bounding box center [591, 321] width 1065 height 333
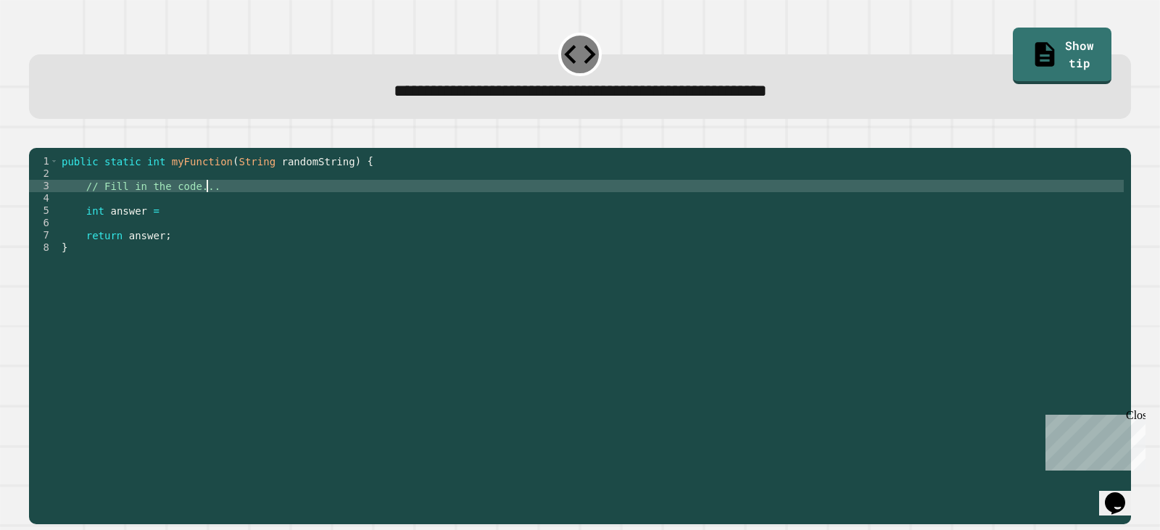
click at [346, 212] on div "public static int myFunction ( String randomString ) { // Fill in the code... i…" at bounding box center [591, 321] width 1065 height 333
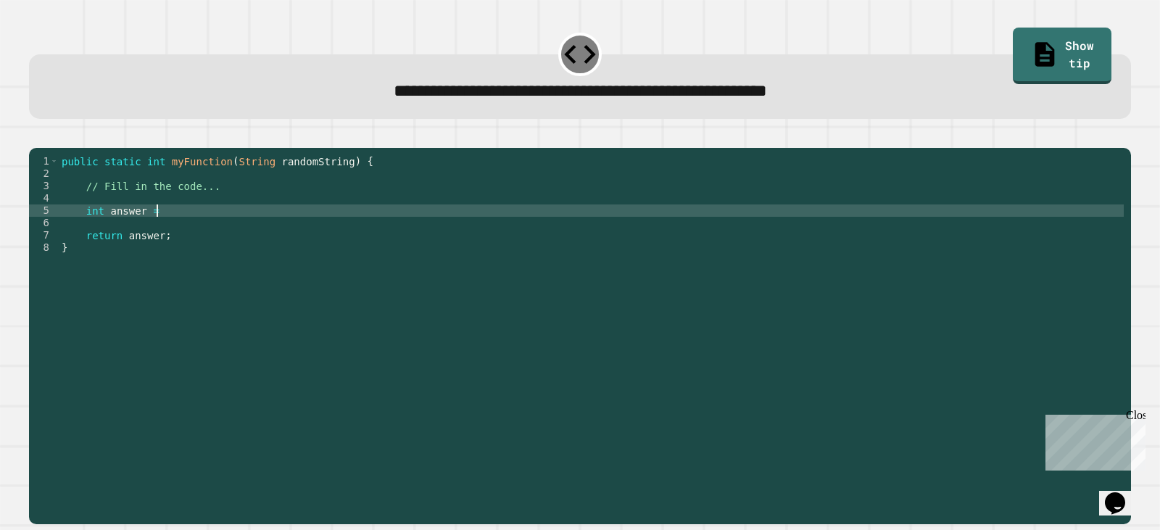
click at [277, 230] on div "public static int myFunction ( String randomString ) { // Fill in the code... i…" at bounding box center [591, 321] width 1065 height 333
click at [278, 207] on div "public static int myFunction ( String randomString ) { // Fill in the code... i…" at bounding box center [591, 321] width 1065 height 333
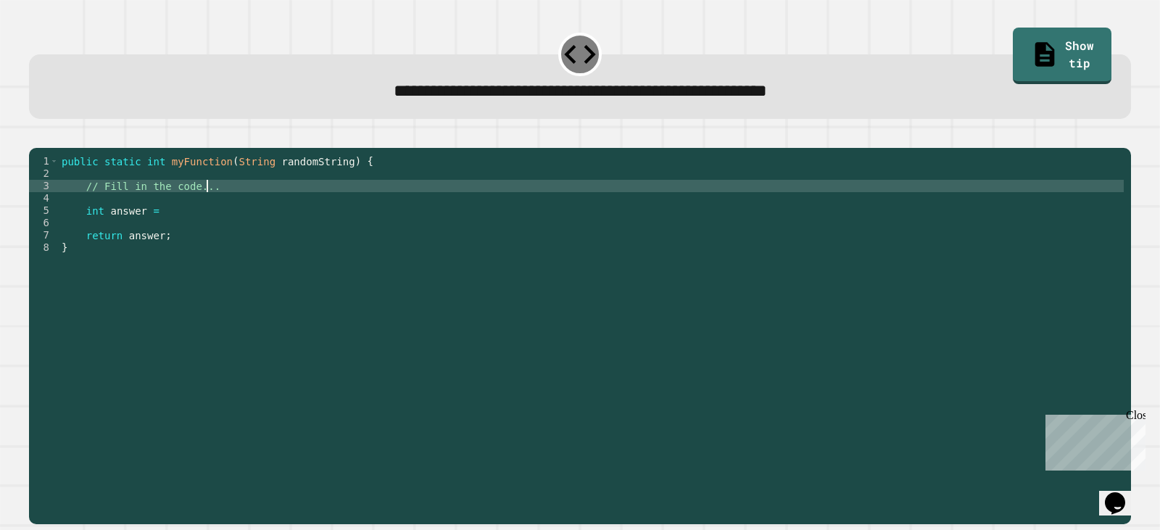
click at [216, 231] on div "public static int myFunction ( String randomString ) { // Fill in the code... i…" at bounding box center [591, 321] width 1065 height 333
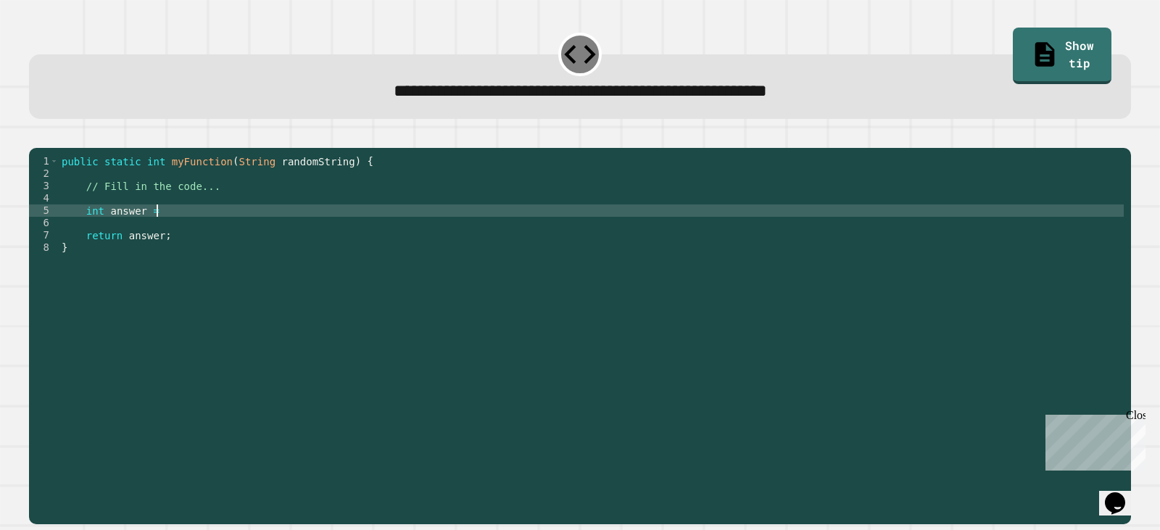
click at [231, 208] on div "public static int myFunction ( String randomString ) { // Fill in the code... i…" at bounding box center [591, 321] width 1065 height 333
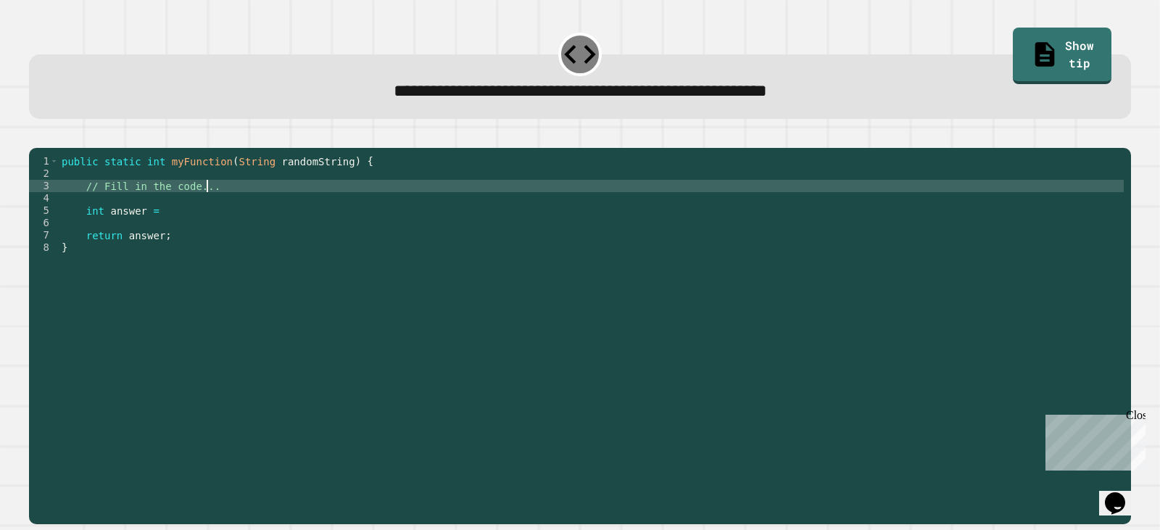
click at [236, 210] on div "public static int myFunction ( String randomString ) { // Fill in the code... i…" at bounding box center [591, 321] width 1065 height 333
click at [193, 228] on div "public static int myFunction ( String randomString ) { // Fill in the code... i…" at bounding box center [591, 321] width 1065 height 333
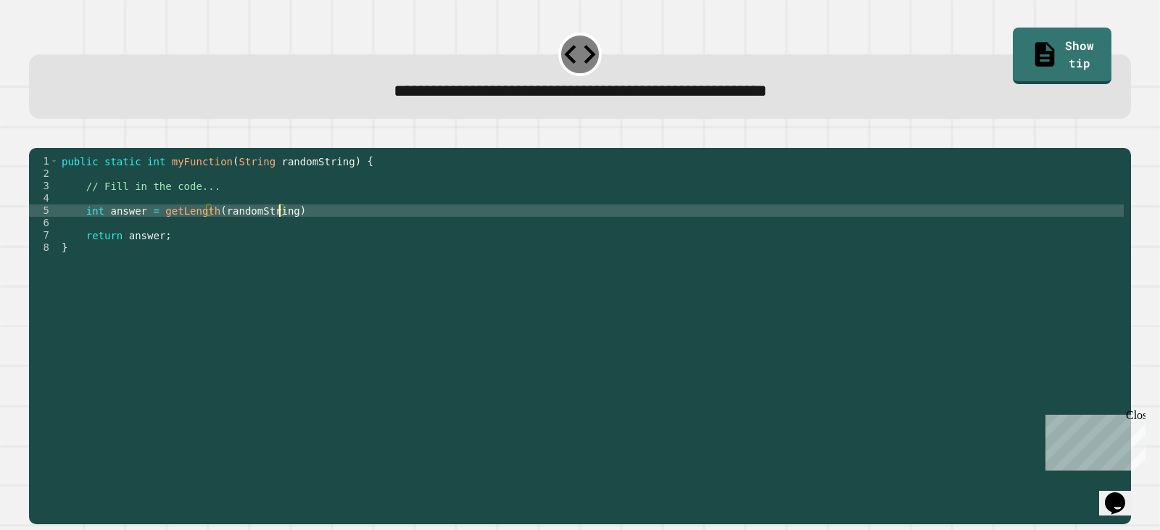
scroll to position [0, 15]
type textarea "**********"
click at [36, 136] on icon "button" at bounding box center [36, 136] width 0 height 0
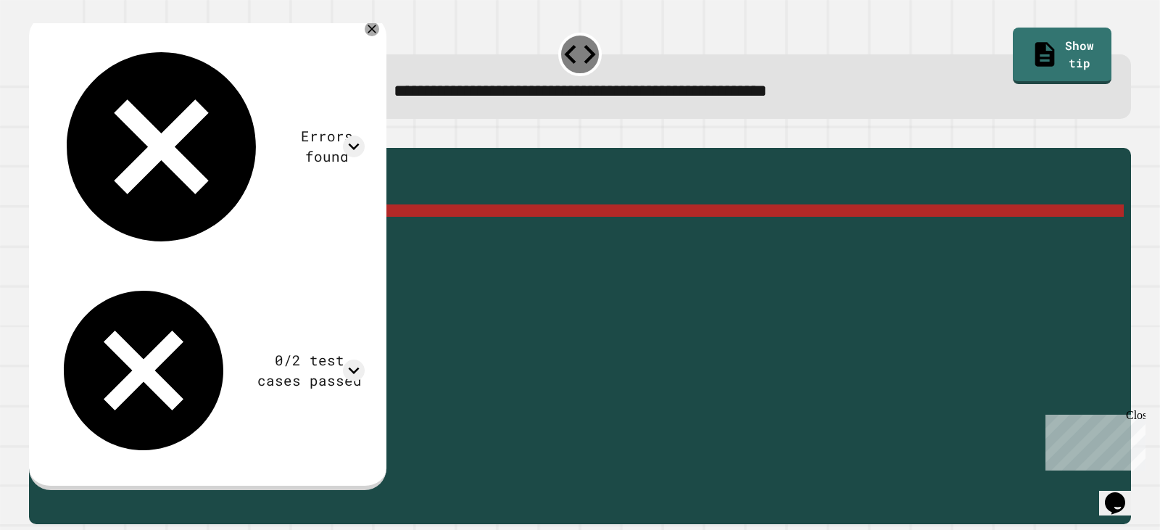
click at [302, 236] on div "public static int myFunction ( String randomString ) { // Fill in the code... i…" at bounding box center [591, 321] width 1065 height 333
drag, startPoint x: 303, startPoint y: 235, endPoint x: 157, endPoint y: 236, distance: 146.4
click at [157, 236] on div "public static int myFunction ( String randomString ) { // Fill in the code... i…" at bounding box center [591, 321] width 1065 height 333
drag, startPoint x: 335, startPoint y: 239, endPoint x: 328, endPoint y: 244, distance: 8.3
click at [335, 244] on div "public static int myFunction ( String randomString ) { // Fill in the code... i…" at bounding box center [591, 321] width 1065 height 333
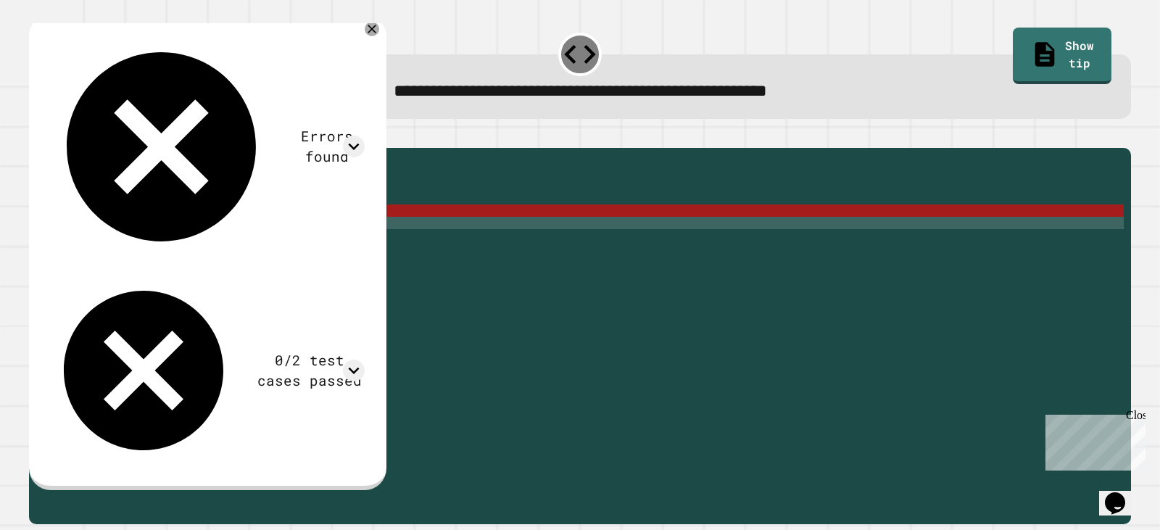
scroll to position [0, 0]
click at [196, 236] on div "public static int myFunction ( String randomString ) { // Fill in the code... i…" at bounding box center [591, 321] width 1065 height 333
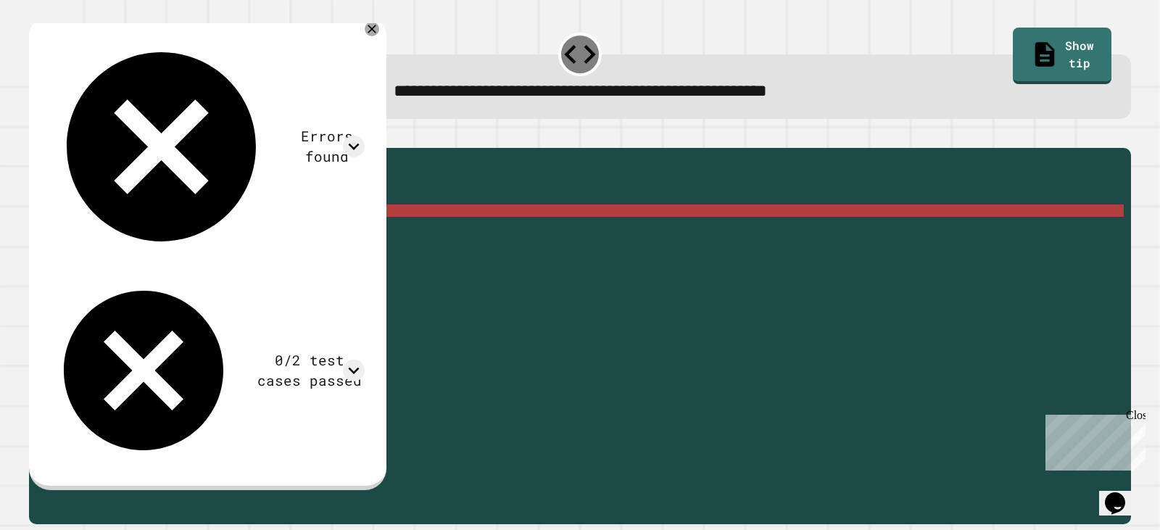
click at [266, 228] on div "public static int myFunction ( String randomString ) { // Fill in the code... i…" at bounding box center [591, 321] width 1065 height 333
drag, startPoint x: 239, startPoint y: 236, endPoint x: 251, endPoint y: 237, distance: 11.6
click at [241, 237] on div "public static int myFunction ( String randomString ) { // Fill in the code... i…" at bounding box center [591, 321] width 1065 height 333
drag, startPoint x: 284, startPoint y: 230, endPoint x: 294, endPoint y: 234, distance: 10.4
click at [285, 230] on div "public static int myFunction ( String randomString ) { // Fill in the code... i…" at bounding box center [591, 321] width 1065 height 333
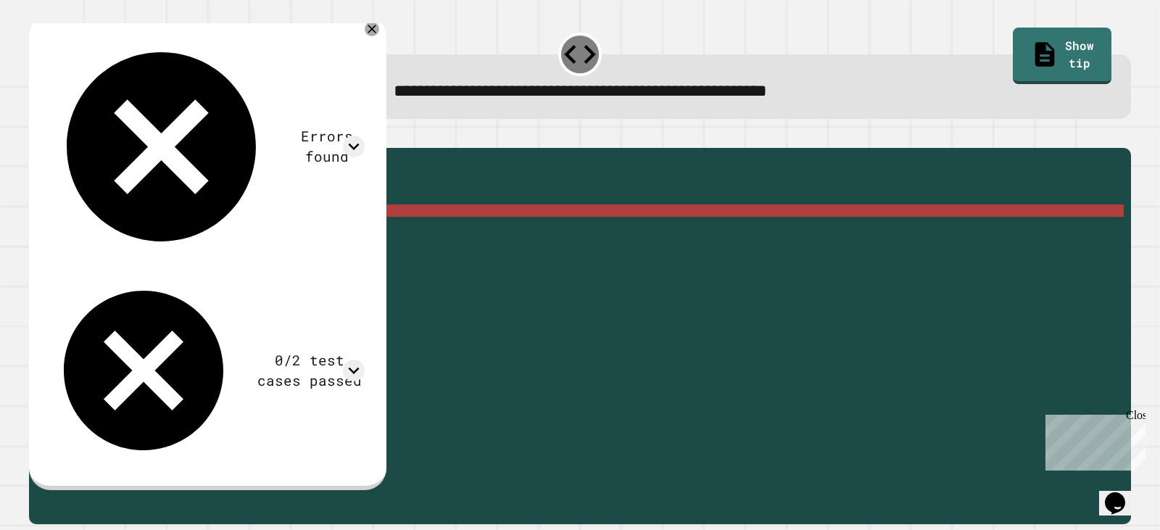
click at [299, 236] on div "public static int myFunction ( String randomString ) { // Fill in the code... i…" at bounding box center [591, 321] width 1065 height 333
drag, startPoint x: 156, startPoint y: 235, endPoint x: 330, endPoint y: 228, distance: 174.1
click at [327, 229] on div "public static int myFunction ( String randomString ) { // Fill in the code... i…" at bounding box center [591, 321] width 1065 height 333
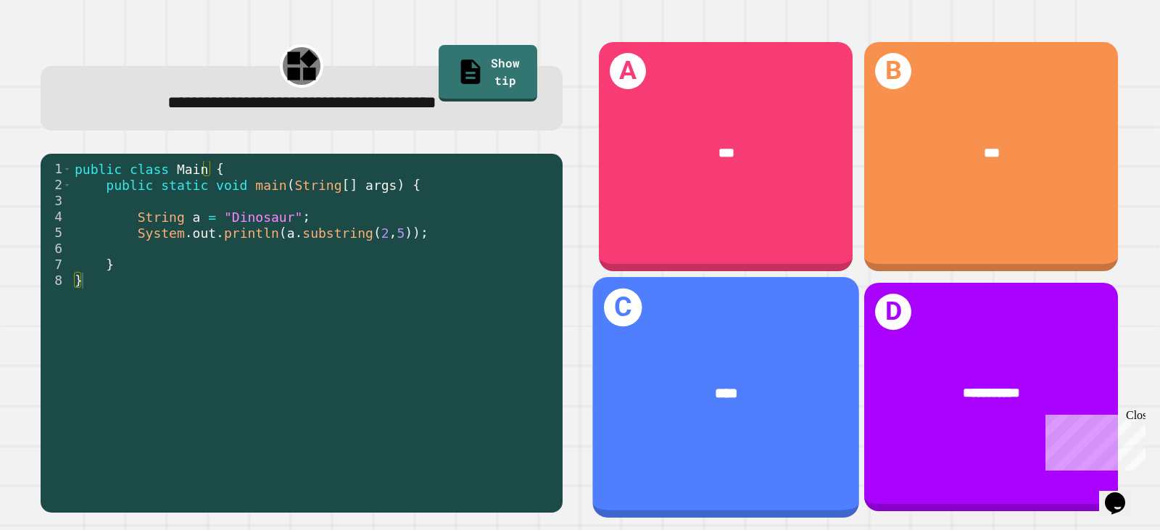
click at [751, 423] on div "C ****" at bounding box center [725, 397] width 267 height 240
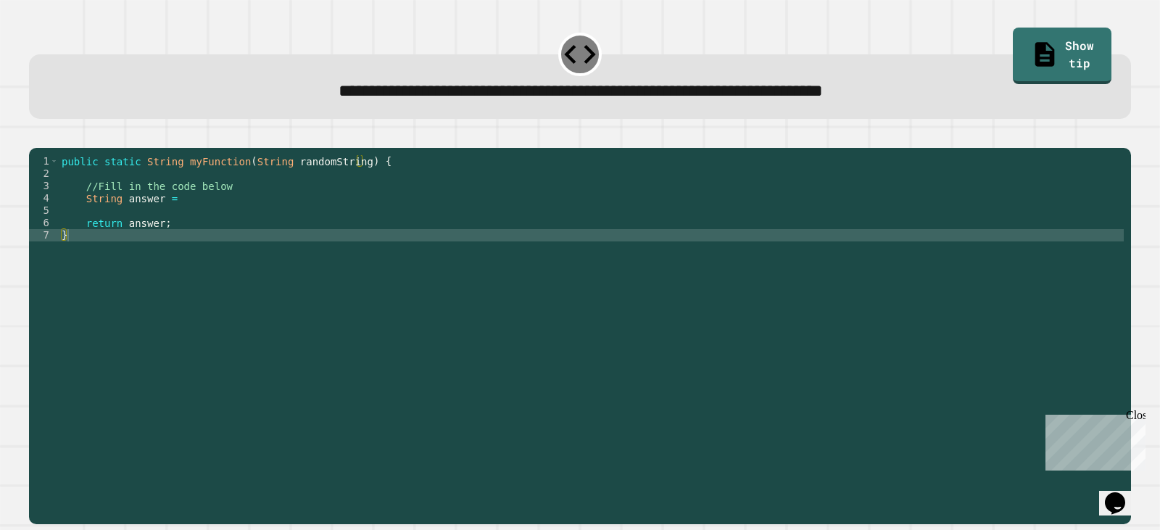
click at [188, 228] on div "public static String myFunction ( String randomString ) { //Fill in the code be…" at bounding box center [591, 321] width 1065 height 333
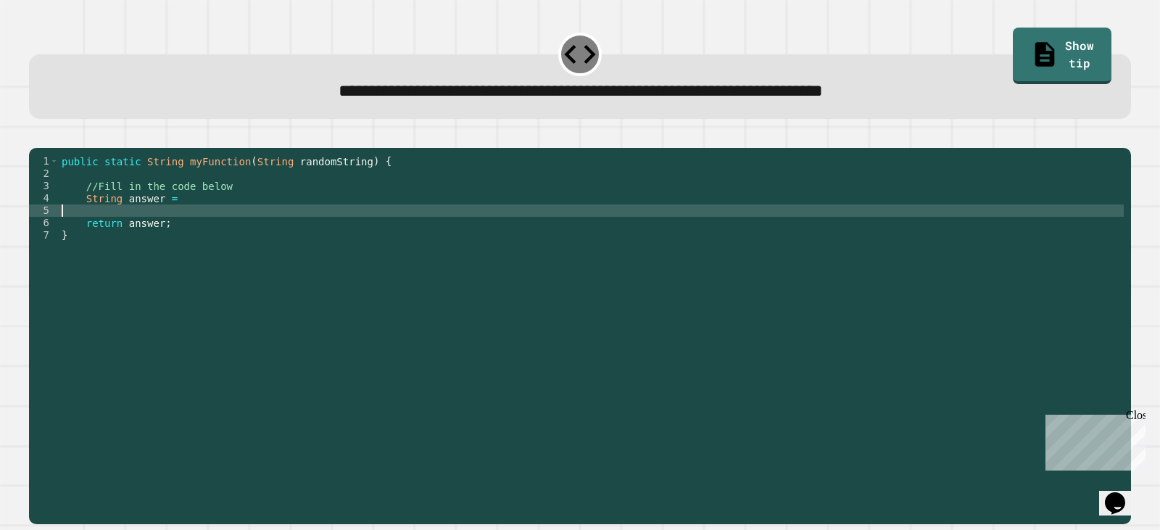
click at [196, 222] on div "public static String myFunction ( String randomString ) { //Fill in the code be…" at bounding box center [591, 321] width 1065 height 333
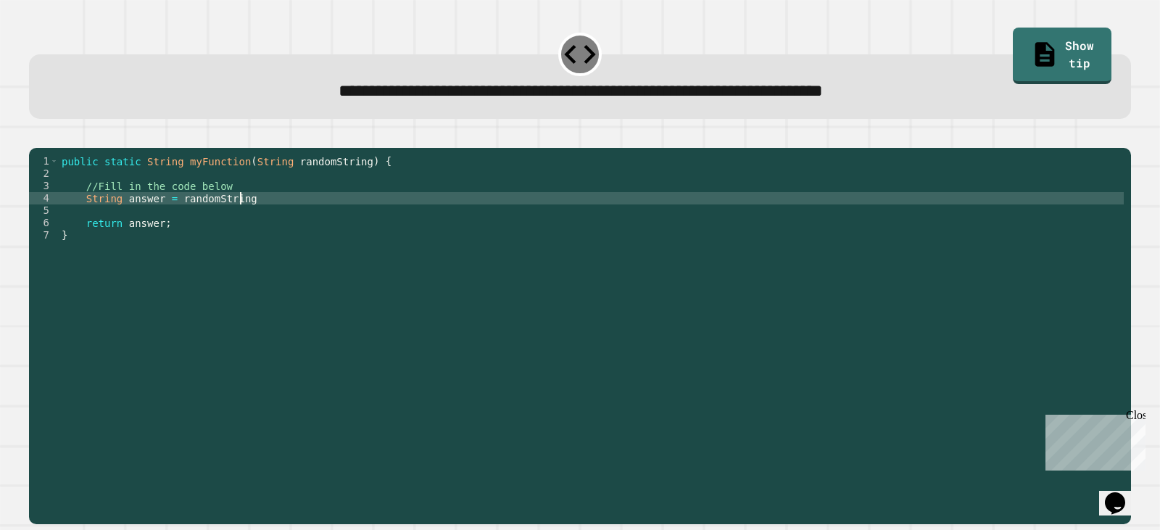
scroll to position [0, 12]
click at [352, 222] on div "public static String myFunction ( String randomString ) { //Fill in the code be…" at bounding box center [591, 321] width 1065 height 333
drag, startPoint x: 39, startPoint y: 140, endPoint x: 51, endPoint y: 139, distance: 11.6
click at [36, 136] on button "button" at bounding box center [36, 136] width 0 height 0
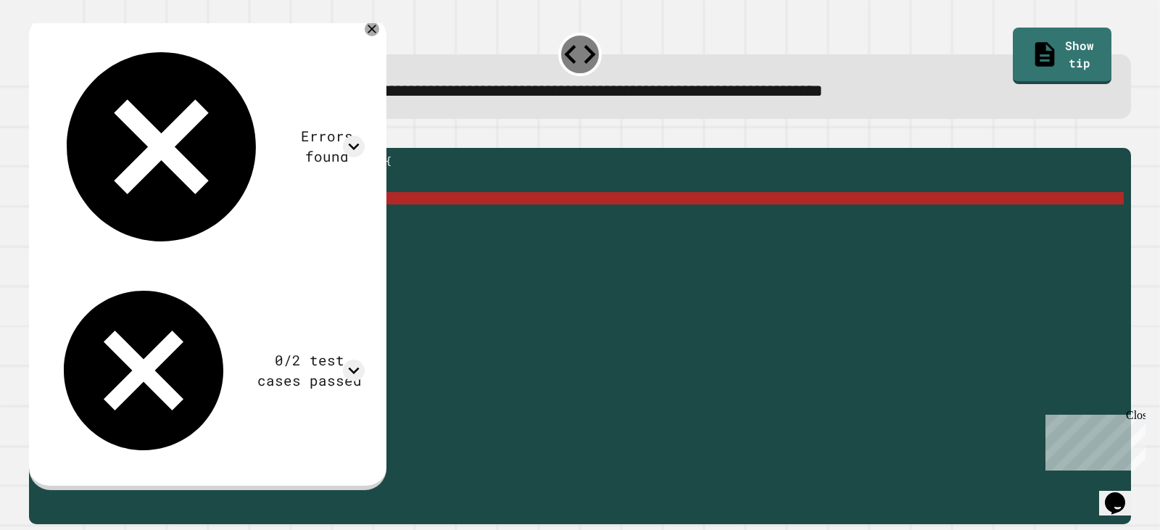
click at [173, 219] on div "public static String myFunction ( String randomString ) { //Fill in the code be…" at bounding box center [591, 321] width 1065 height 333
click at [175, 219] on div "public static String myFunction ( String randomString ) { //Fill in the code be…" at bounding box center [591, 321] width 1065 height 333
click at [179, 229] on div "public static String myFunction ( String randomString ) { //Fill in the code be…" at bounding box center [591, 321] width 1065 height 333
click at [188, 217] on div "public static String myFunction ( String randomString ) { //Fill in the code be…" at bounding box center [591, 321] width 1065 height 333
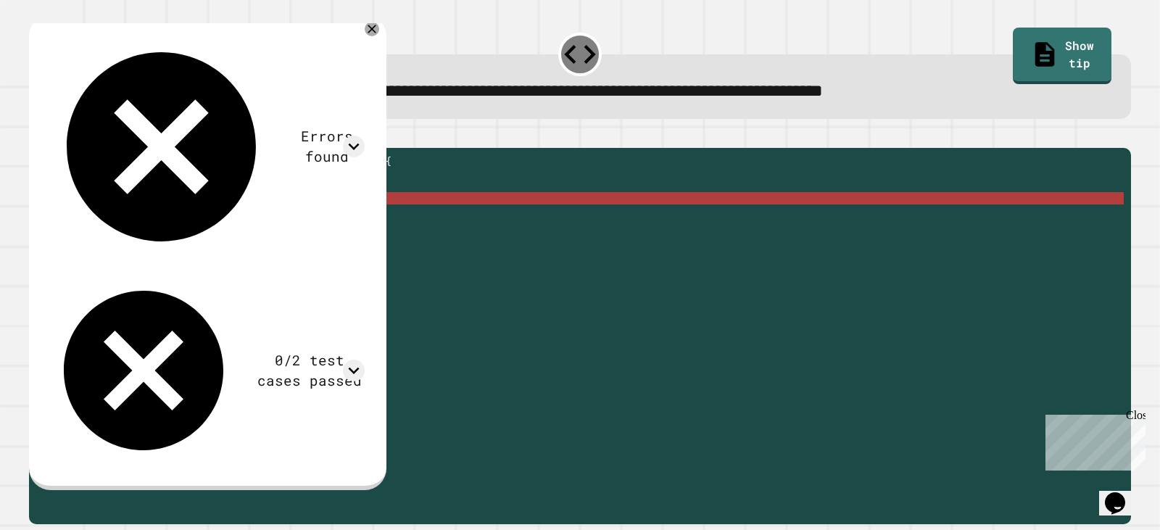
click at [170, 218] on div "public static String myFunction ( String randomString ) { //Fill in the code be…" at bounding box center [591, 321] width 1065 height 333
click at [176, 218] on div "public static String myFunction ( String randomString ) { //Fill in the code be…" at bounding box center [591, 321] width 1065 height 333
click at [172, 221] on div "public static String myFunction ( String randomString ) { //Fill in the code be…" at bounding box center [591, 321] width 1065 height 333
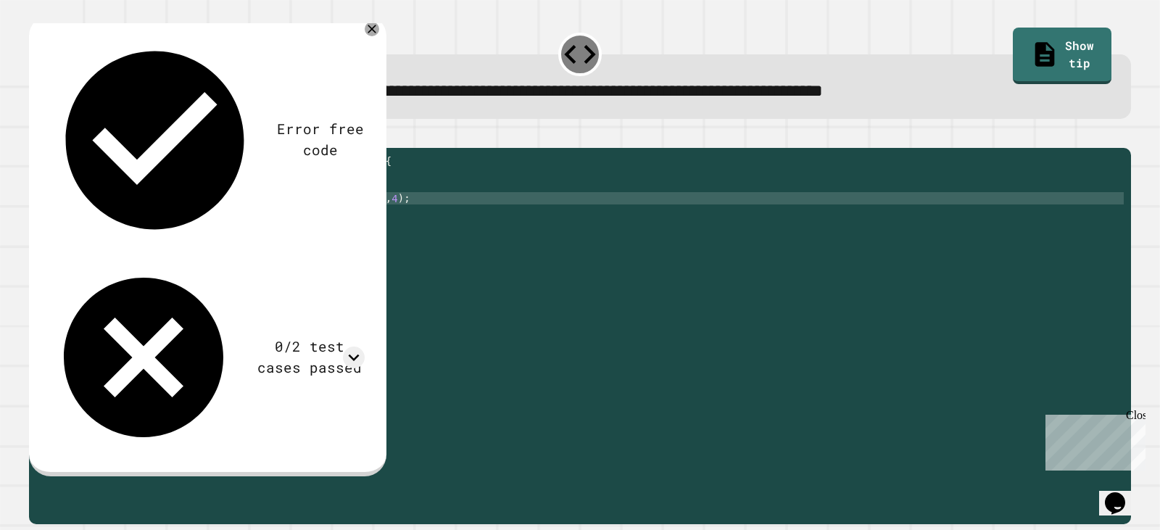
scroll to position [0, 15]
click at [36, 136] on icon "button" at bounding box center [36, 136] width 0 height 0
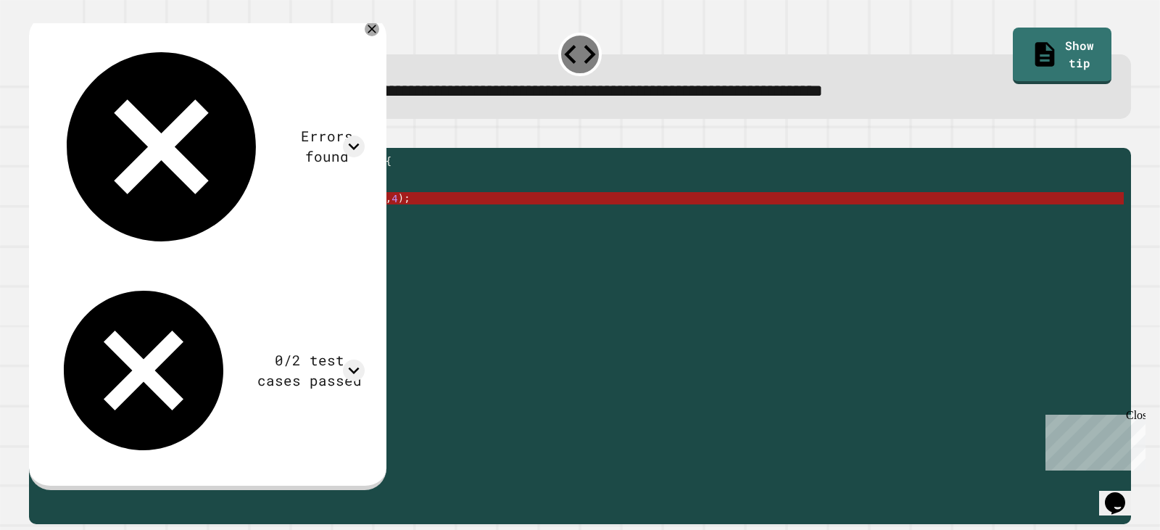
drag, startPoint x: 273, startPoint y: 217, endPoint x: 173, endPoint y: 225, distance: 100.3
click at [173, 225] on div "public static String myFunction ( String randomString ) { //Fill in the code be…" at bounding box center [591, 321] width 1065 height 333
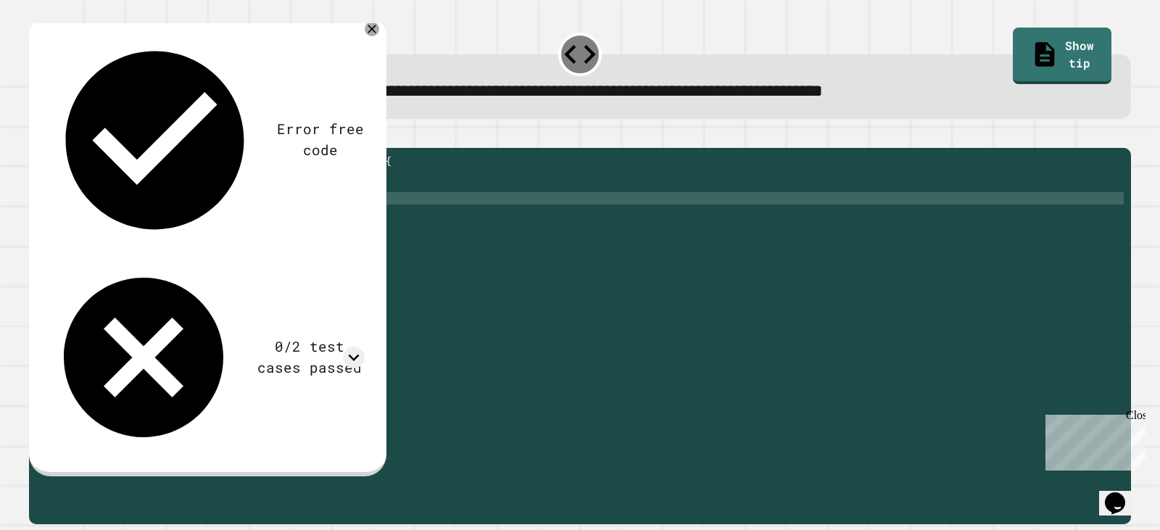
click at [182, 216] on div "public static String myFunction ( String randomString ) { //Fill in the code be…" at bounding box center [591, 321] width 1065 height 333
click at [175, 219] on div "public static String myFunction ( String randomString ) { //Fill in the code be…" at bounding box center [591, 321] width 1065 height 333
click at [175, 220] on div "public static String myFunction ( String randomString ) { //Fill in the code be…" at bounding box center [591, 321] width 1065 height 333
click at [177, 220] on div "public static String myFunction ( String randomString ) { //Fill in the code be…" at bounding box center [591, 321] width 1065 height 333
type textarea "**********"
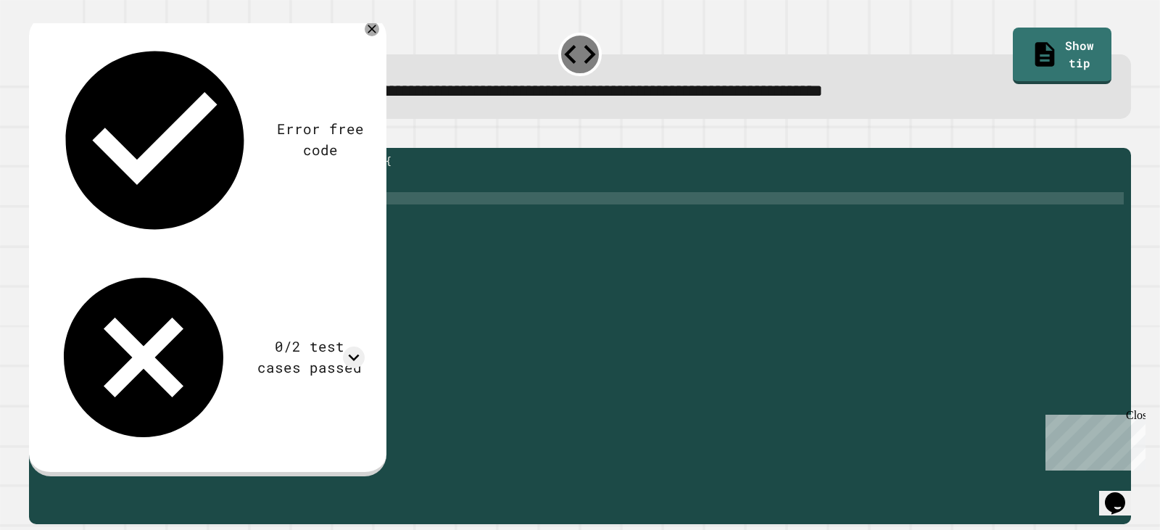
scroll to position [0, 14]
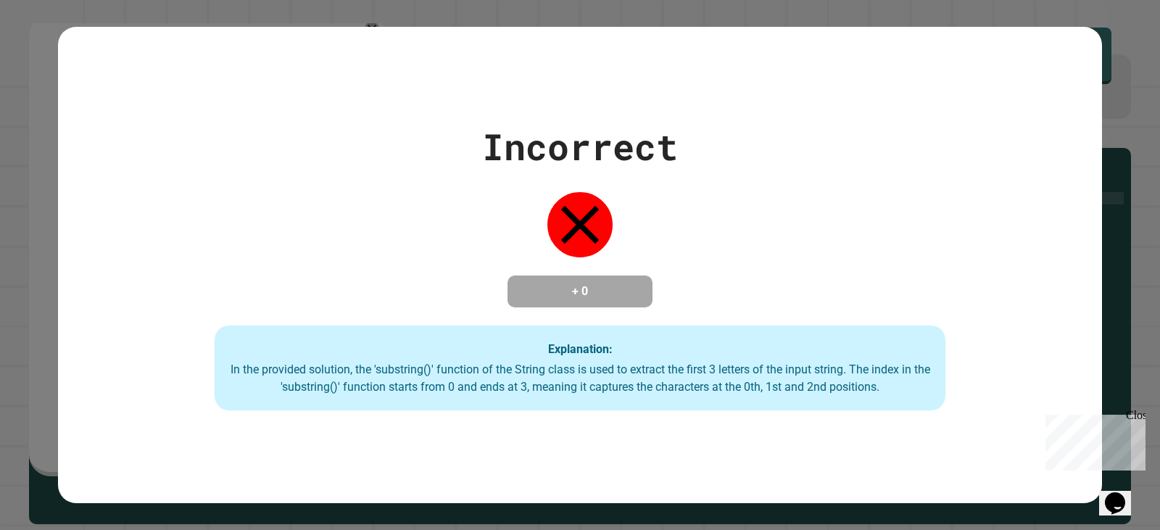
click at [270, 228] on div "Incorrect + 0 Explanation: In the provided solution, the 'substring()' function…" at bounding box center [580, 265] width 1044 height 291
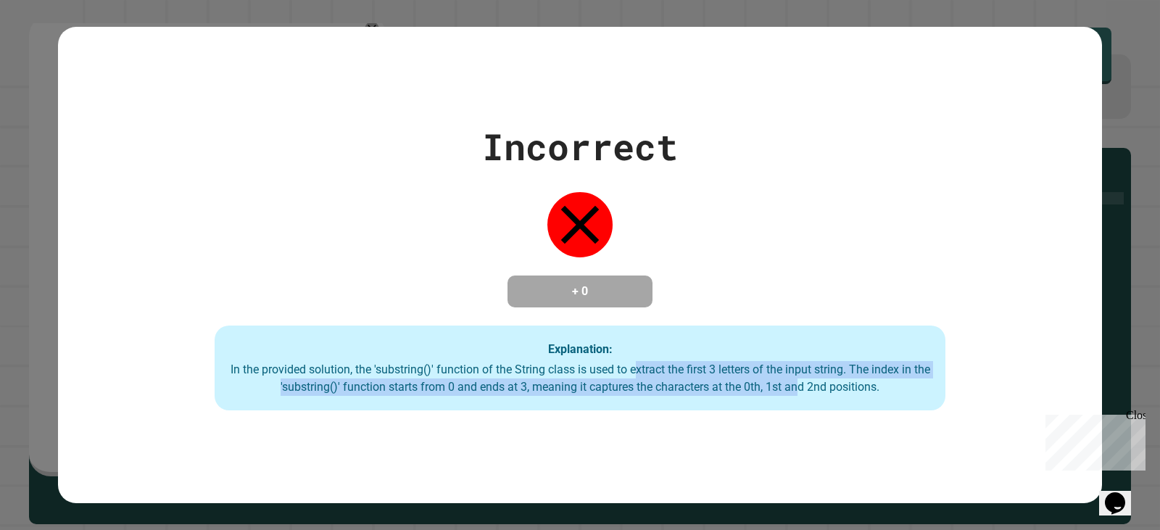
drag, startPoint x: 638, startPoint y: 365, endPoint x: 918, endPoint y: 386, distance: 280.6
click at [918, 385] on div "In the provided solution, the 'substring()' function of the String class is use…" at bounding box center [580, 378] width 702 height 35
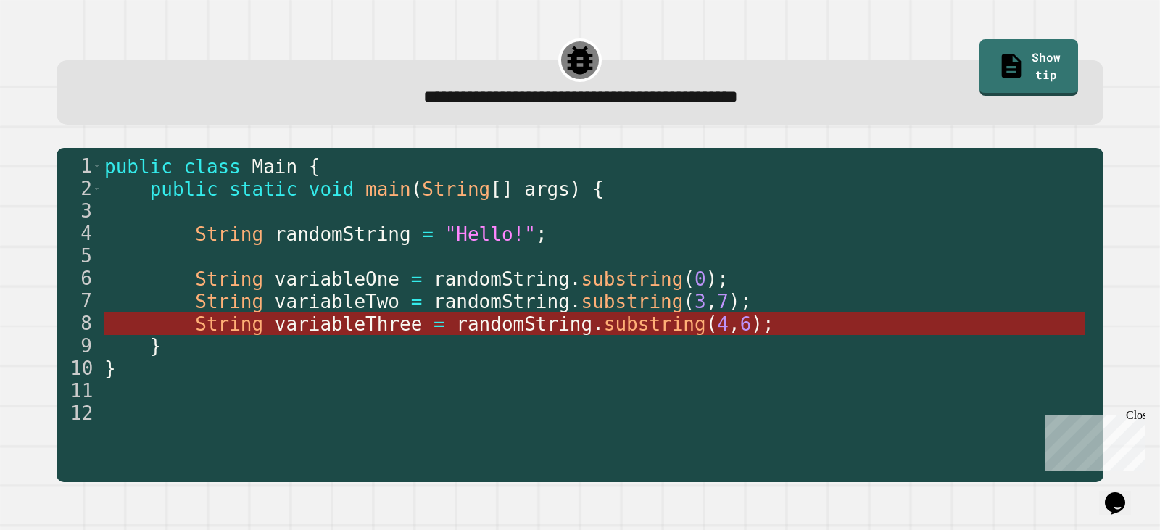
click at [542, 328] on span "randomString" at bounding box center [524, 324] width 136 height 22
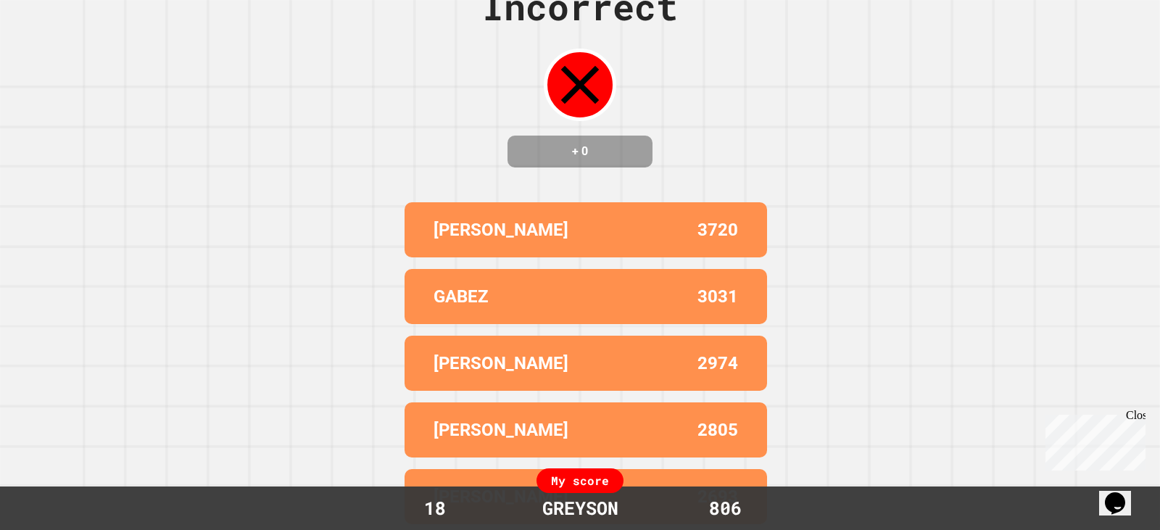
scroll to position [0, 0]
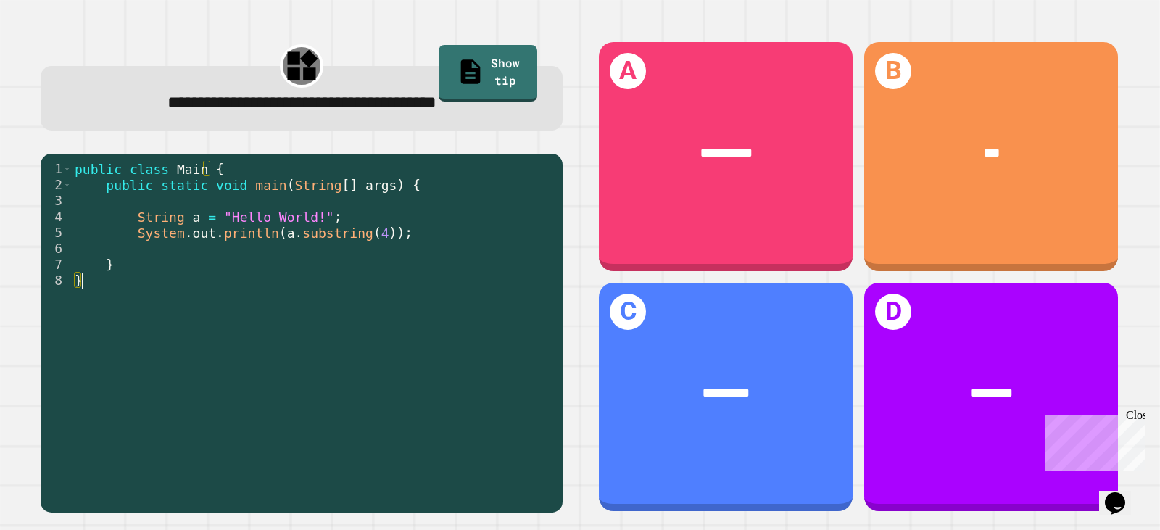
drag, startPoint x: 68, startPoint y: 191, endPoint x: 302, endPoint y: 217, distance: 235.6
click at [302, 217] on div "1 2 3 4 5 6 7 8 public class Main { public static void main ( String [ ] args )…" at bounding box center [298, 312] width 515 height 303
click at [212, 191] on div "public class Main { public static void main ( String [ ] args ) { String a = "H…" at bounding box center [313, 328] width 483 height 335
drag, startPoint x: 291, startPoint y: 196, endPoint x: 348, endPoint y: 204, distance: 57.8
click at [348, 204] on div "public class Main { public static void main ( String [ ] args ) { String a = "H…" at bounding box center [313, 328] width 483 height 335
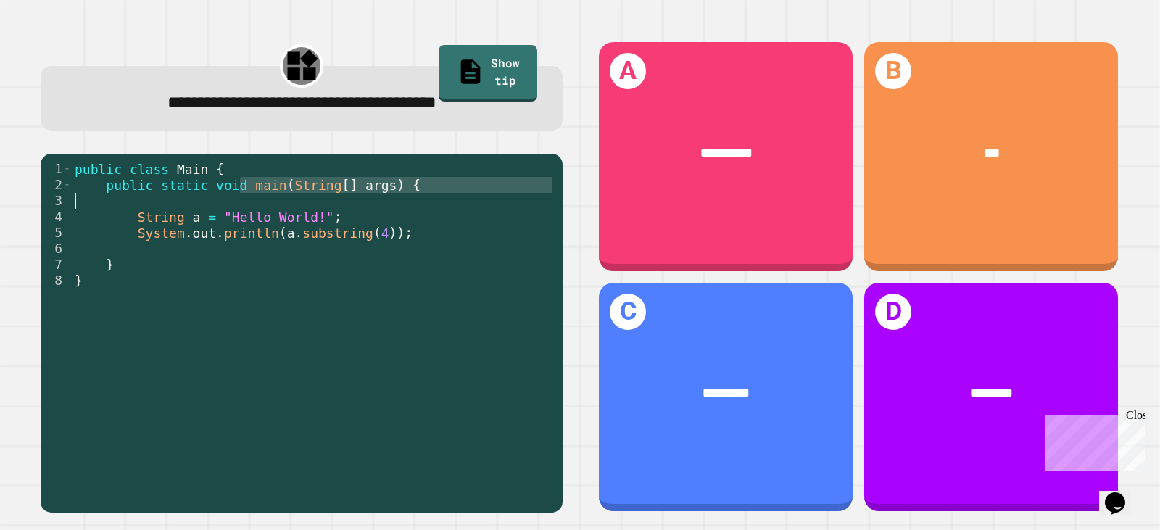
click at [309, 251] on div "public class Main { public static void main ( String [ ] args ) { String a = "H…" at bounding box center [313, 328] width 483 height 335
click at [309, 248] on div "public class Main { public static void main ( String [ ] args ) { String a = "H…" at bounding box center [313, 328] width 483 height 335
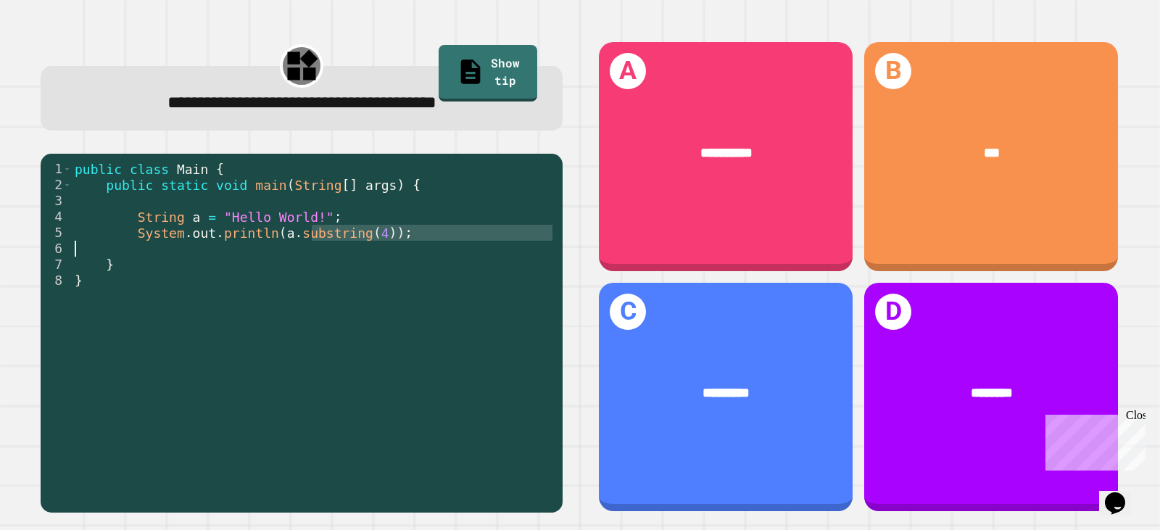
drag, startPoint x: 309, startPoint y: 238, endPoint x: 405, endPoint y: 252, distance: 97.4
click at [405, 252] on div "public class Main { public static void main ( String [ ] args ) { String a = "H…" at bounding box center [313, 328] width 483 height 335
click at [372, 256] on div "public class Main { public static void main ( String [ ] args ) { String a = "H…" at bounding box center [313, 312] width 483 height 303
drag, startPoint x: 246, startPoint y: 222, endPoint x: 346, endPoint y: 236, distance: 100.2
click at [346, 236] on div "public class Main { public static void main ( String [ ] args ) { String a = "H…" at bounding box center [313, 328] width 483 height 335
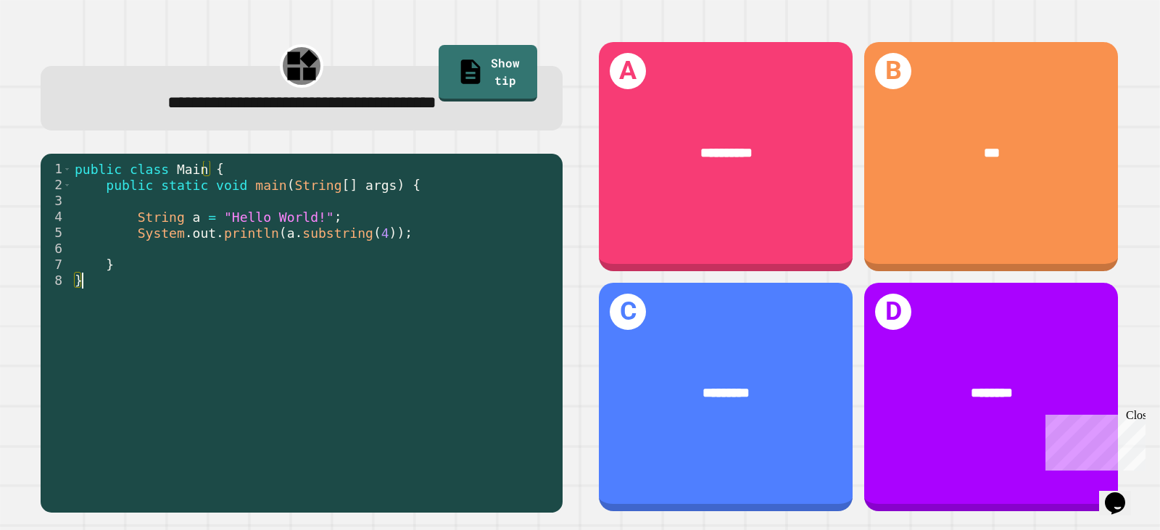
click at [398, 300] on div "public class Main { public static void main ( String [ ] args ) { String a = "H…" at bounding box center [313, 328] width 483 height 335
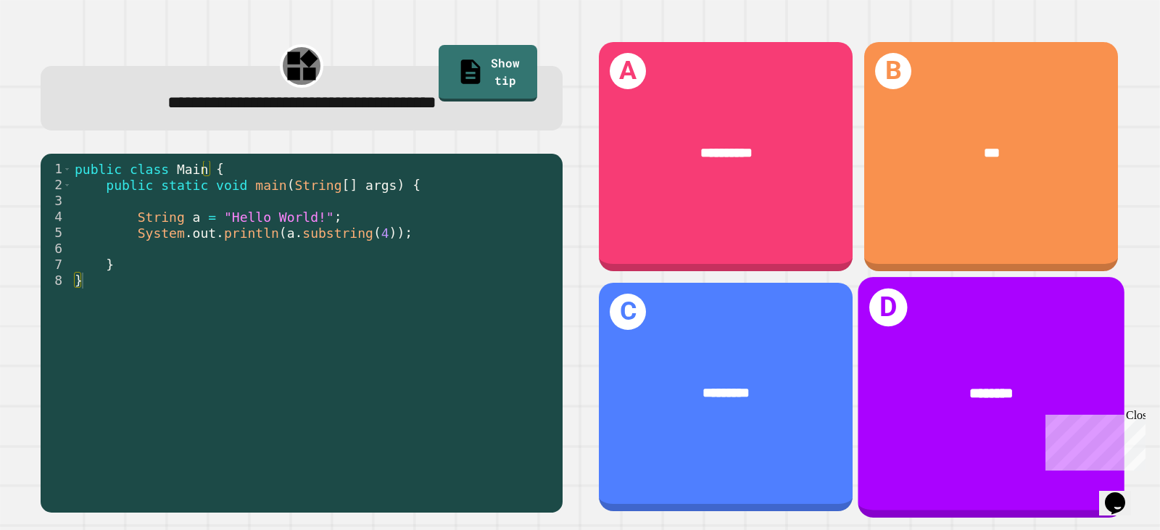
drag, startPoint x: 1032, startPoint y: 365, endPoint x: 1120, endPoint y: 524, distance: 181.3
click at [1045, 360] on div "********" at bounding box center [990, 392] width 267 height 79
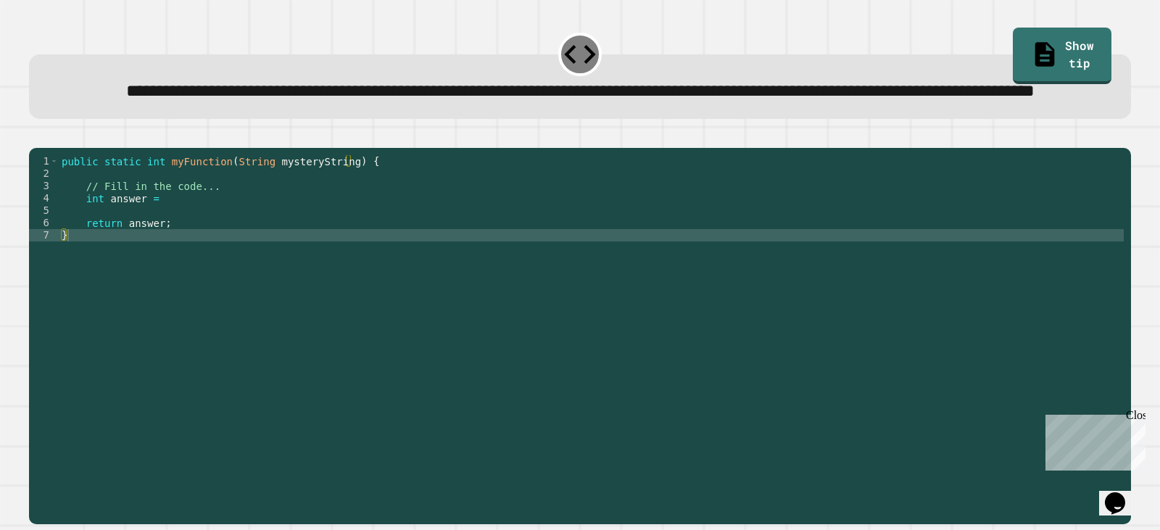
click at [233, 253] on div "public static int myFunction ( String mysteryString ) { // Fill in the code... …" at bounding box center [591, 303] width 1065 height 296
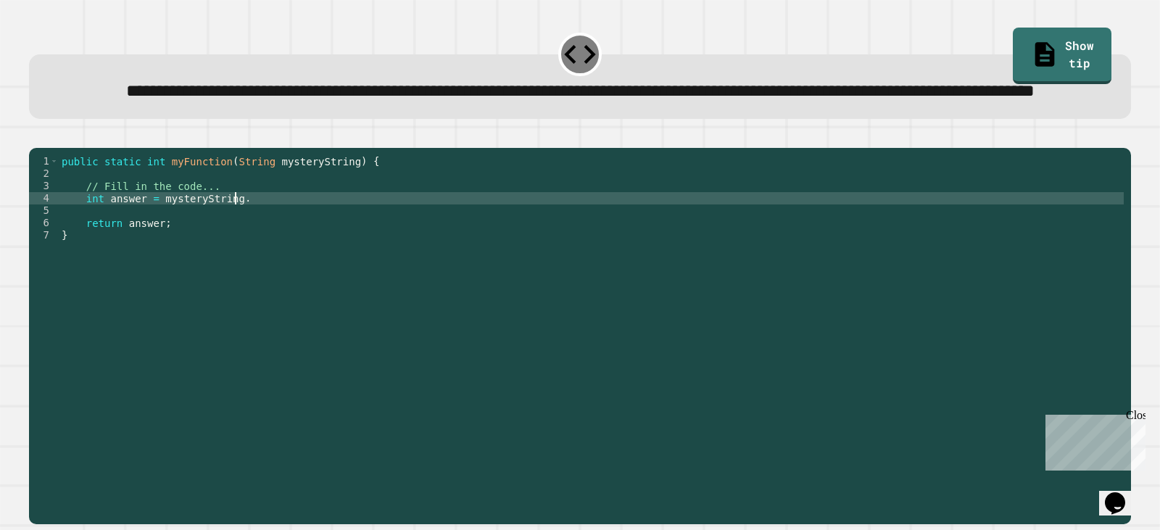
scroll to position [0, 12]
click at [1050, 41] on link "Show tip" at bounding box center [1062, 56] width 99 height 57
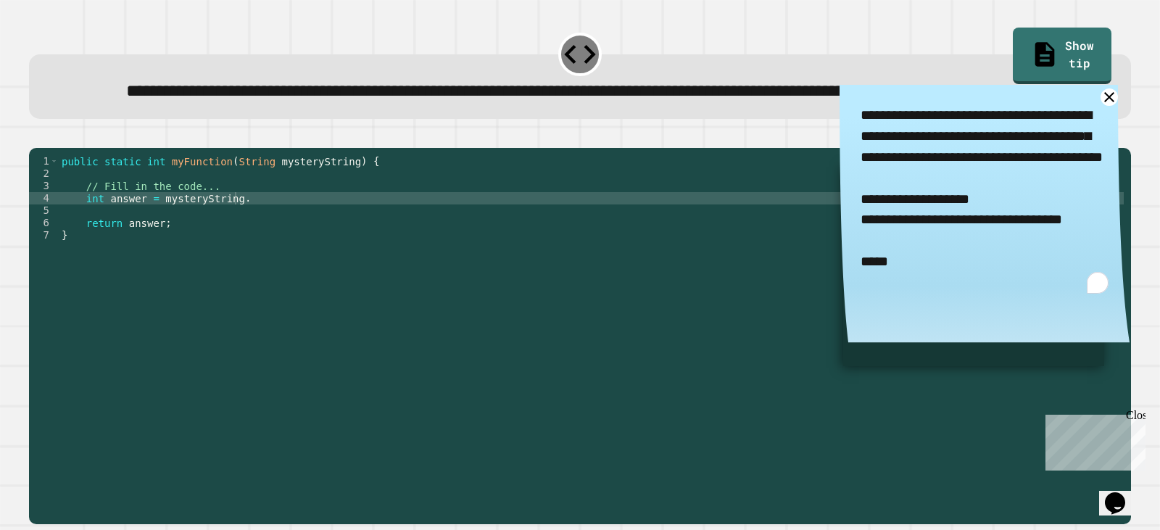
drag, startPoint x: 834, startPoint y: 273, endPoint x: 1048, endPoint y: 278, distance: 214.6
click at [1048, 278] on textarea "**********" at bounding box center [984, 200] width 290 height 230
drag, startPoint x: 254, startPoint y: 249, endPoint x: 154, endPoint y: 245, distance: 100.1
click at [154, 245] on div "public static int myFunction ( String mysteryString ) { // Fill in the code... …" at bounding box center [591, 303] width 1065 height 296
paste textarea "**********"
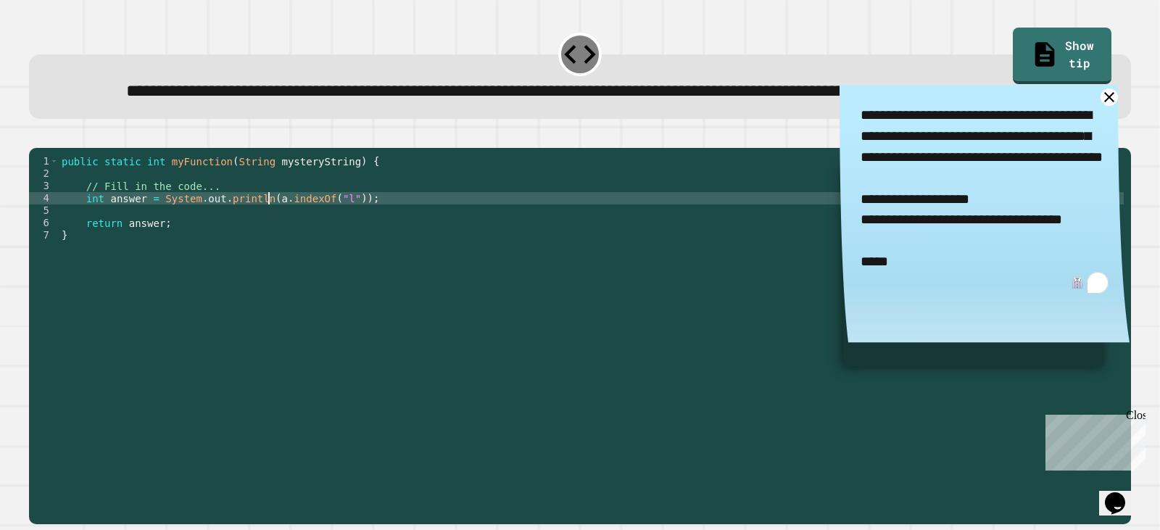
click at [270, 247] on div "public static int myFunction ( String mysteryString ) { // Fill in the code... …" at bounding box center [591, 303] width 1065 height 296
click at [396, 251] on div "public static int myFunction ( String mysteryString ) { // Fill in the code... …" at bounding box center [591, 303] width 1065 height 296
drag, startPoint x: 46, startPoint y: 170, endPoint x: 62, endPoint y: 181, distance: 19.3
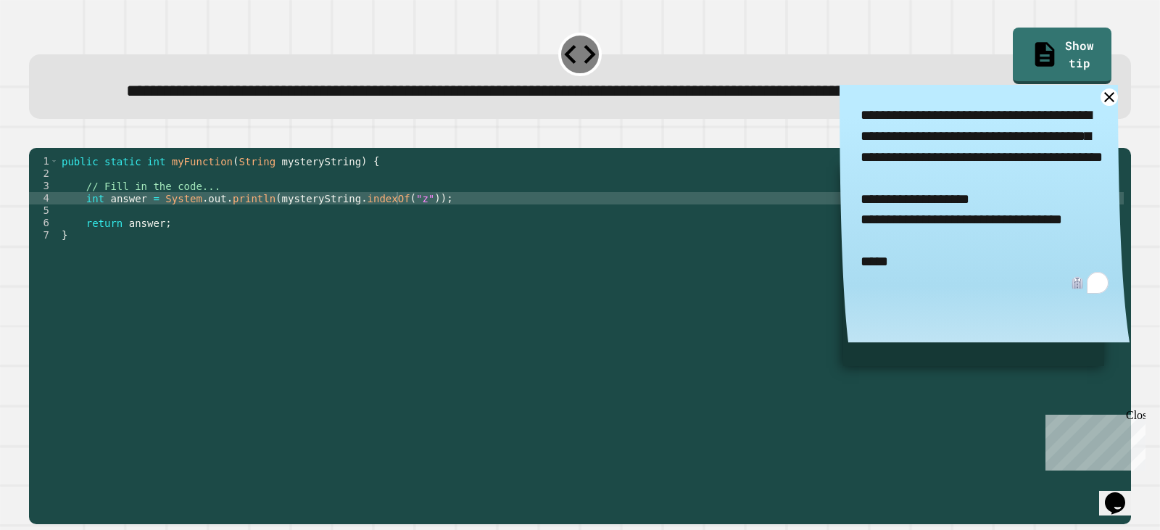
click at [36, 136] on icon "button" at bounding box center [36, 136] width 0 height 0
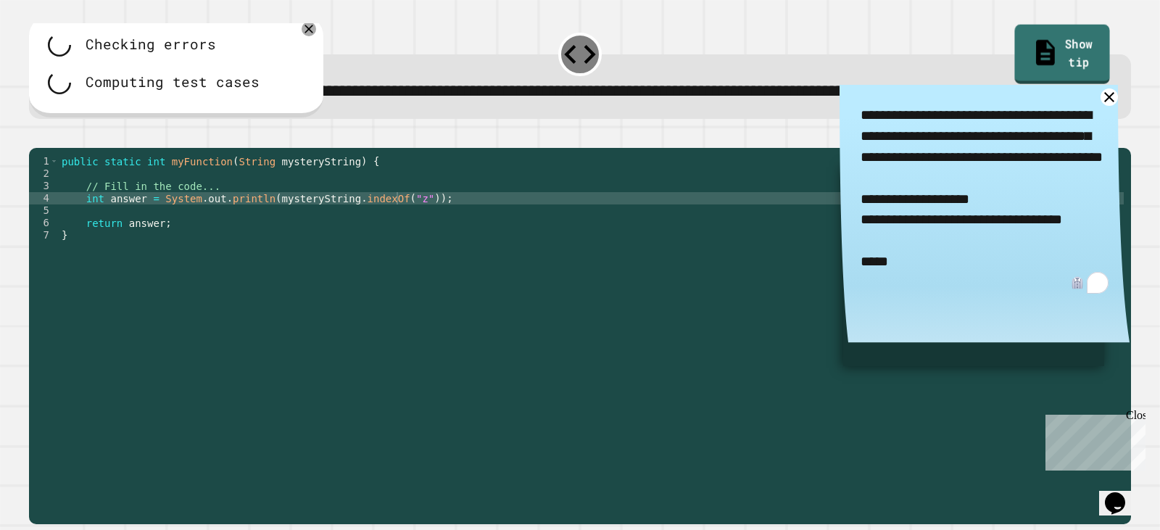
click at [1031, 47] on icon at bounding box center [1045, 52] width 28 height 30
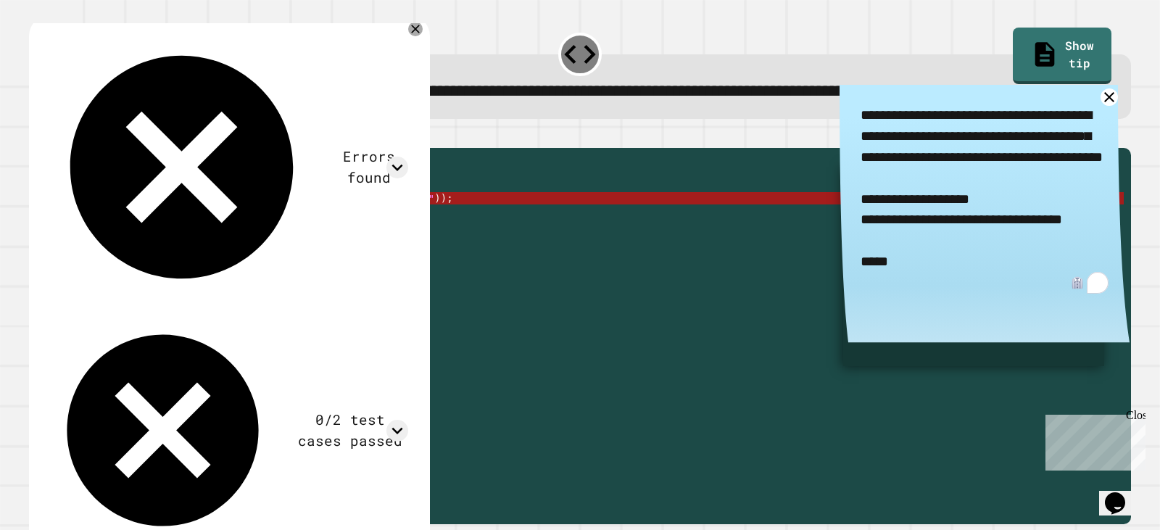
drag, startPoint x: 258, startPoint y: 249, endPoint x: 149, endPoint y: 251, distance: 109.5
click at [149, 251] on div "public static int myFunction ( String mysteryString ) { // Fill in the code... …" at bounding box center [591, 303] width 1065 height 296
type textarea "**********"
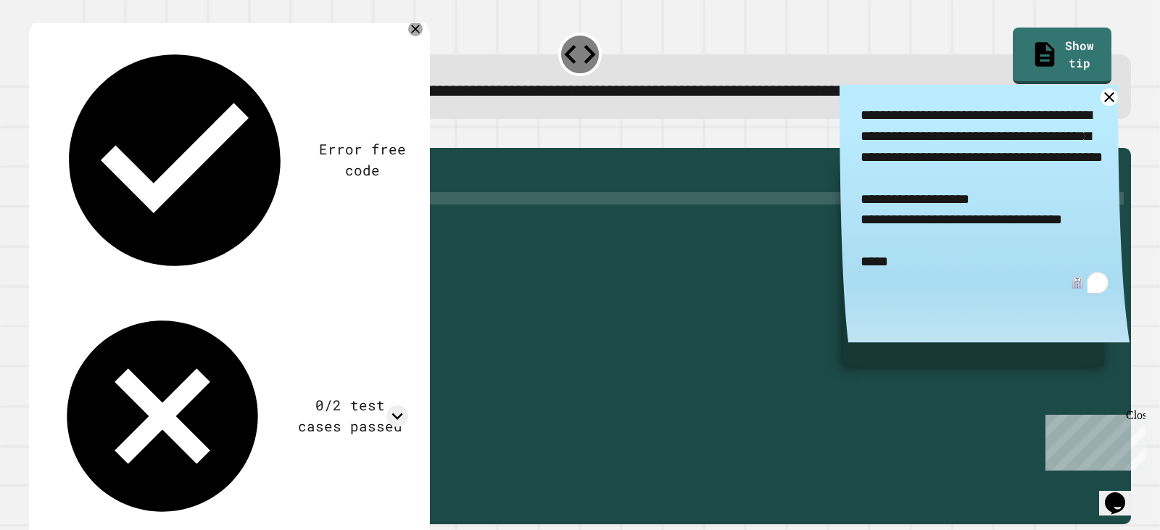
click at [36, 136] on button "button" at bounding box center [36, 136] width 0 height 0
